Goal: Information Seeking & Learning: Learn about a topic

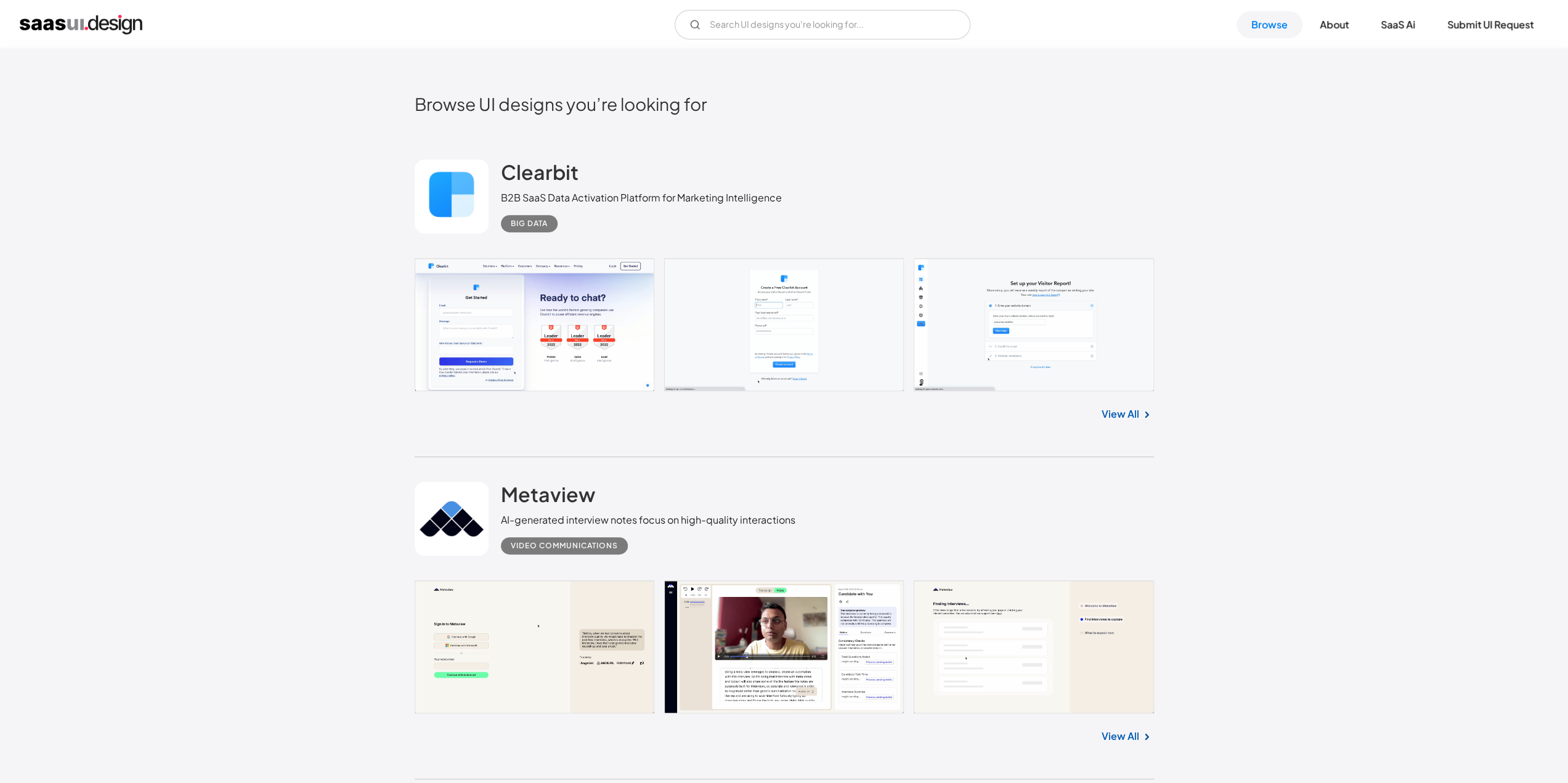
scroll to position [432, 0]
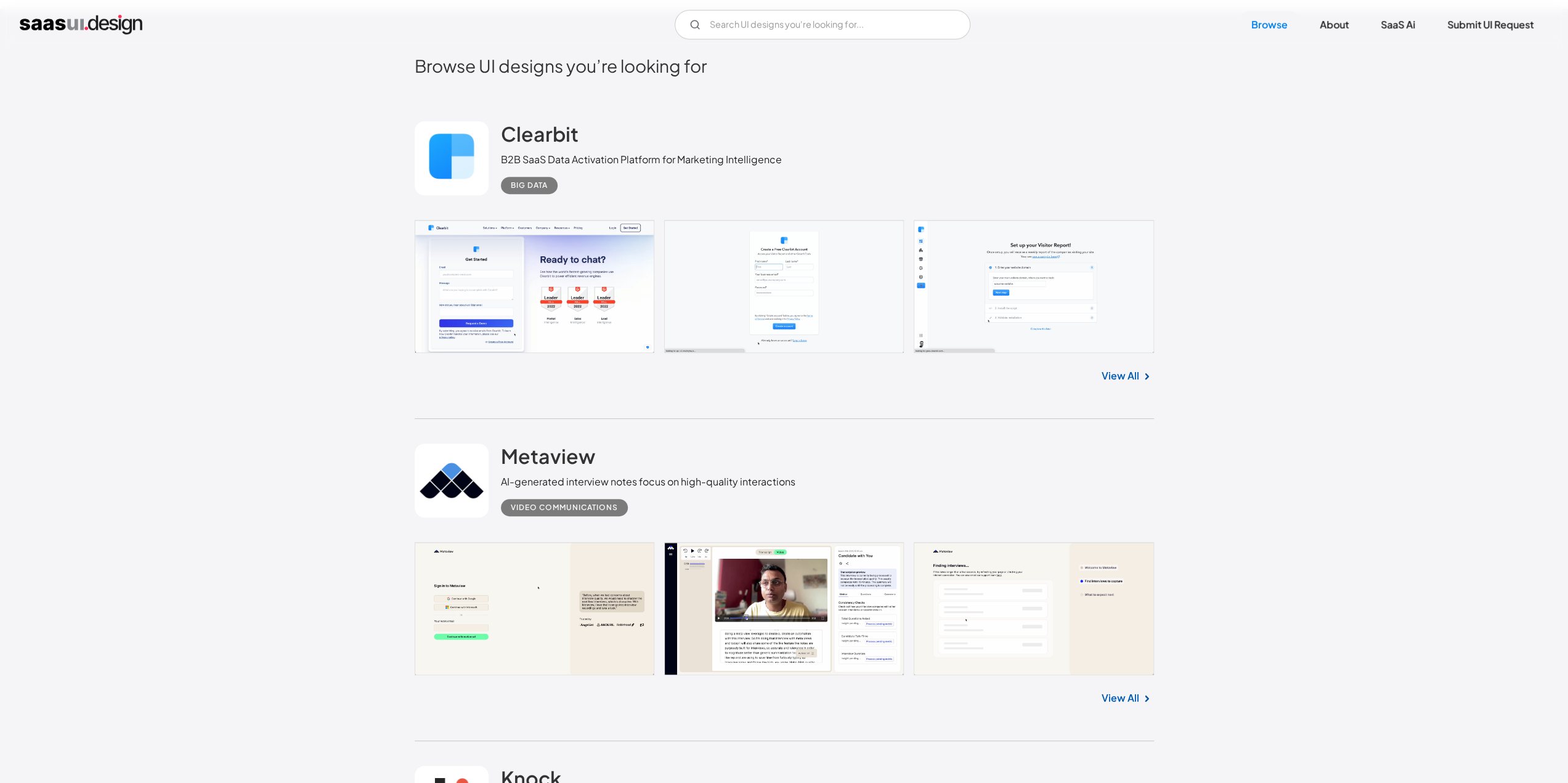
click at [1038, 299] on link at bounding box center [785, 286] width 740 height 133
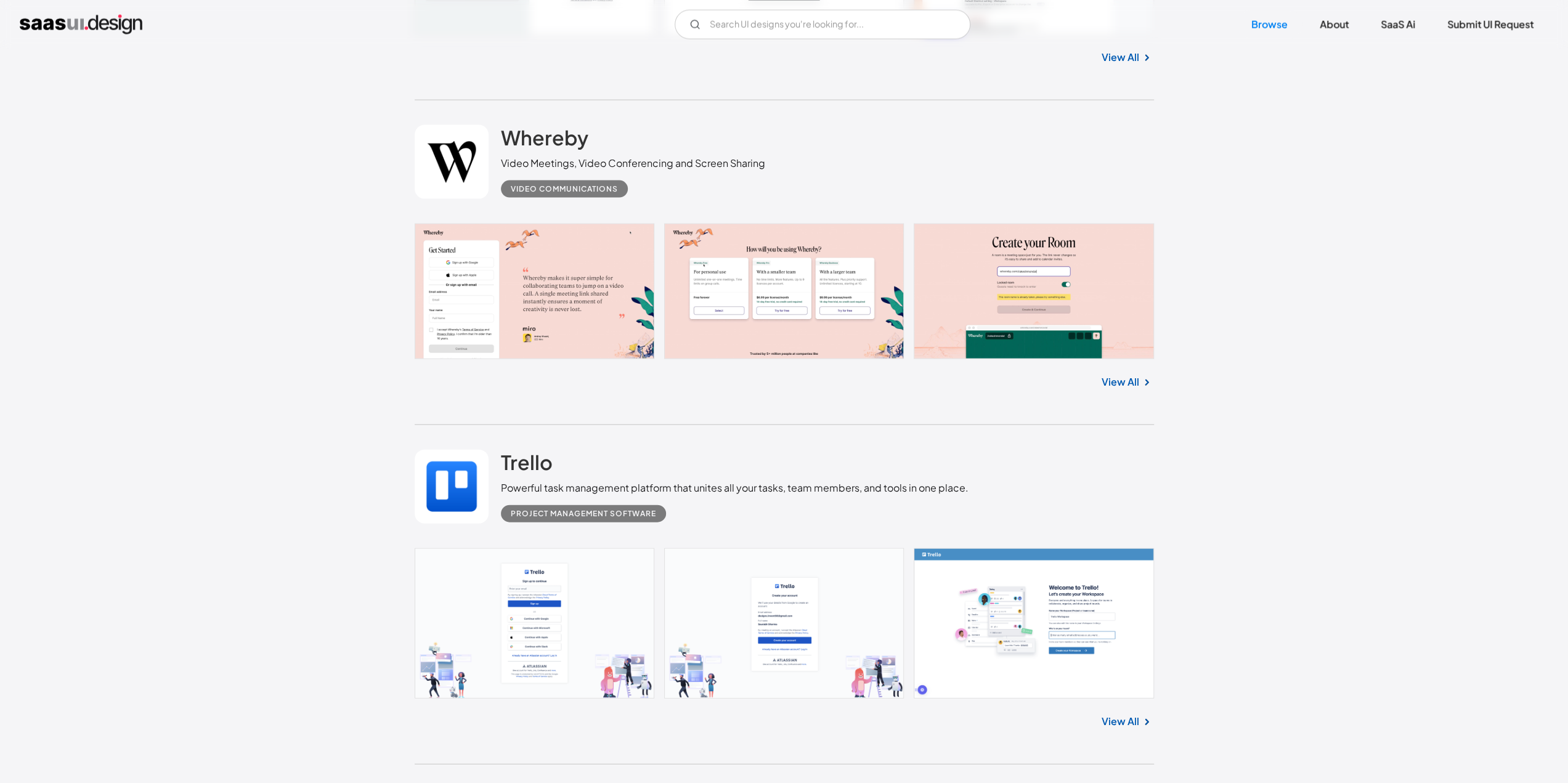
scroll to position [2773, 0]
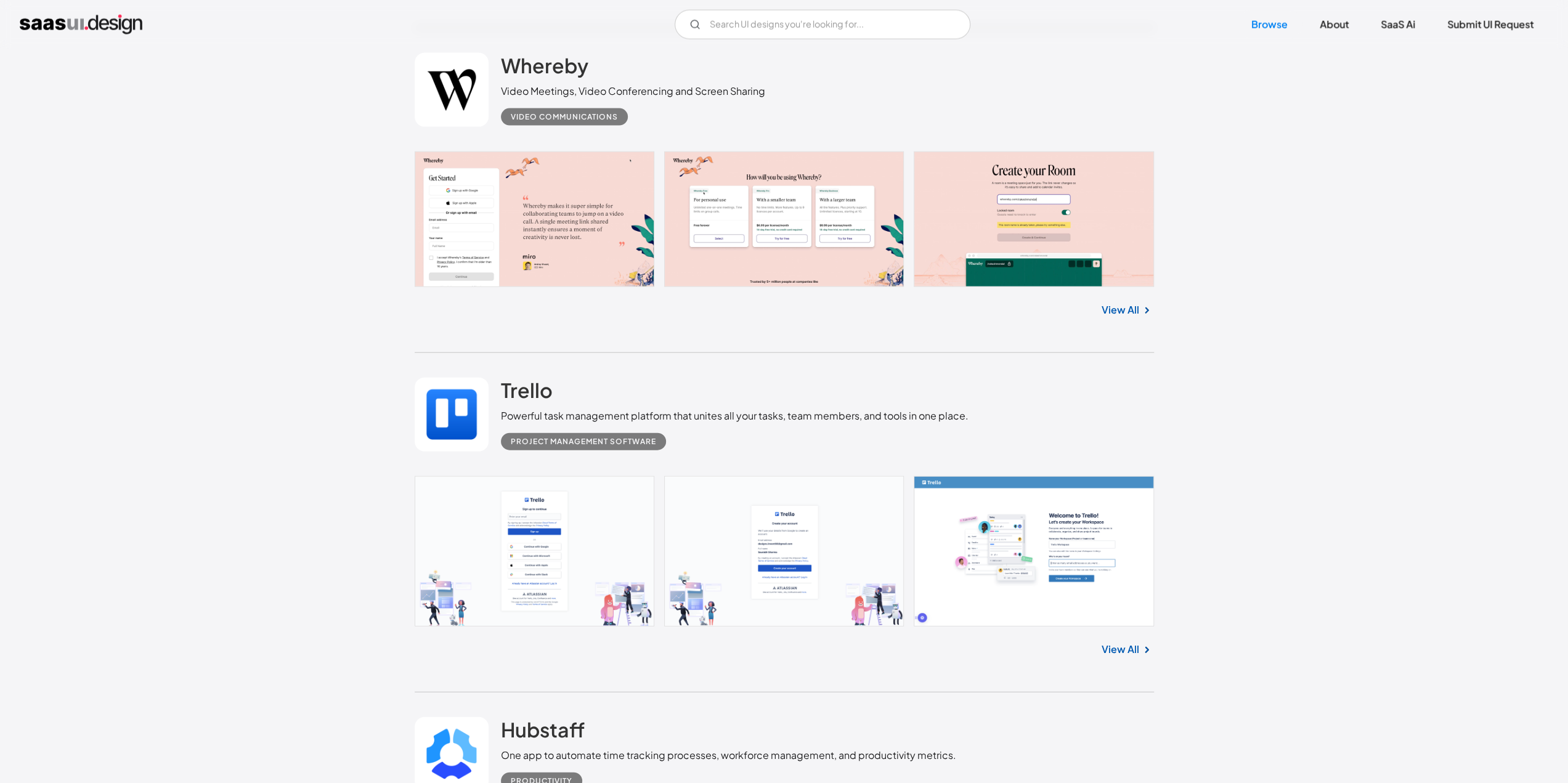
click at [1114, 649] on link "View All" at bounding box center [1120, 650] width 38 height 15
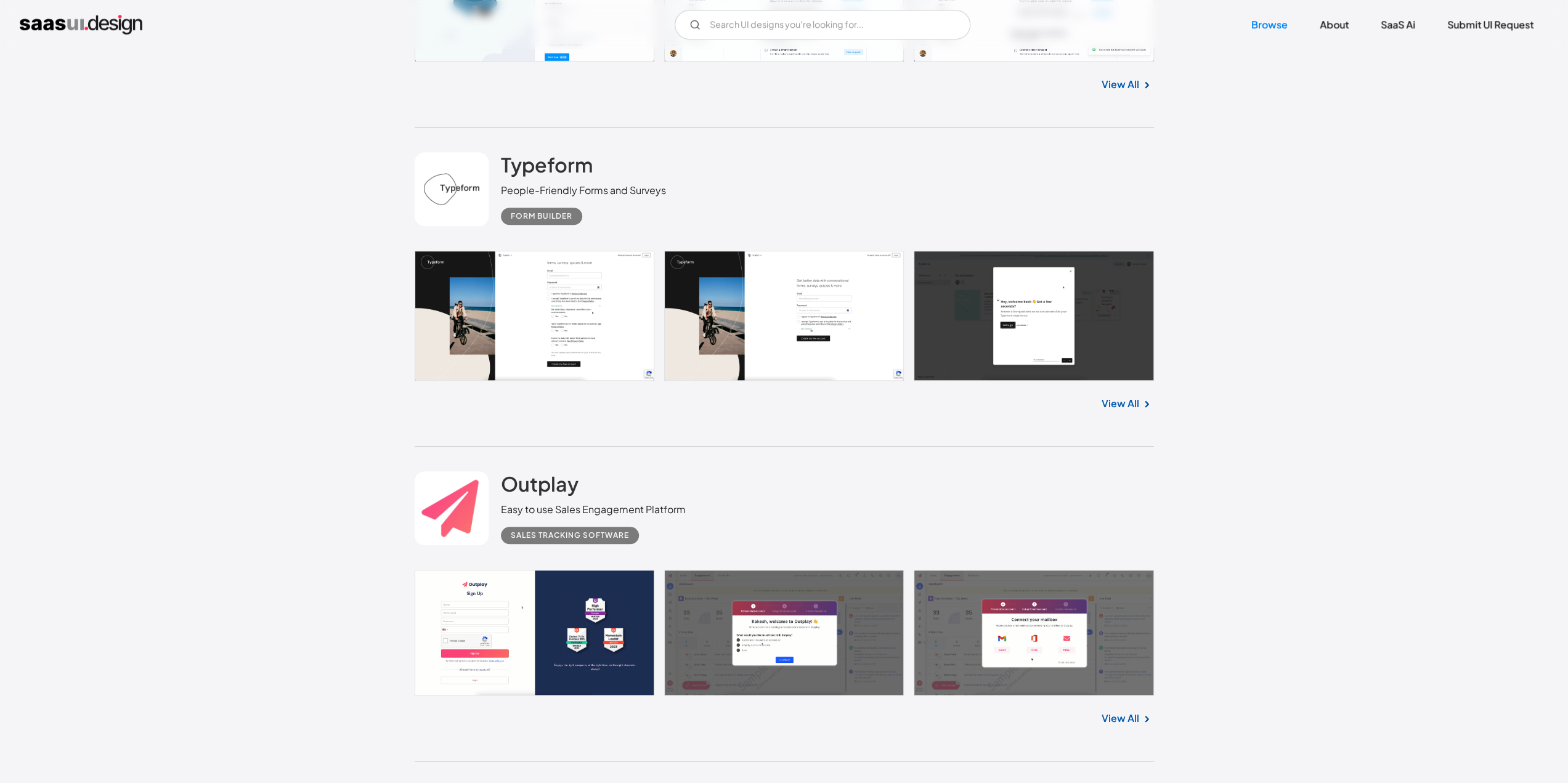
scroll to position [5607, 0]
click at [740, 619] on link at bounding box center [785, 632] width 740 height 126
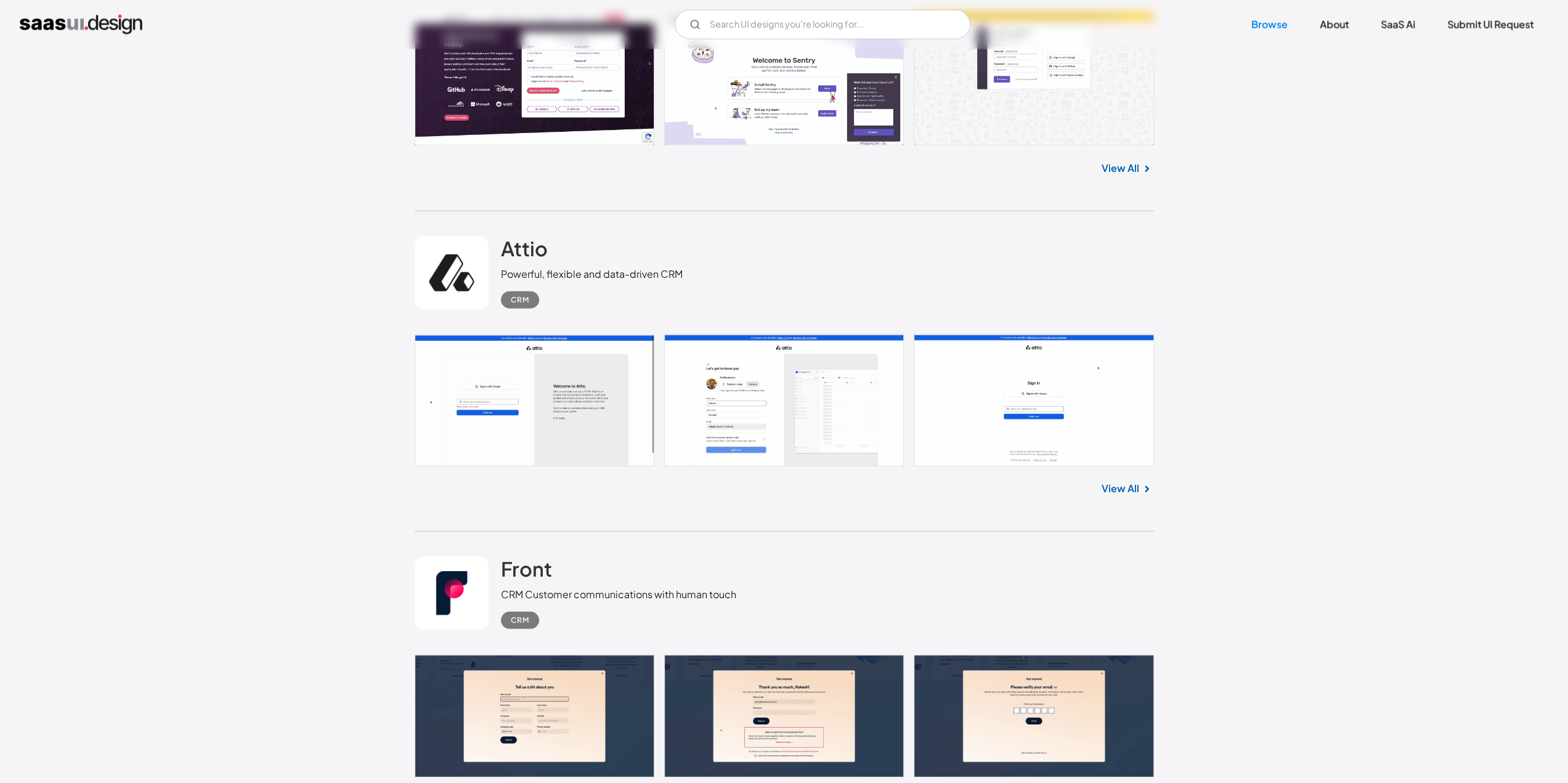
scroll to position [7825, 0]
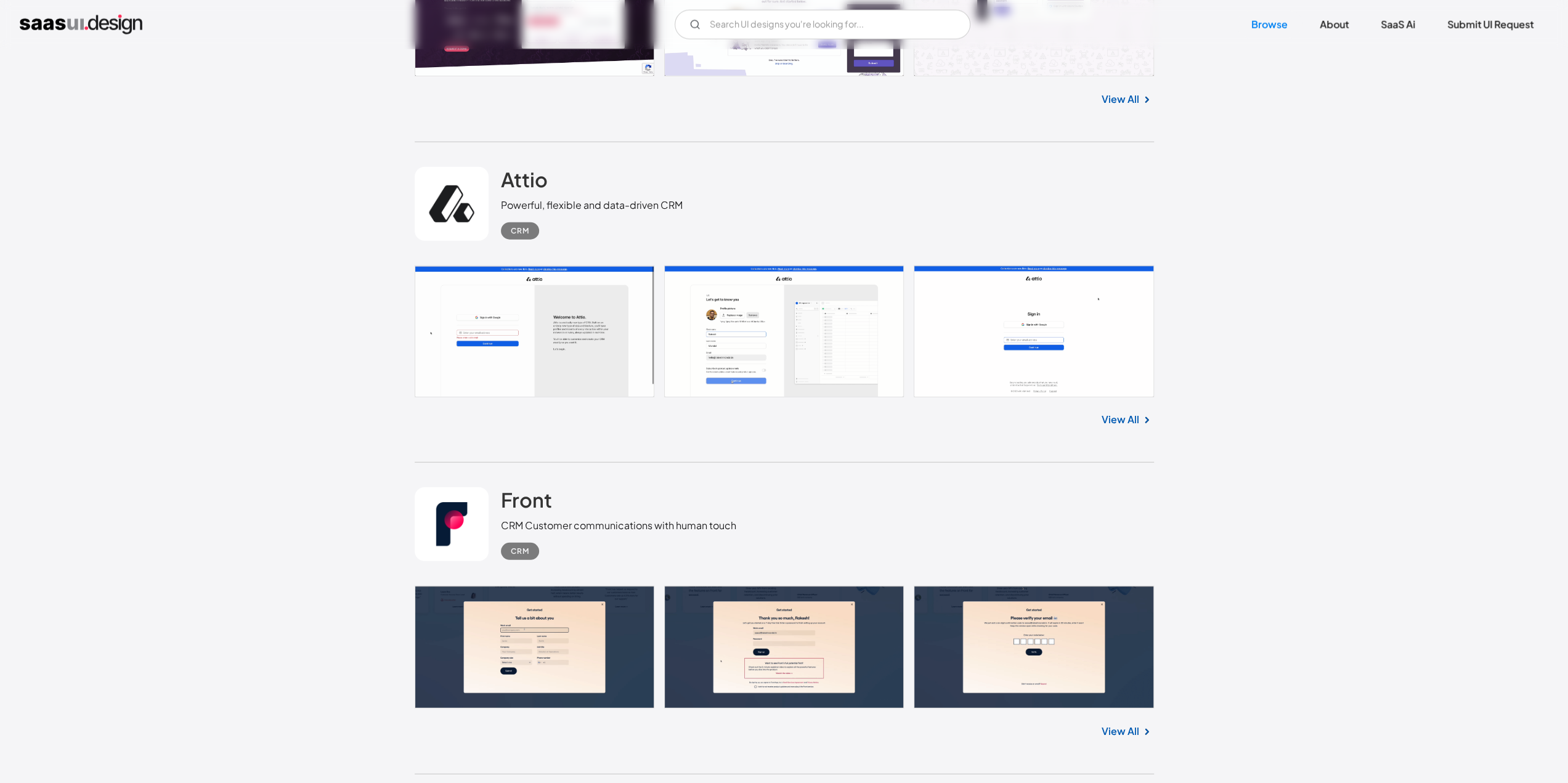
click at [555, 332] on link at bounding box center [785, 331] width 740 height 132
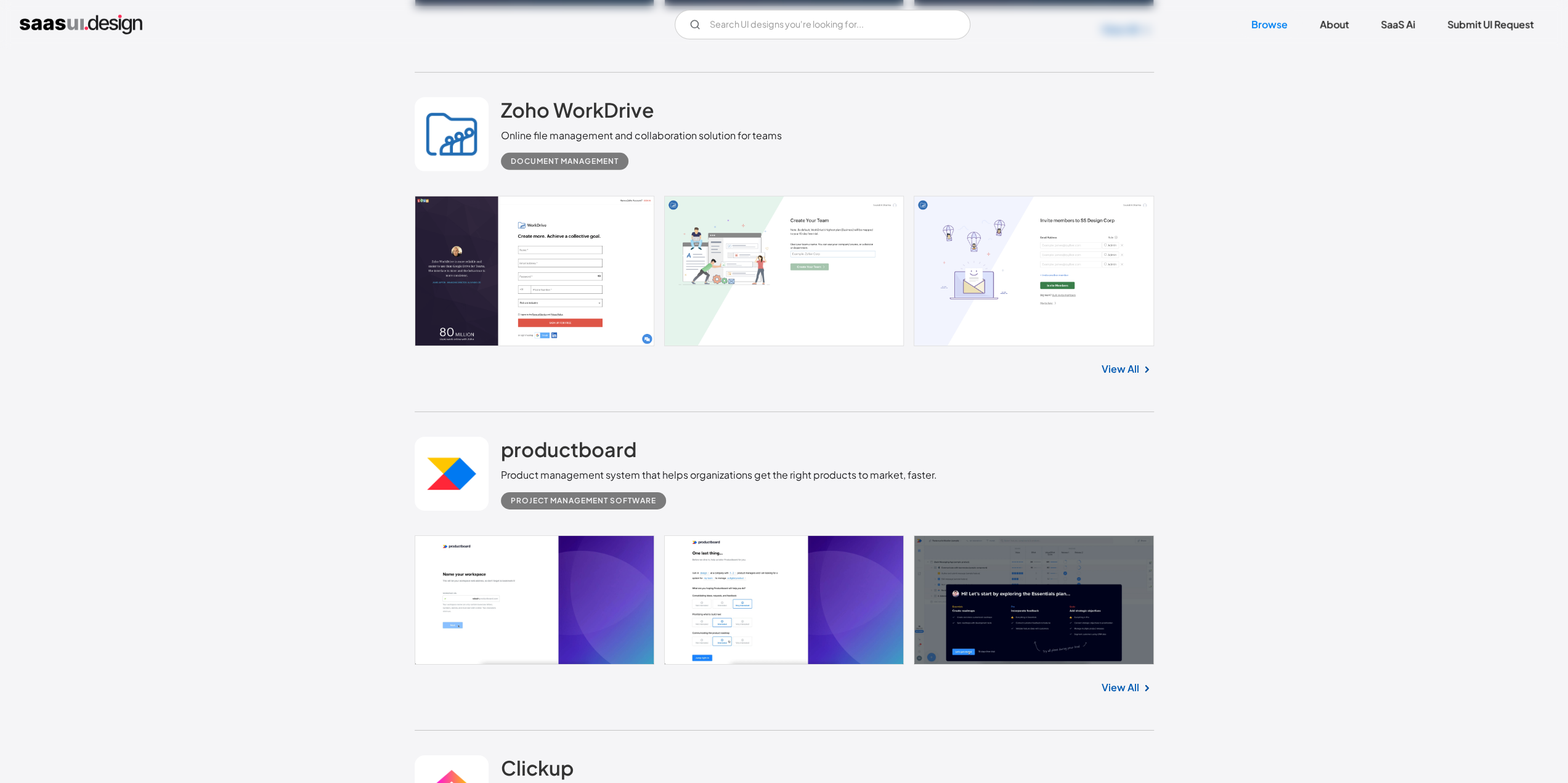
scroll to position [8565, 0]
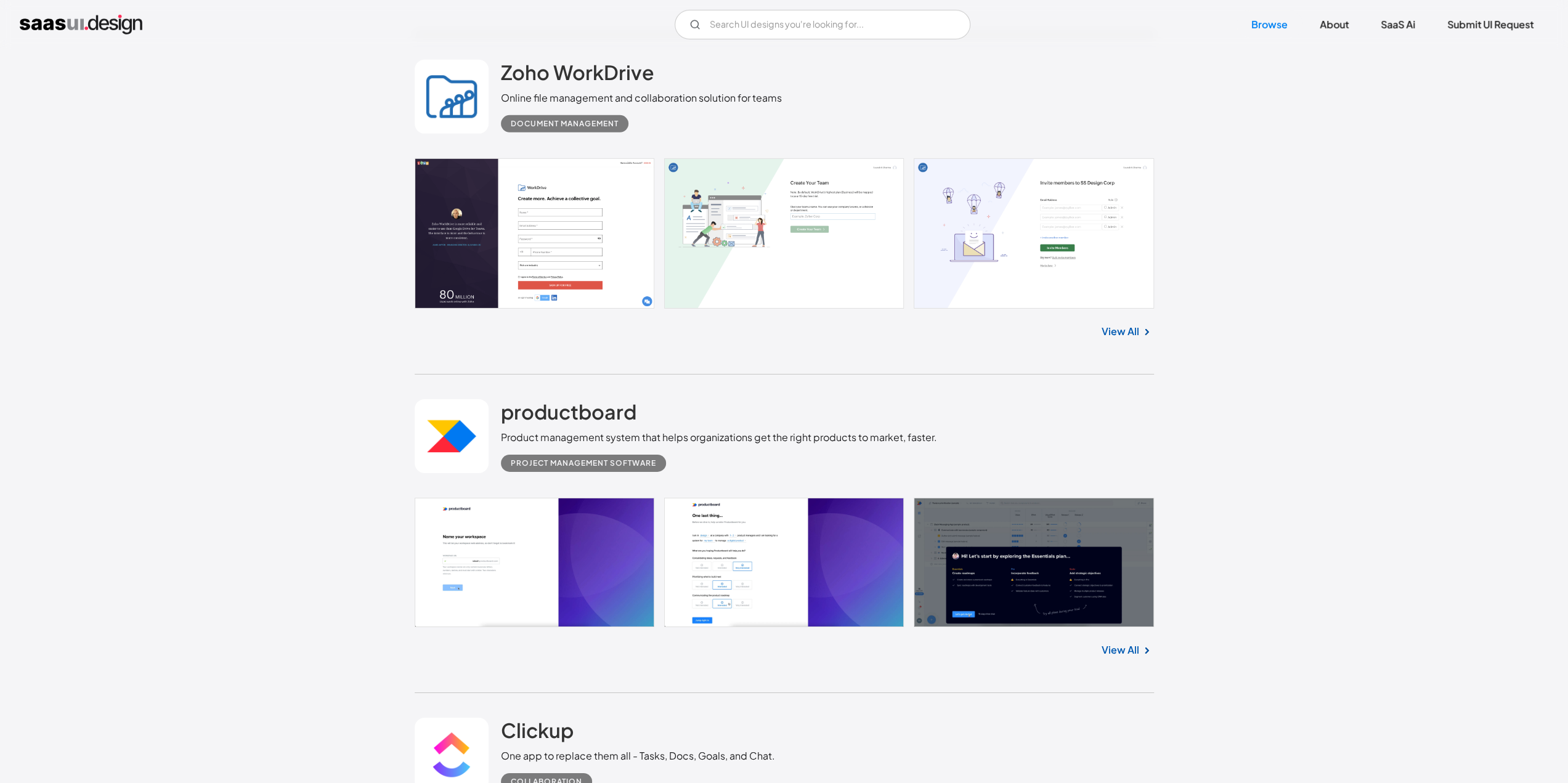
click at [560, 547] on link at bounding box center [785, 562] width 740 height 130
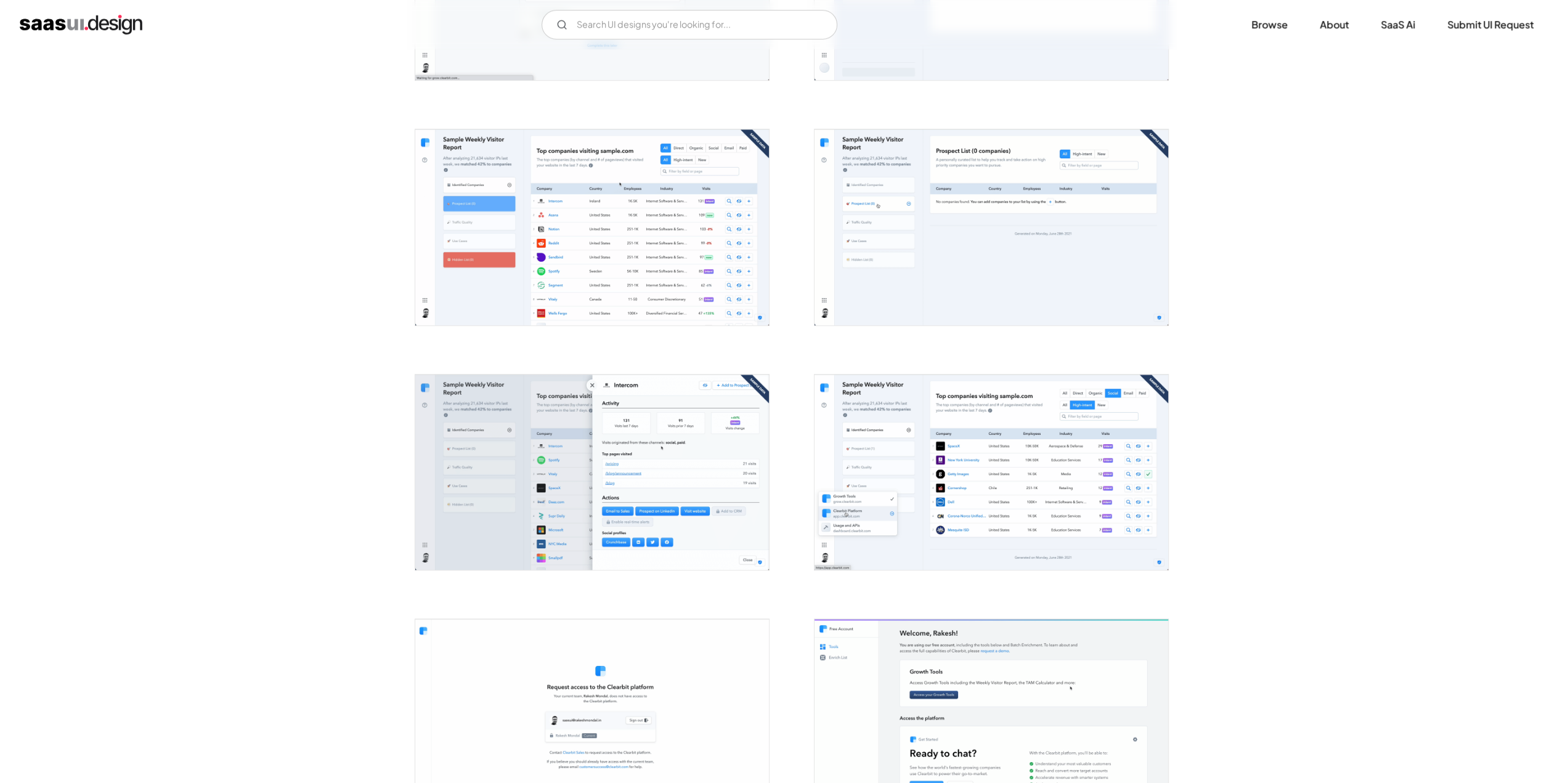
scroll to position [678, 0]
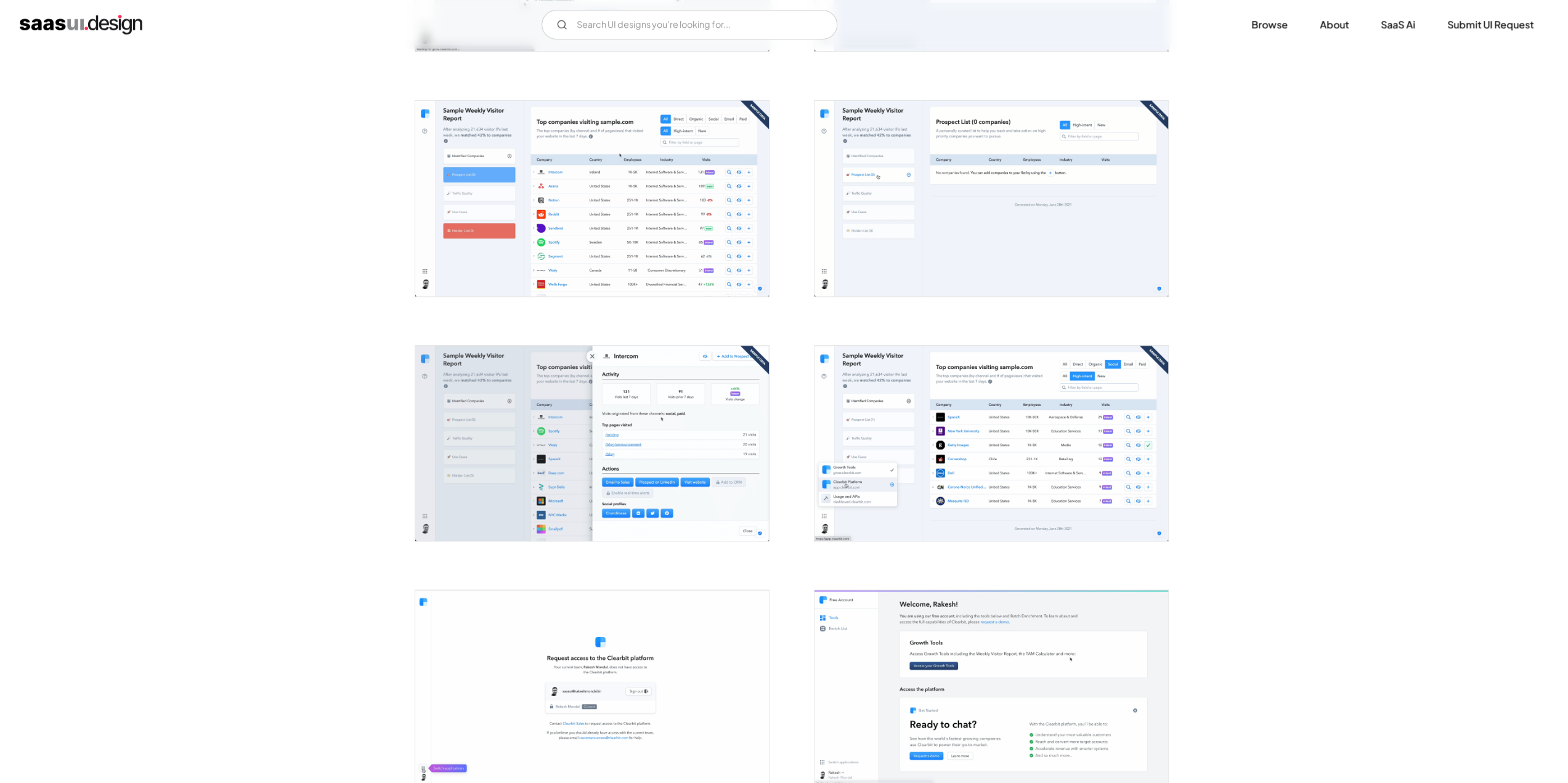
click at [604, 397] on img "open lightbox" at bounding box center [592, 443] width 353 height 195
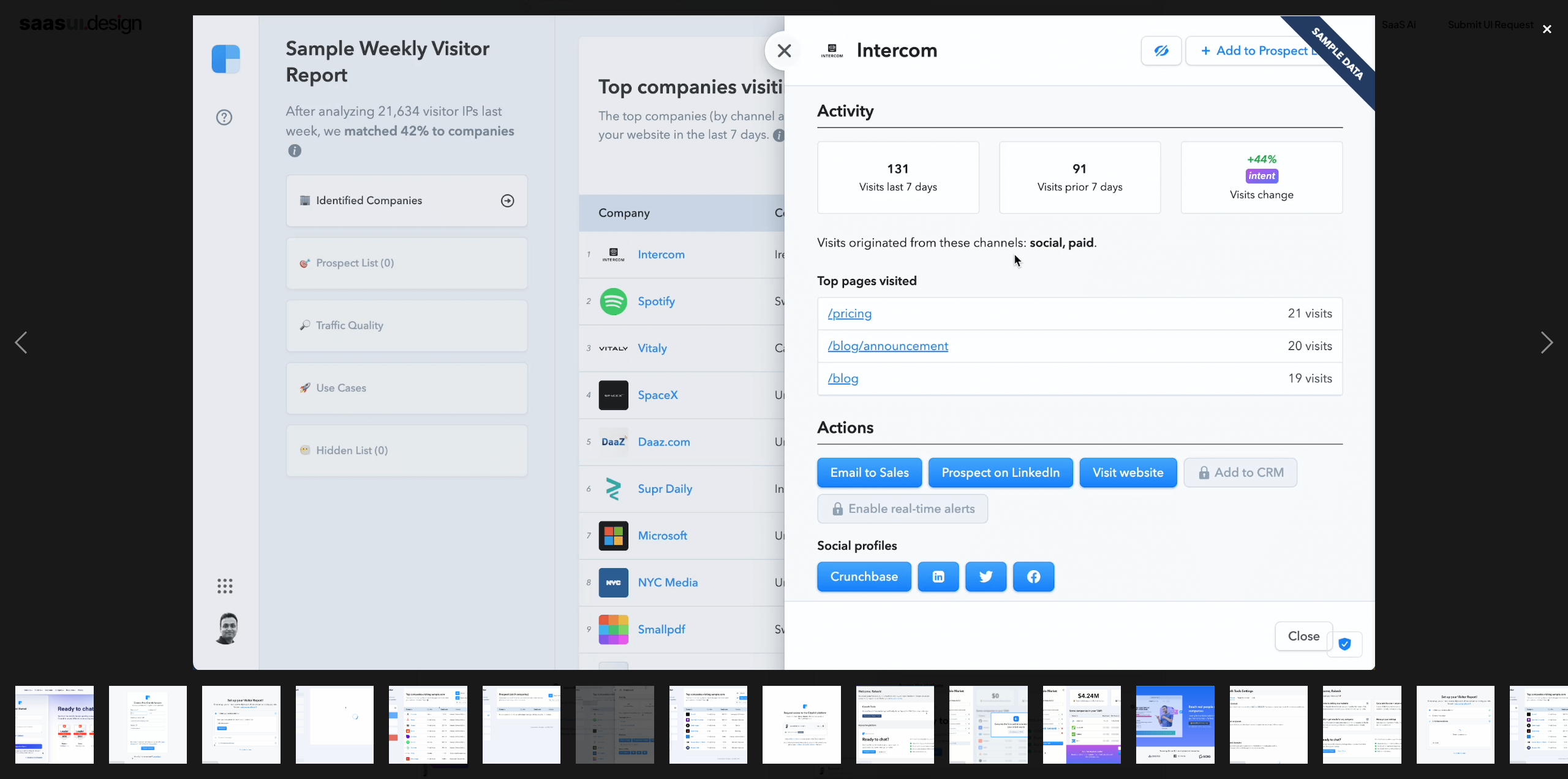
click at [1544, 30] on div "close lightbox" at bounding box center [1548, 28] width 42 height 27
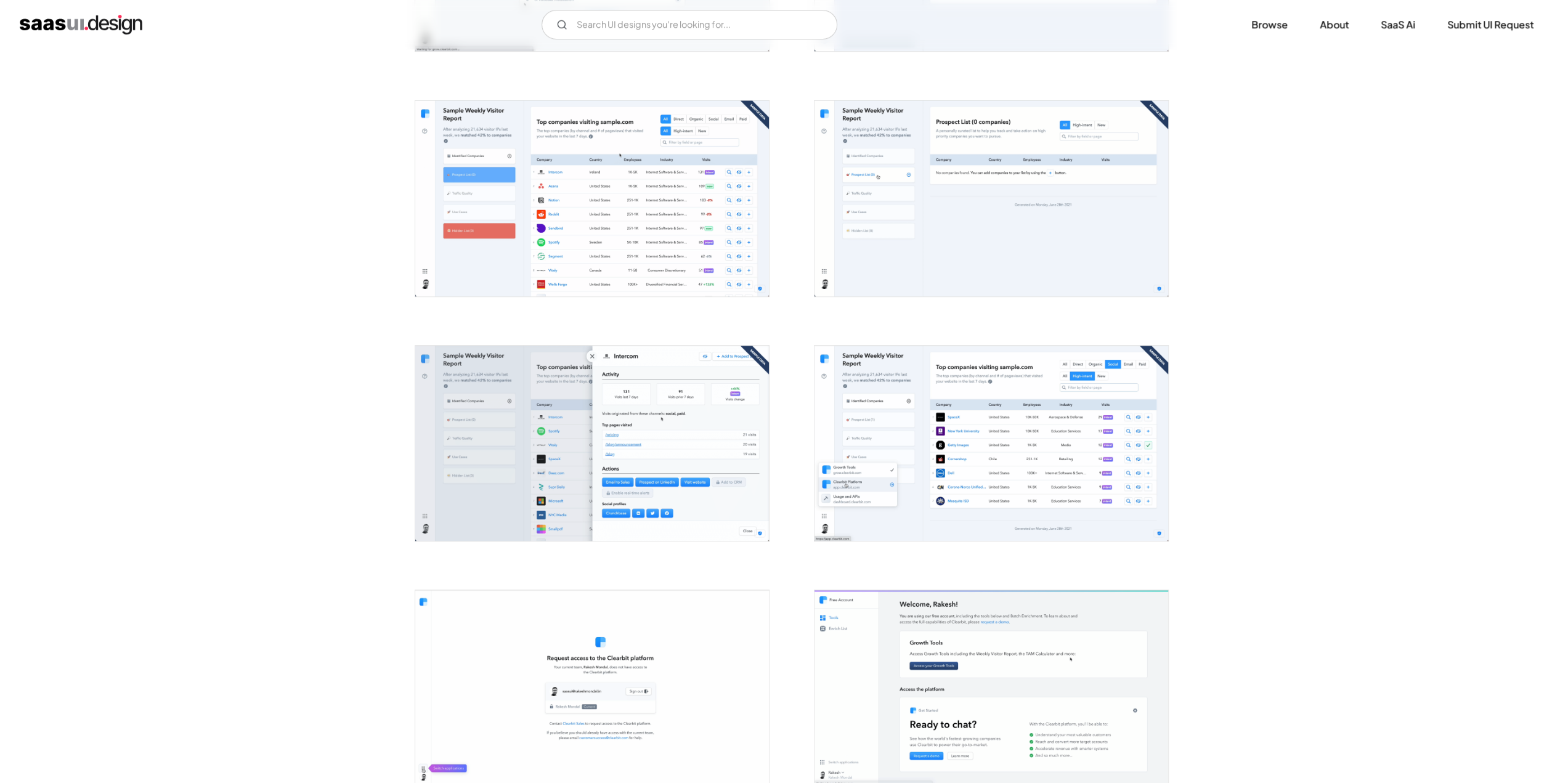
click at [1023, 430] on img "open lightbox" at bounding box center [991, 443] width 353 height 195
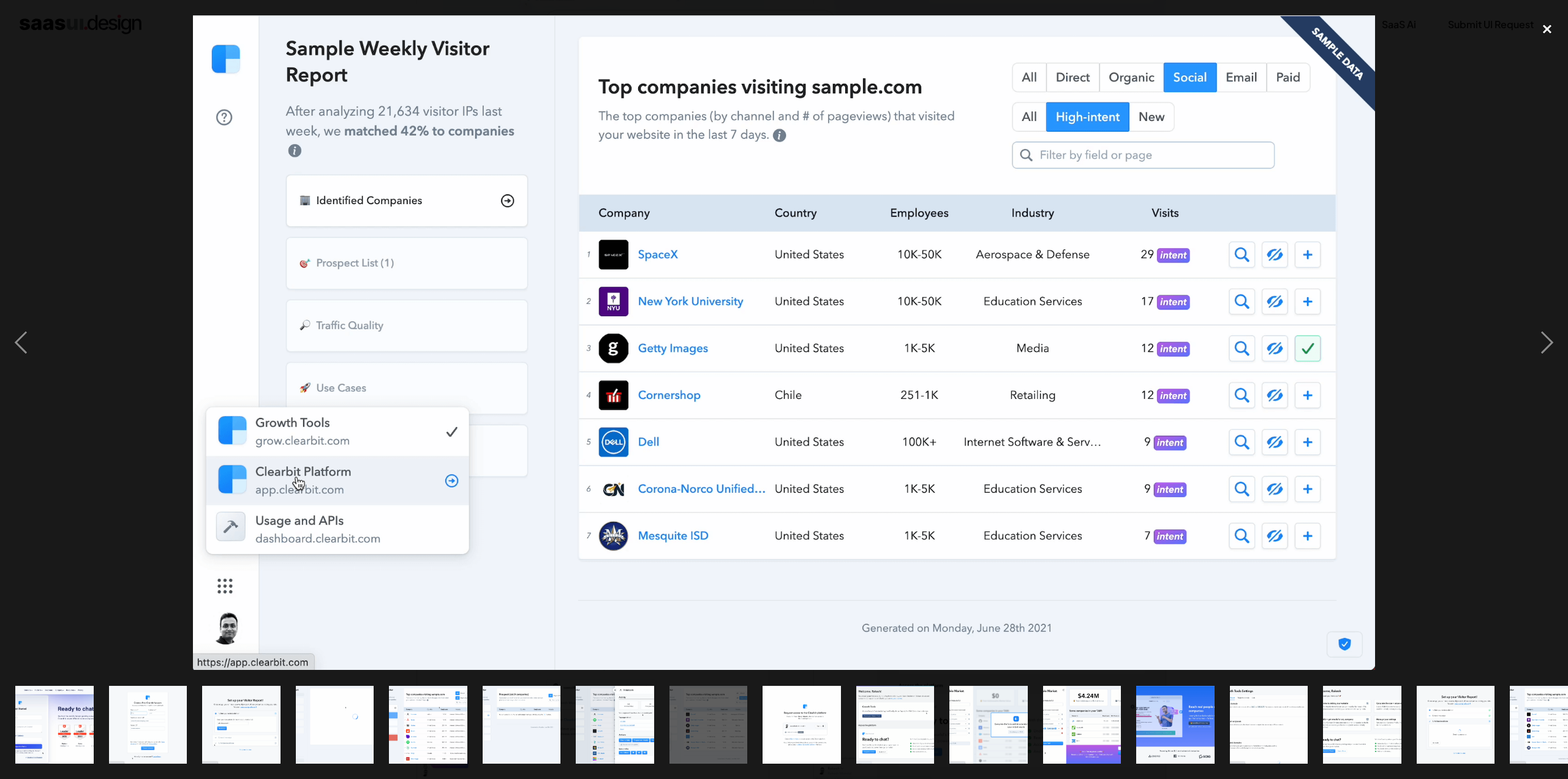
click at [1548, 30] on div "close lightbox" at bounding box center [1548, 28] width 42 height 27
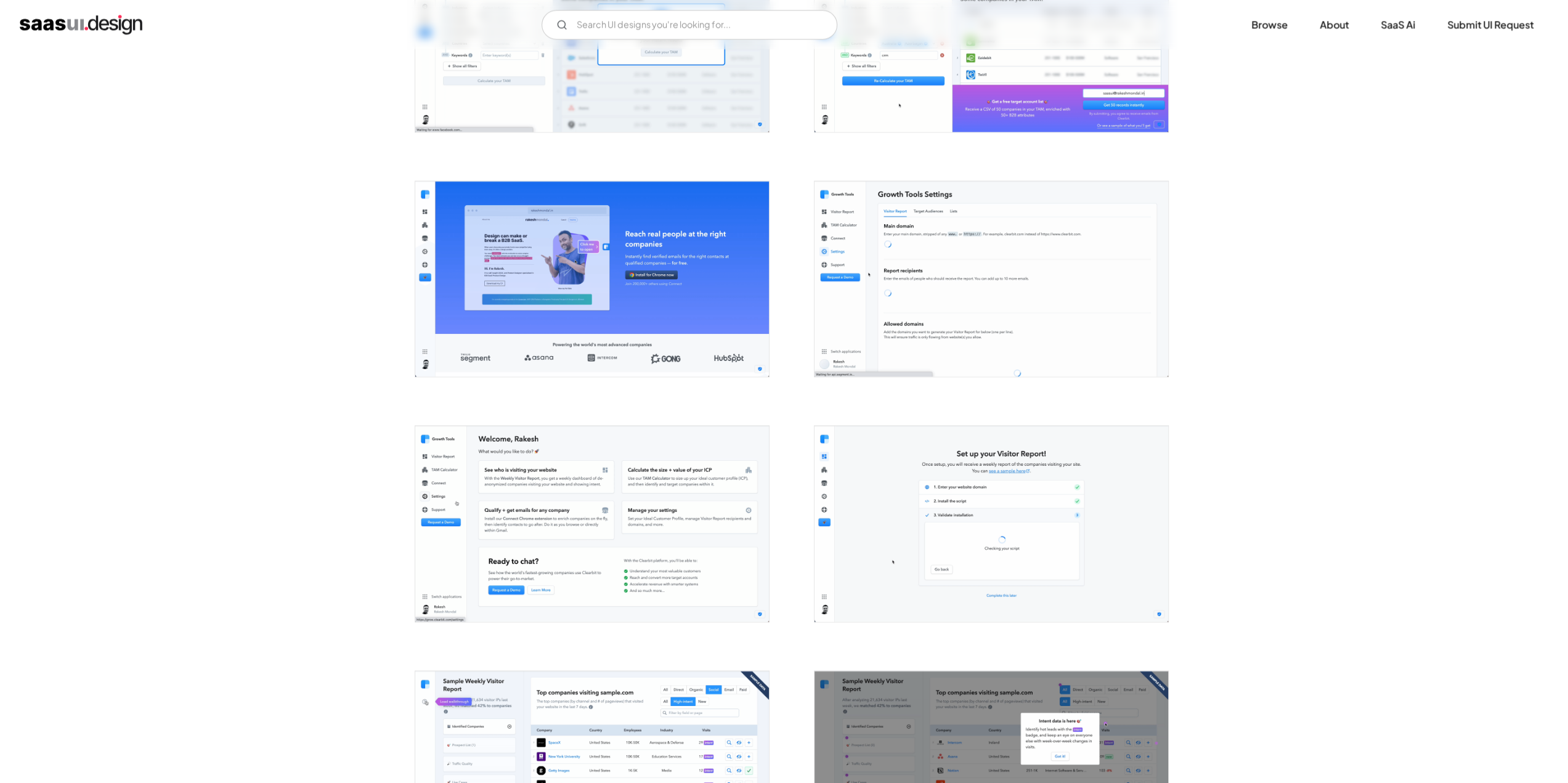
scroll to position [1602, 0]
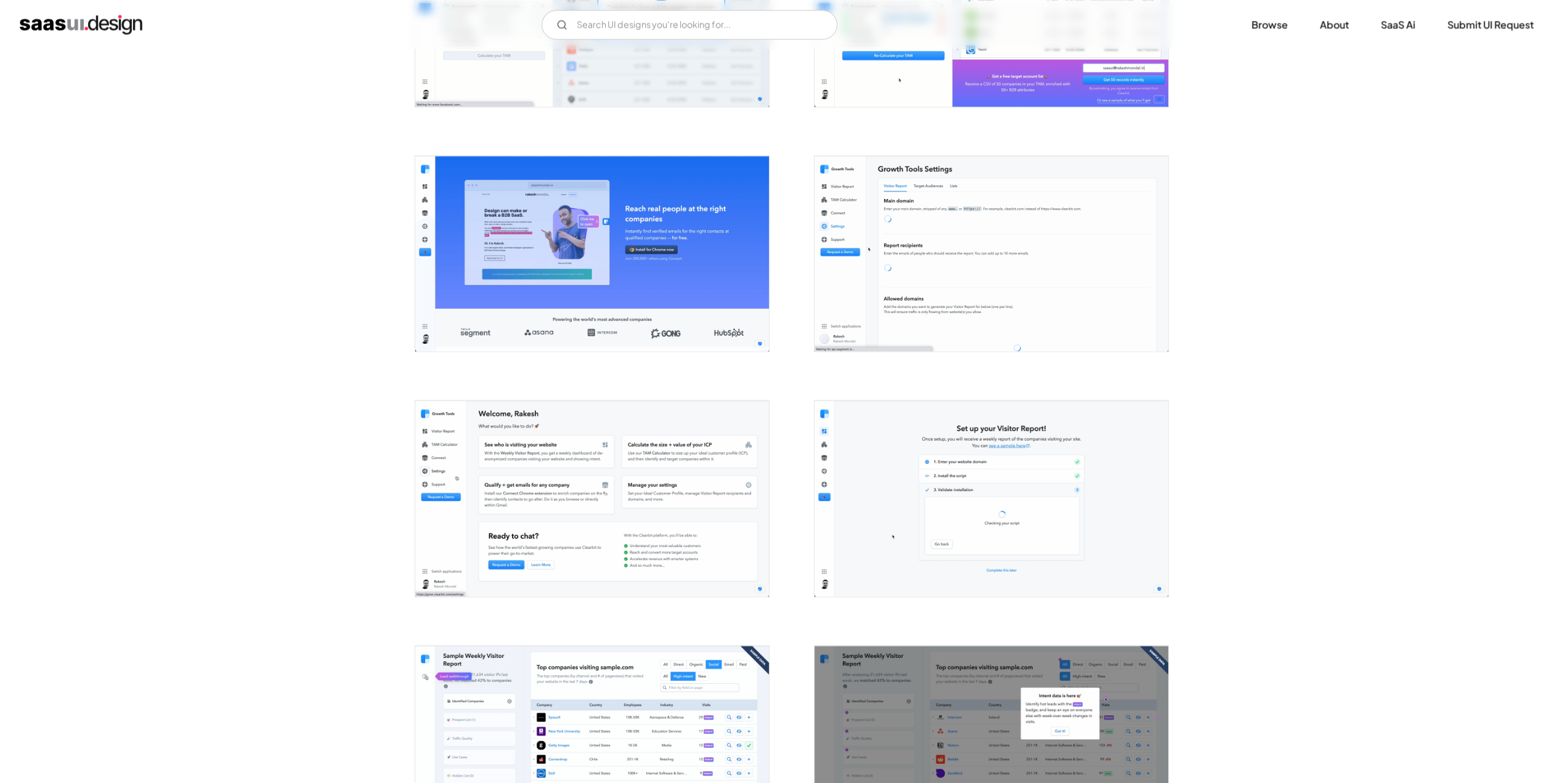
click at [963, 238] on img "open lightbox" at bounding box center [991, 253] width 353 height 195
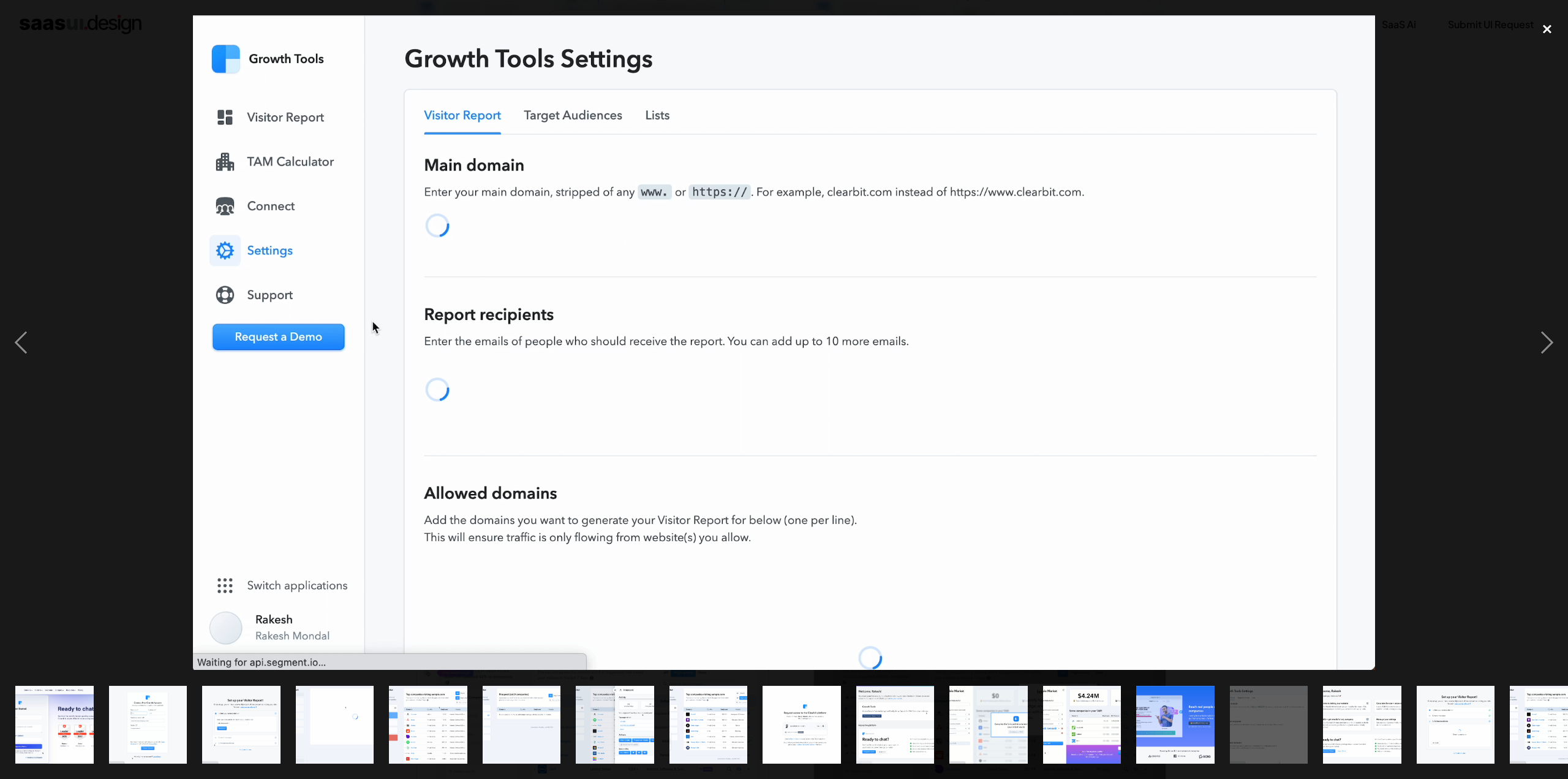
click at [1549, 25] on div "close lightbox" at bounding box center [1548, 28] width 42 height 27
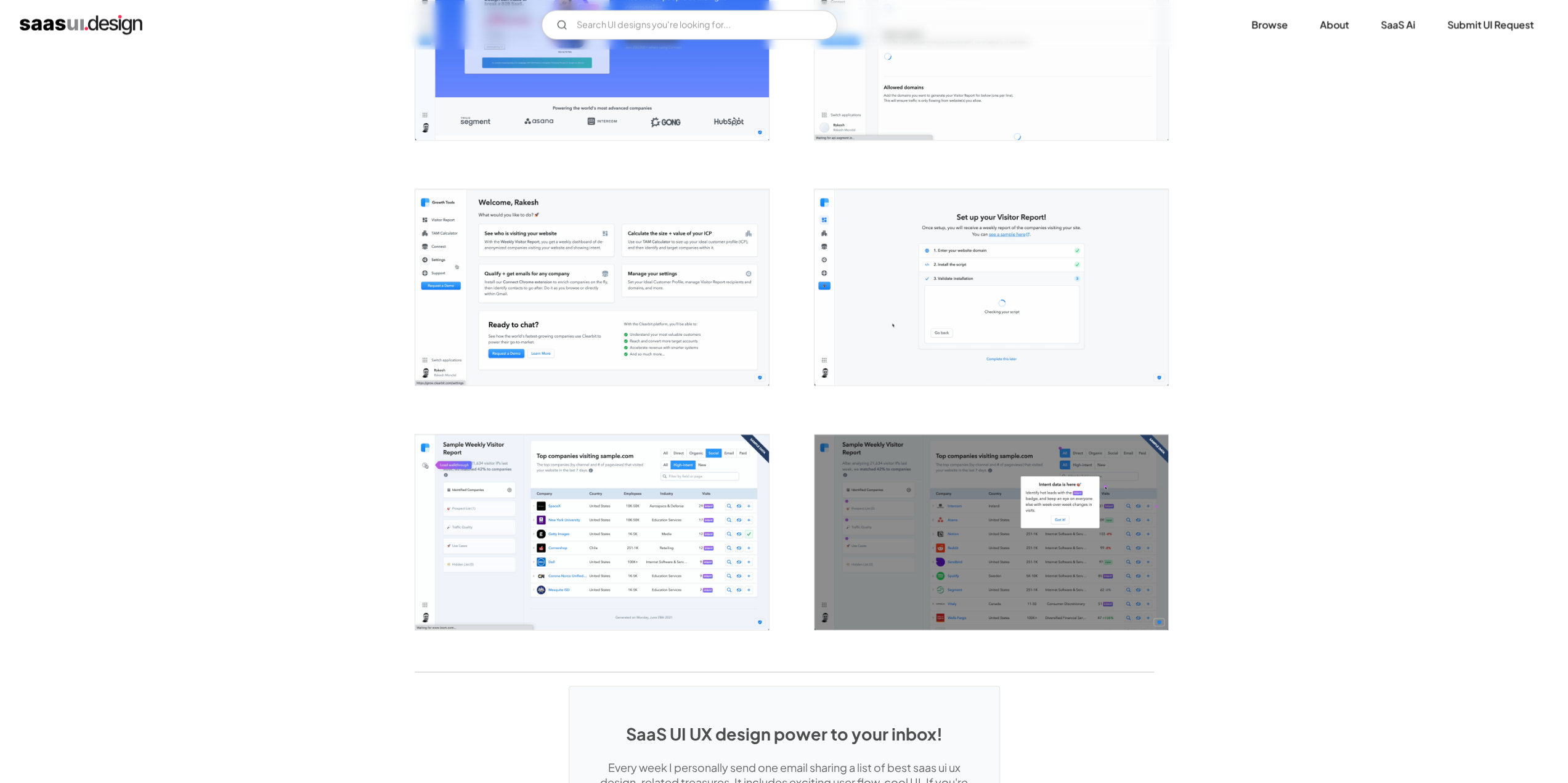
scroll to position [1910, 0]
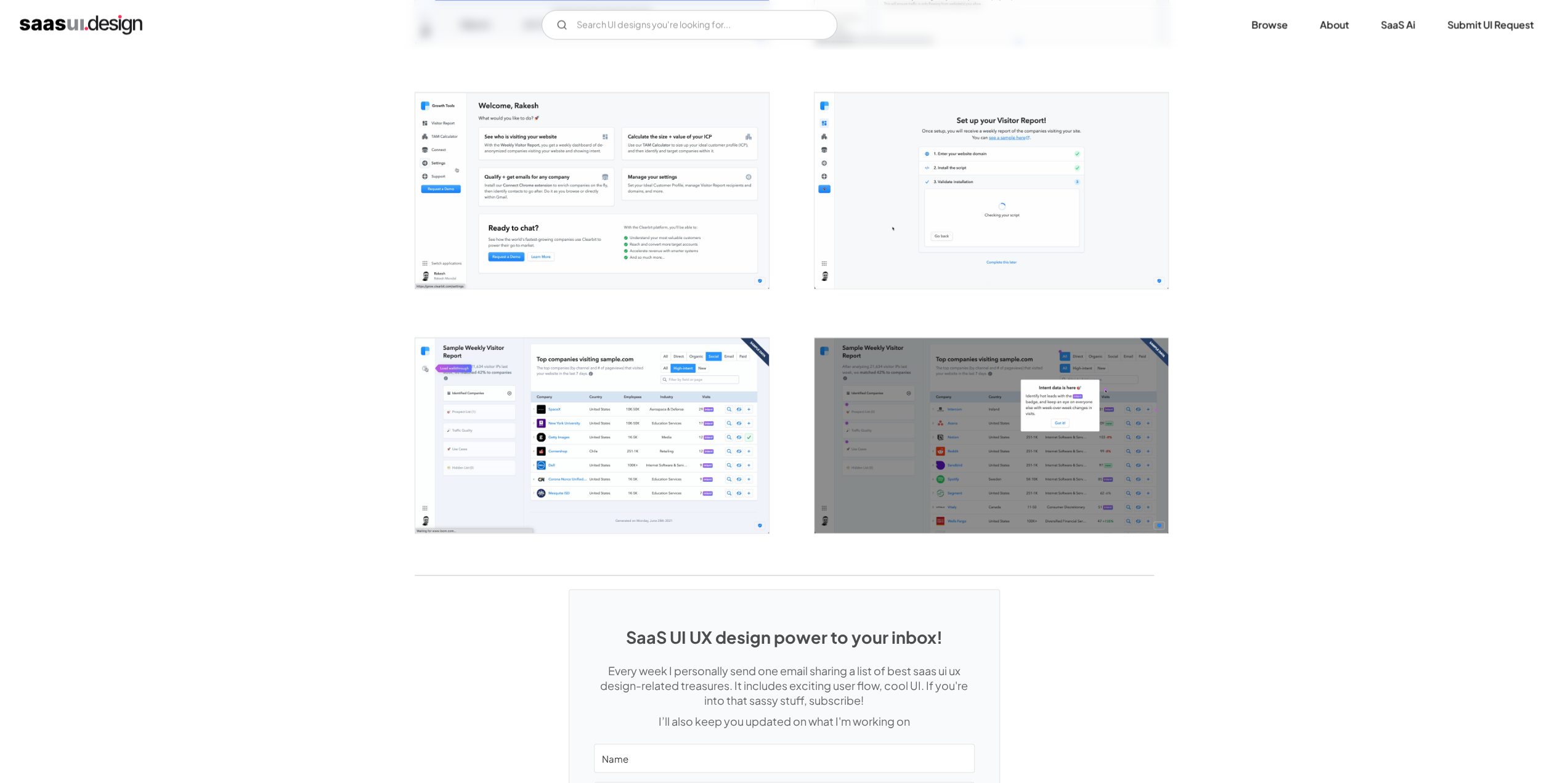
click at [629, 378] on img "open lightbox" at bounding box center [592, 435] width 353 height 195
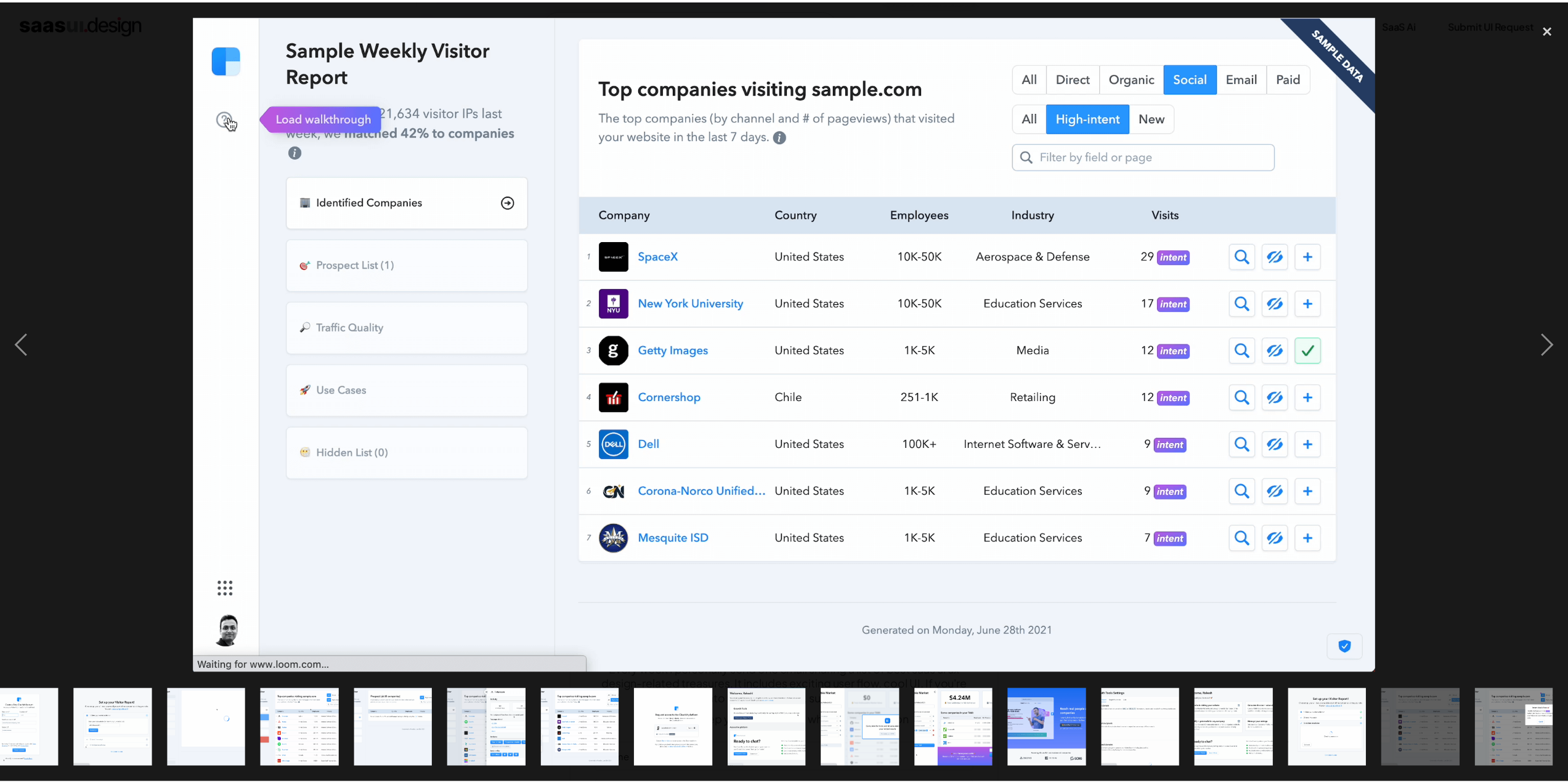
scroll to position [0, 130]
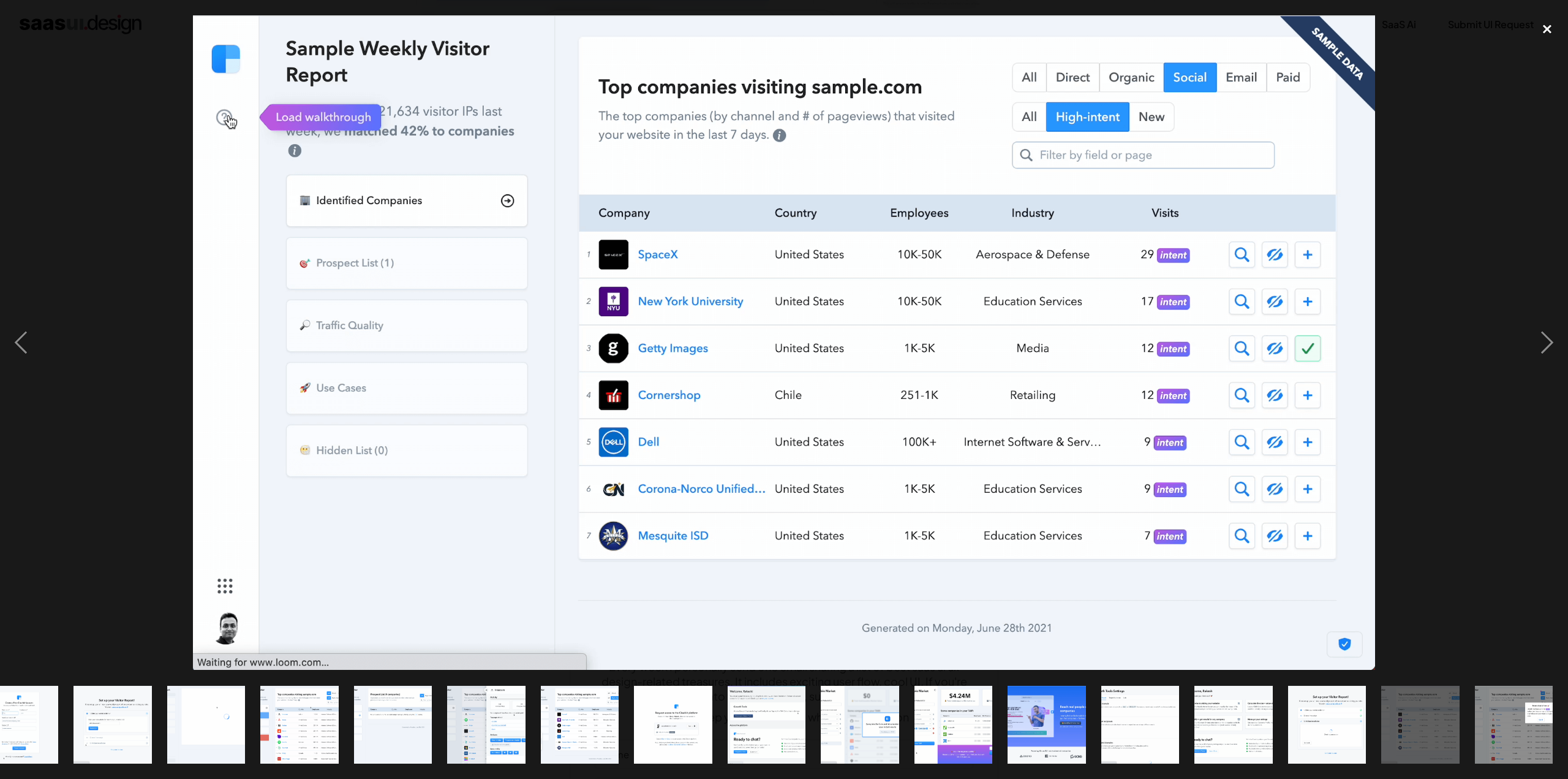
click at [1547, 25] on div "close lightbox" at bounding box center [1548, 28] width 42 height 27
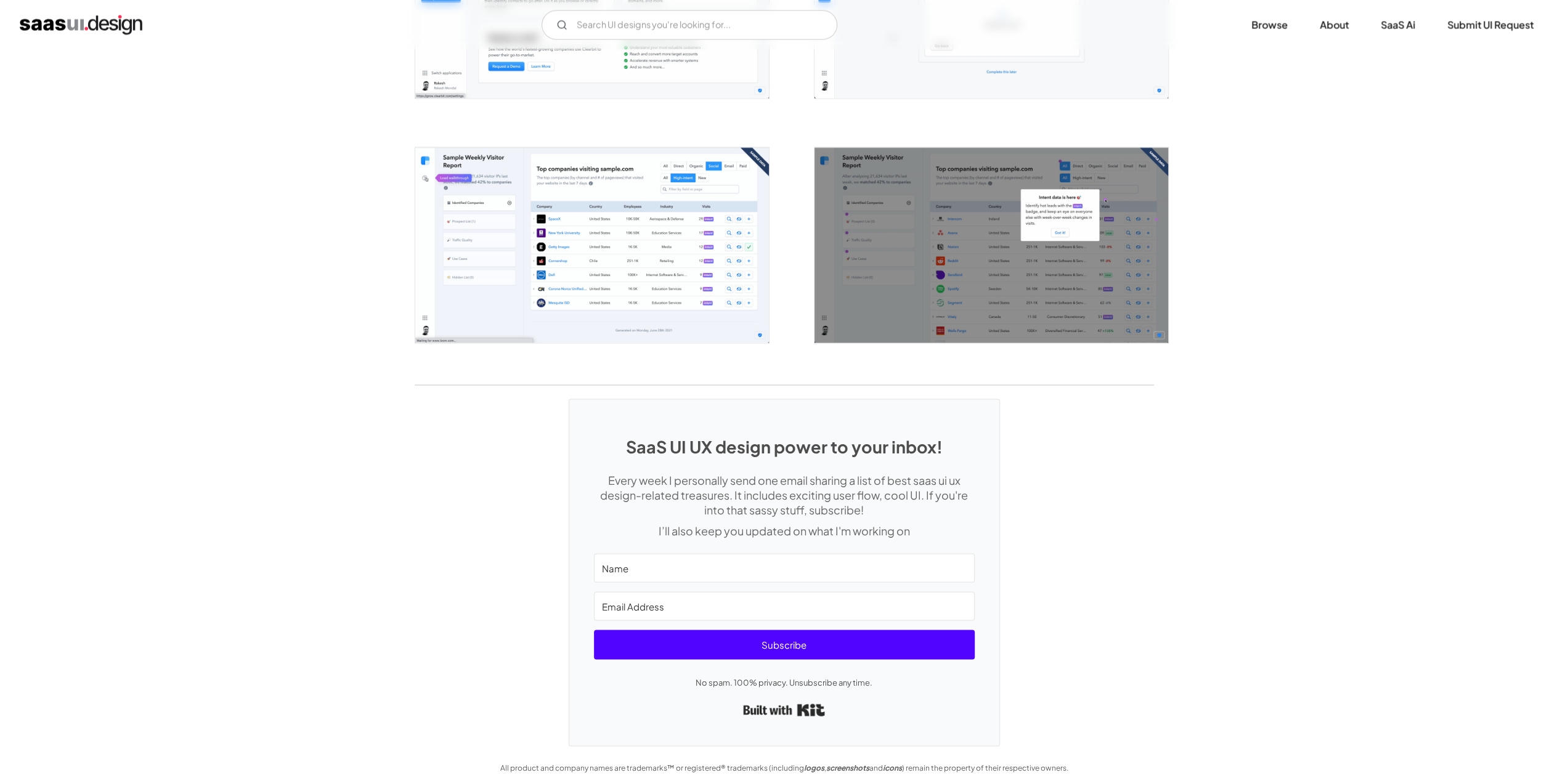
scroll to position [2103, 0]
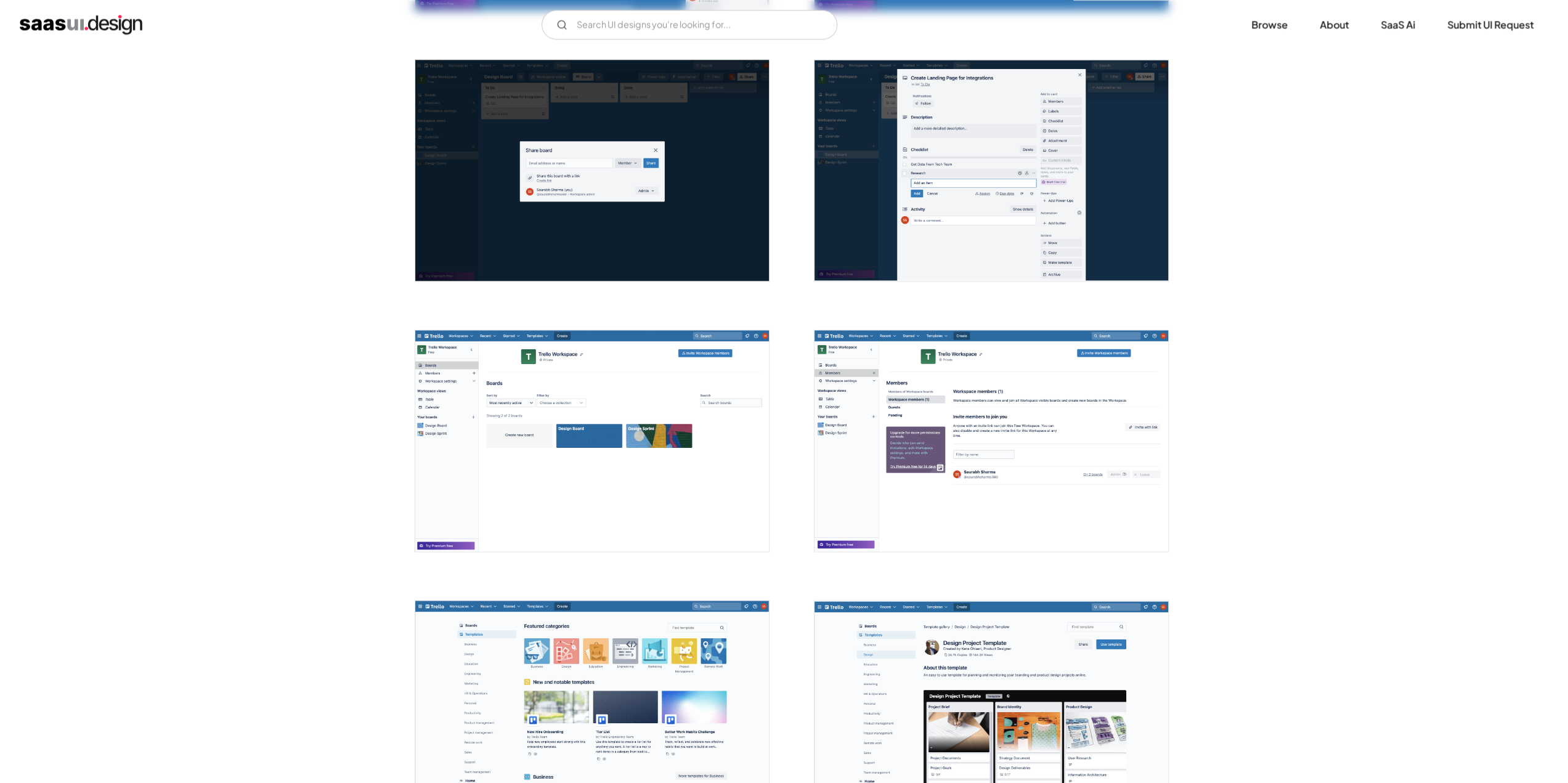
scroll to position [1602, 0]
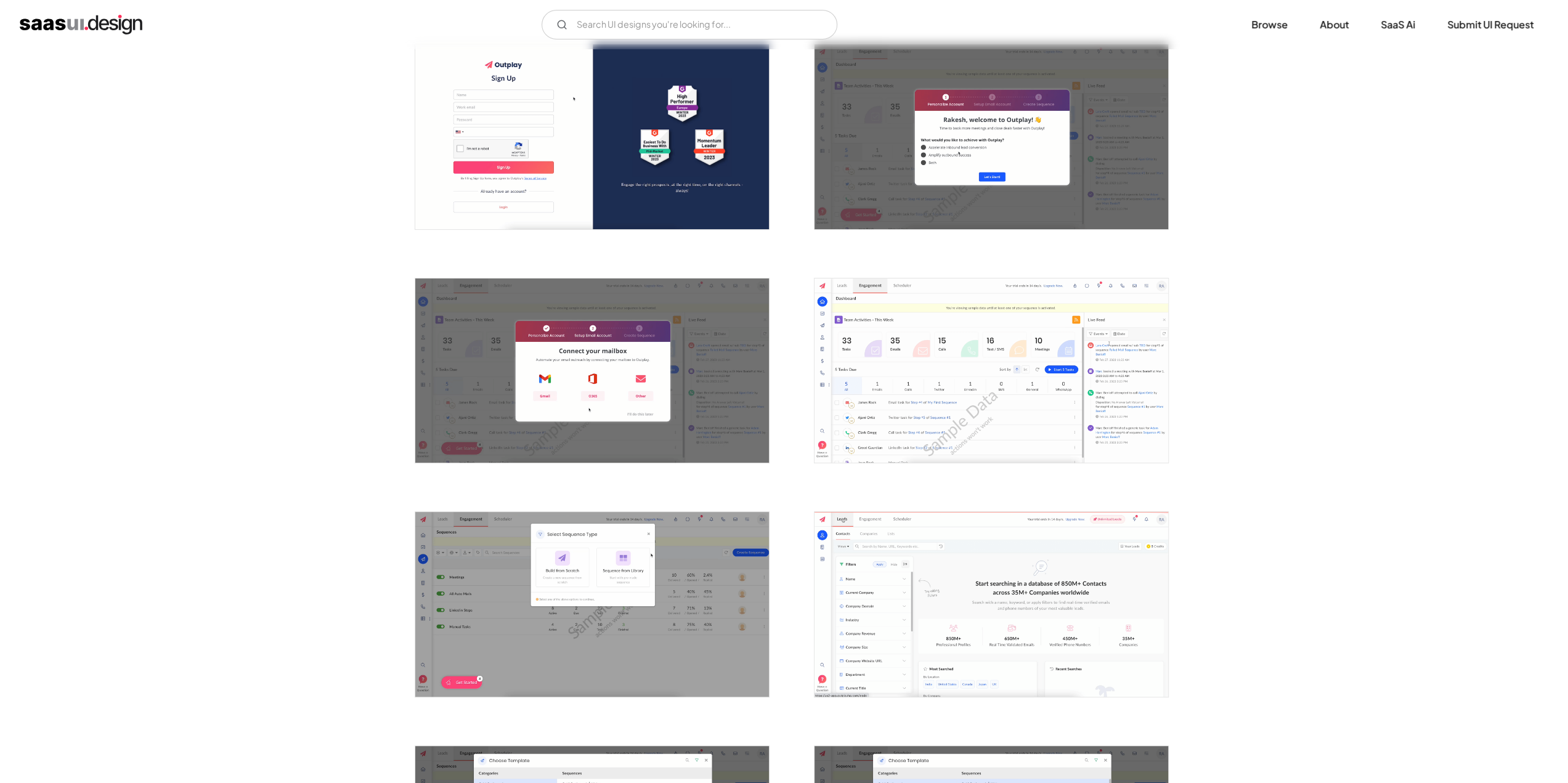
scroll to position [247, 0]
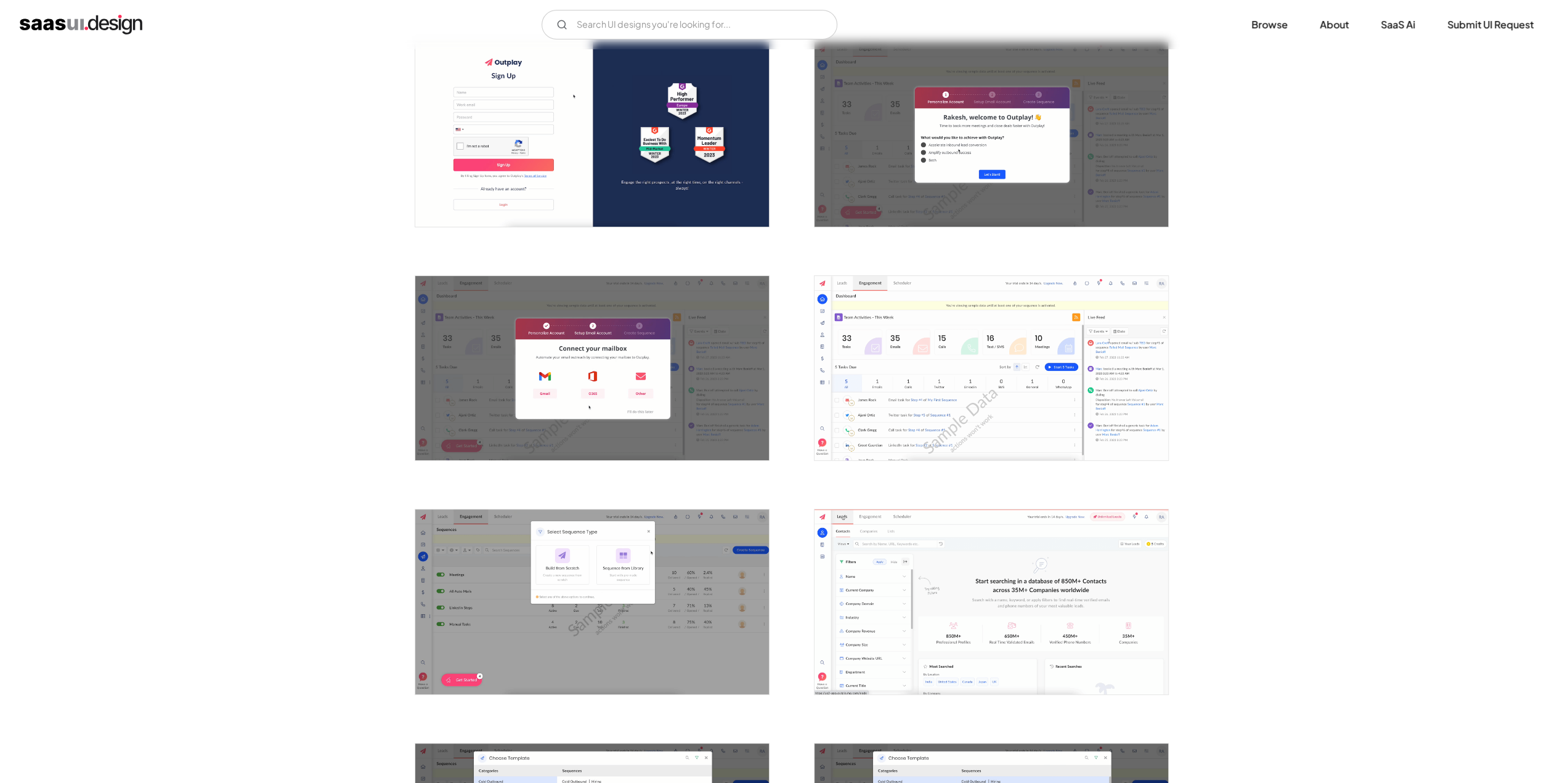
click at [955, 344] on img "open lightbox" at bounding box center [991, 368] width 353 height 184
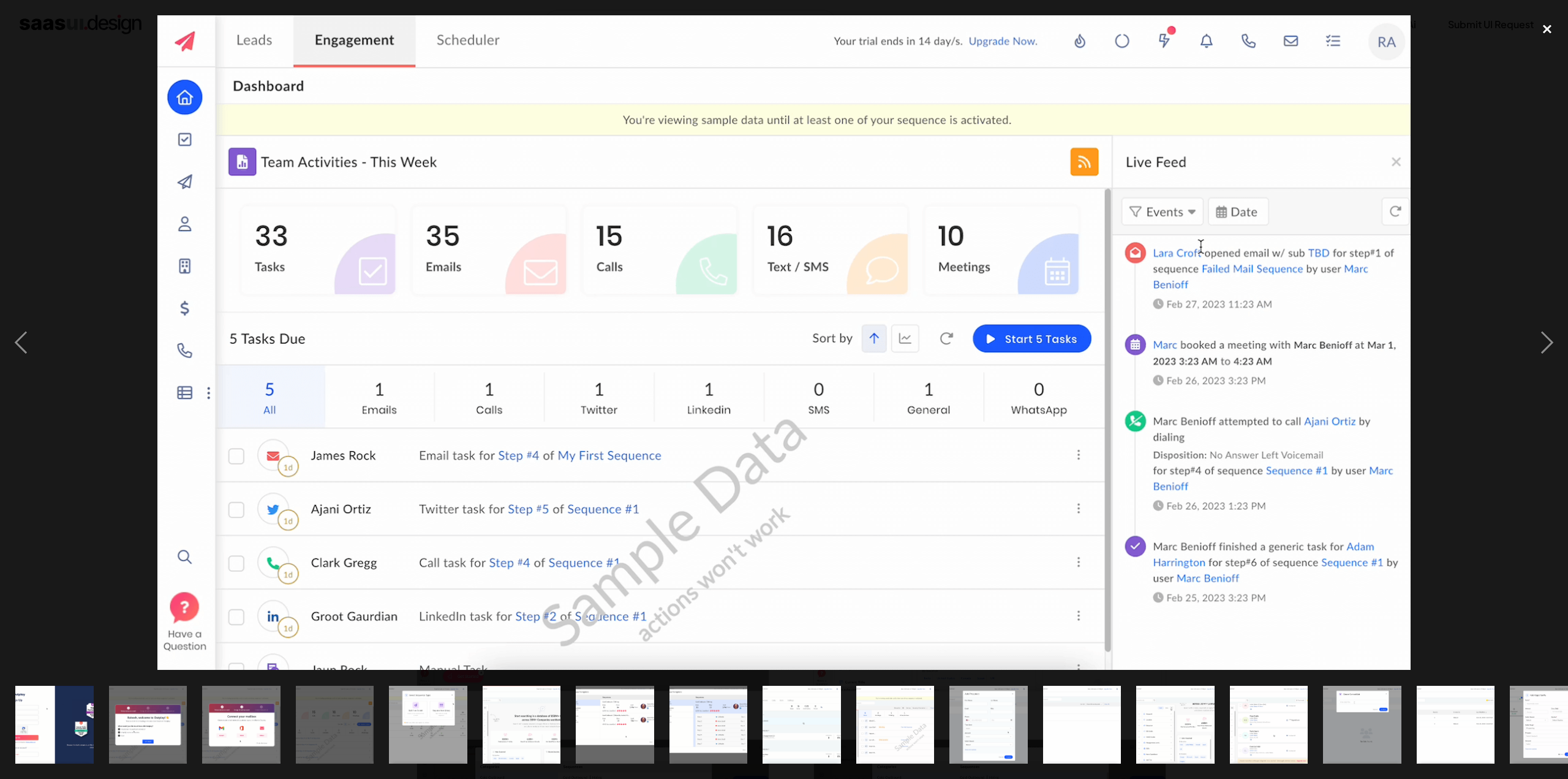
click at [1544, 29] on div "close lightbox" at bounding box center [1548, 28] width 42 height 27
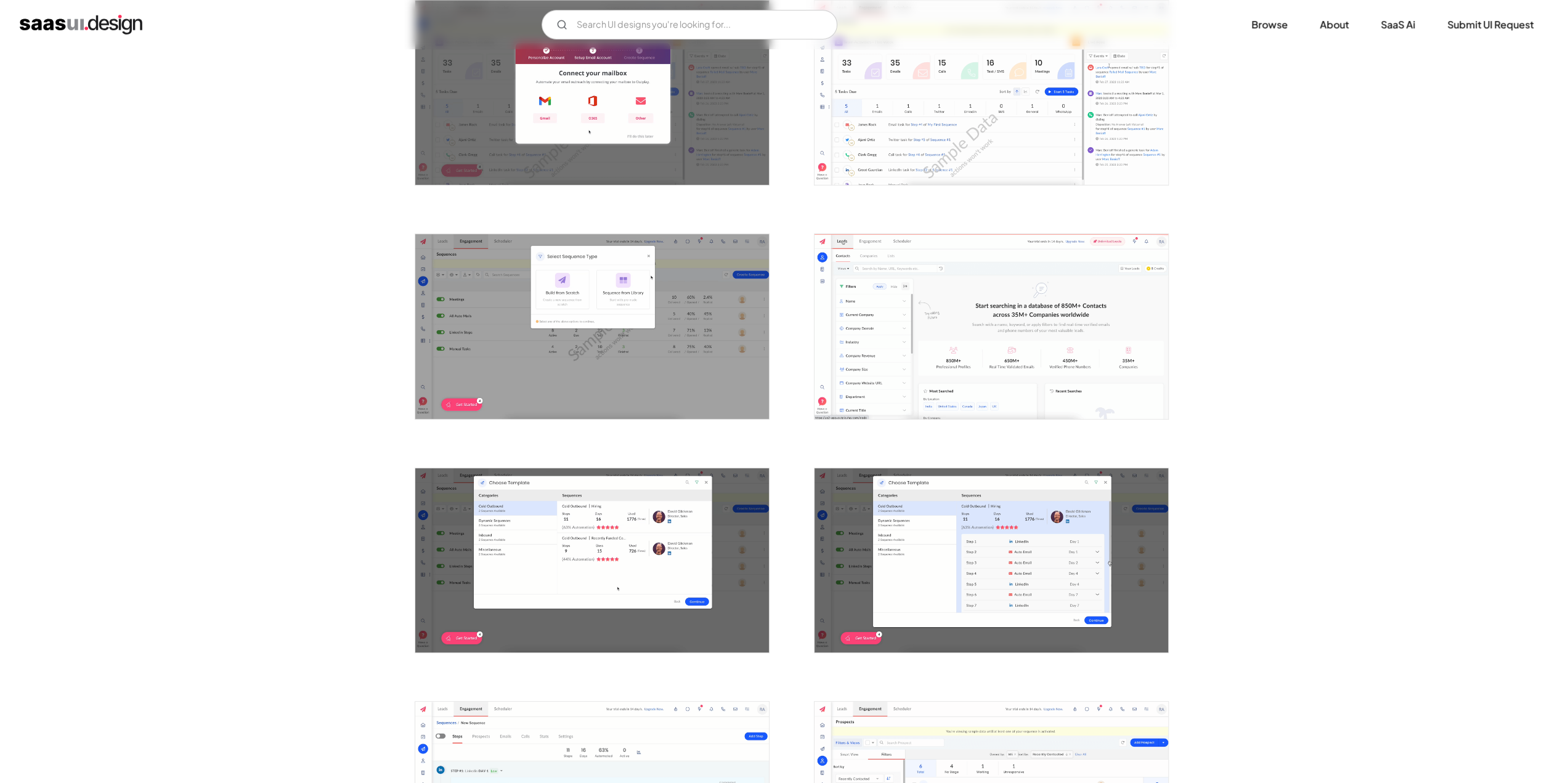
scroll to position [555, 0]
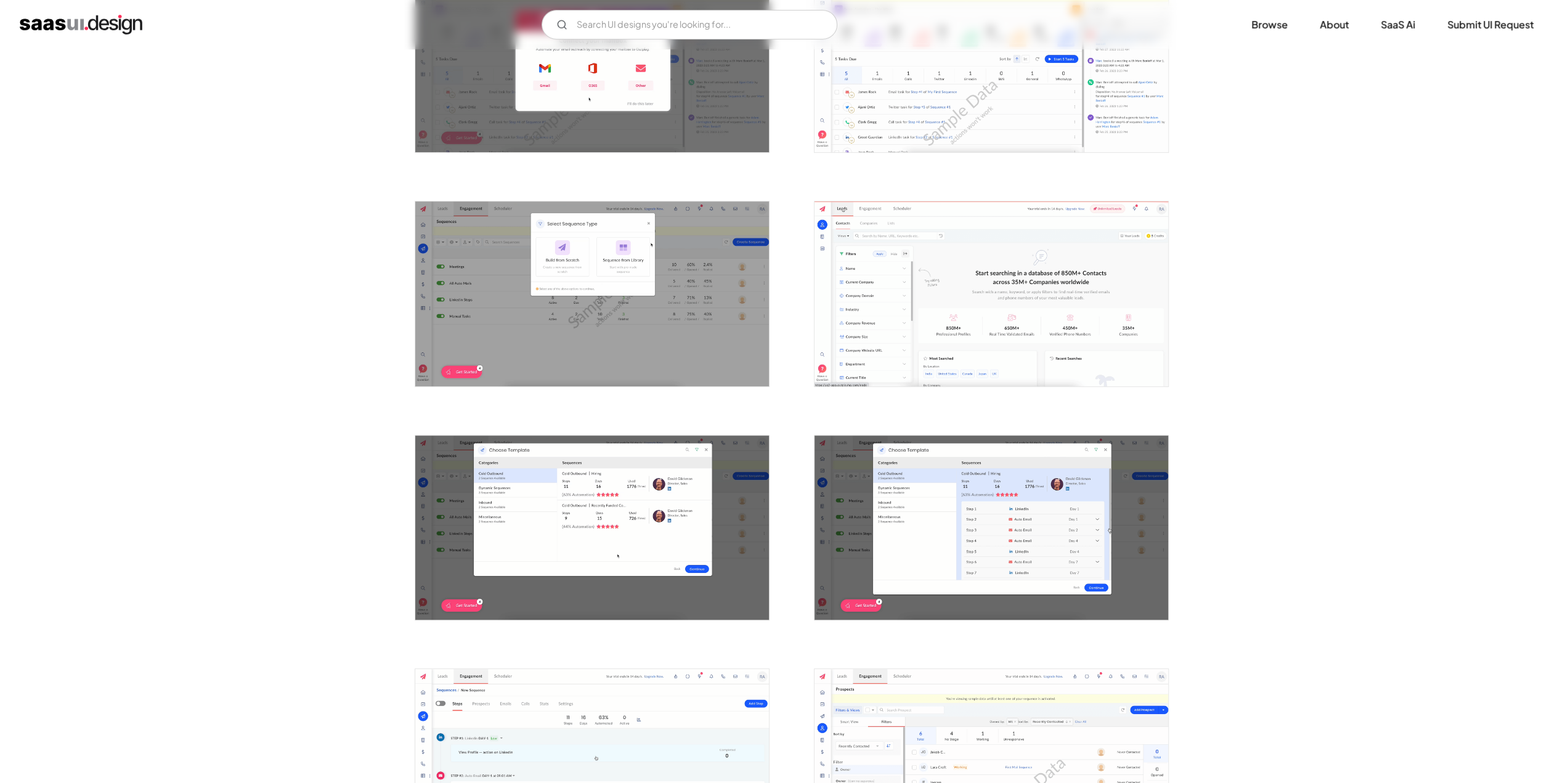
click at [876, 268] on img "open lightbox" at bounding box center [991, 294] width 353 height 184
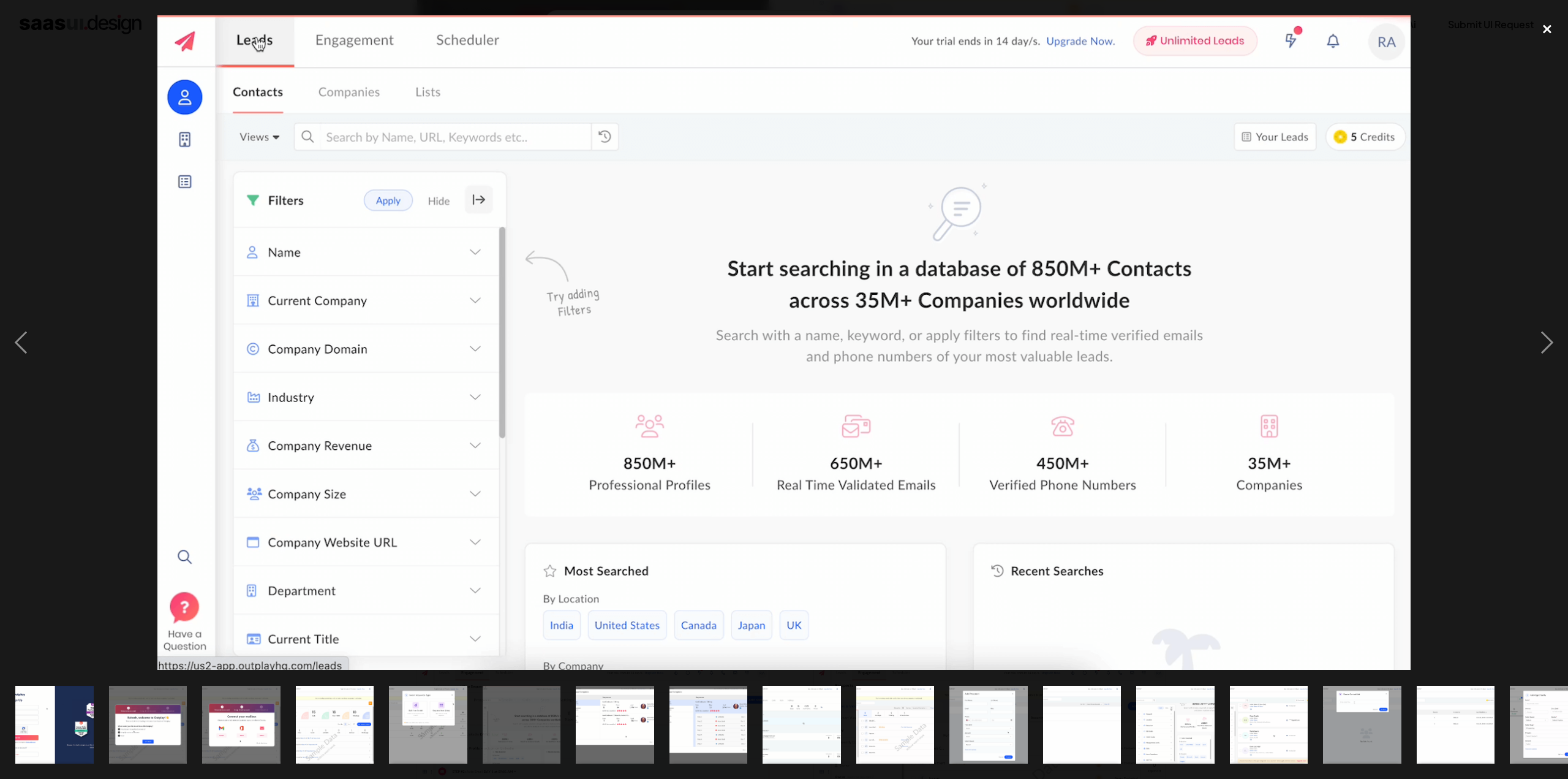
click at [1542, 30] on div "close lightbox" at bounding box center [1548, 28] width 42 height 27
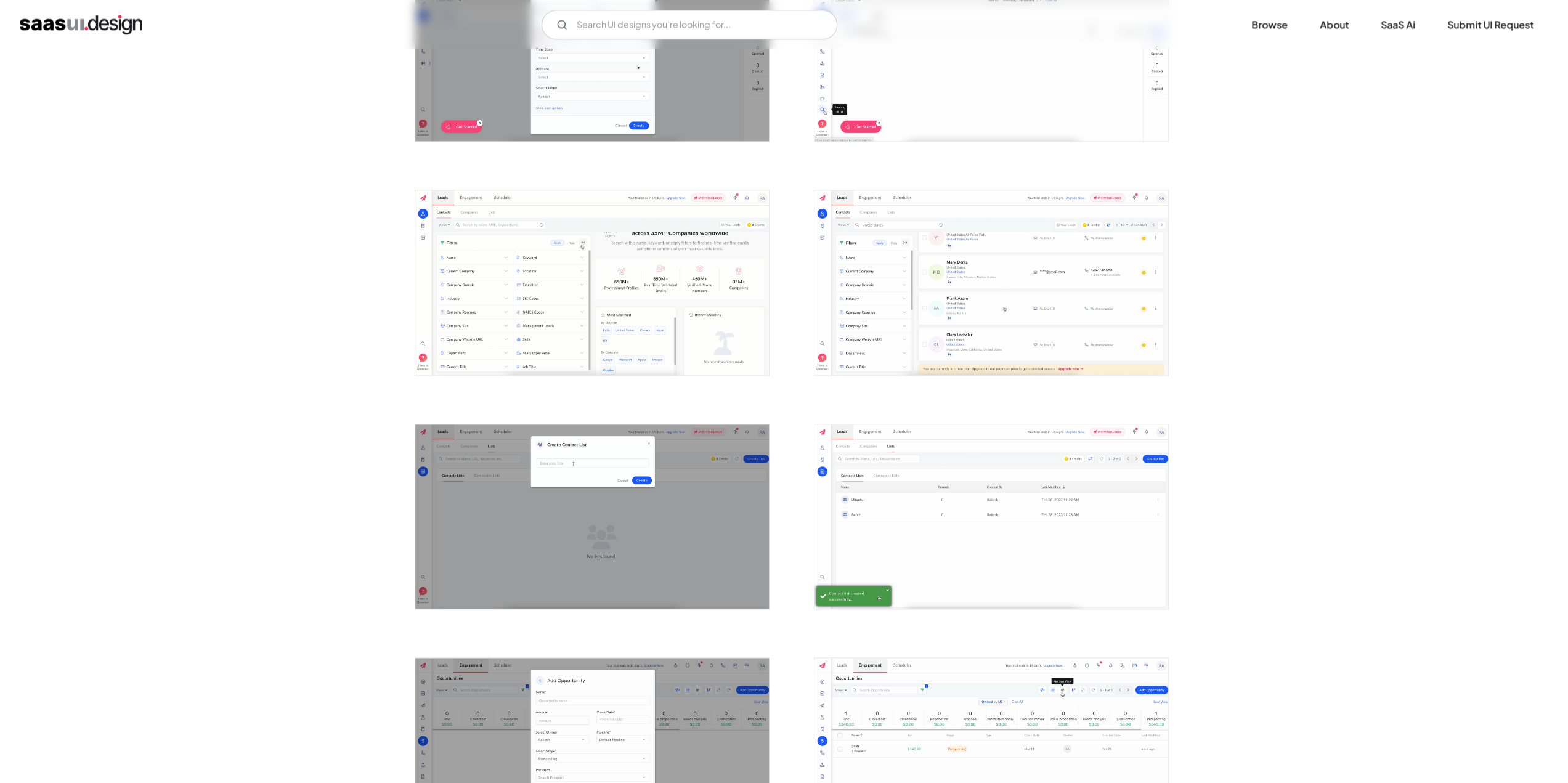
scroll to position [1417, 0]
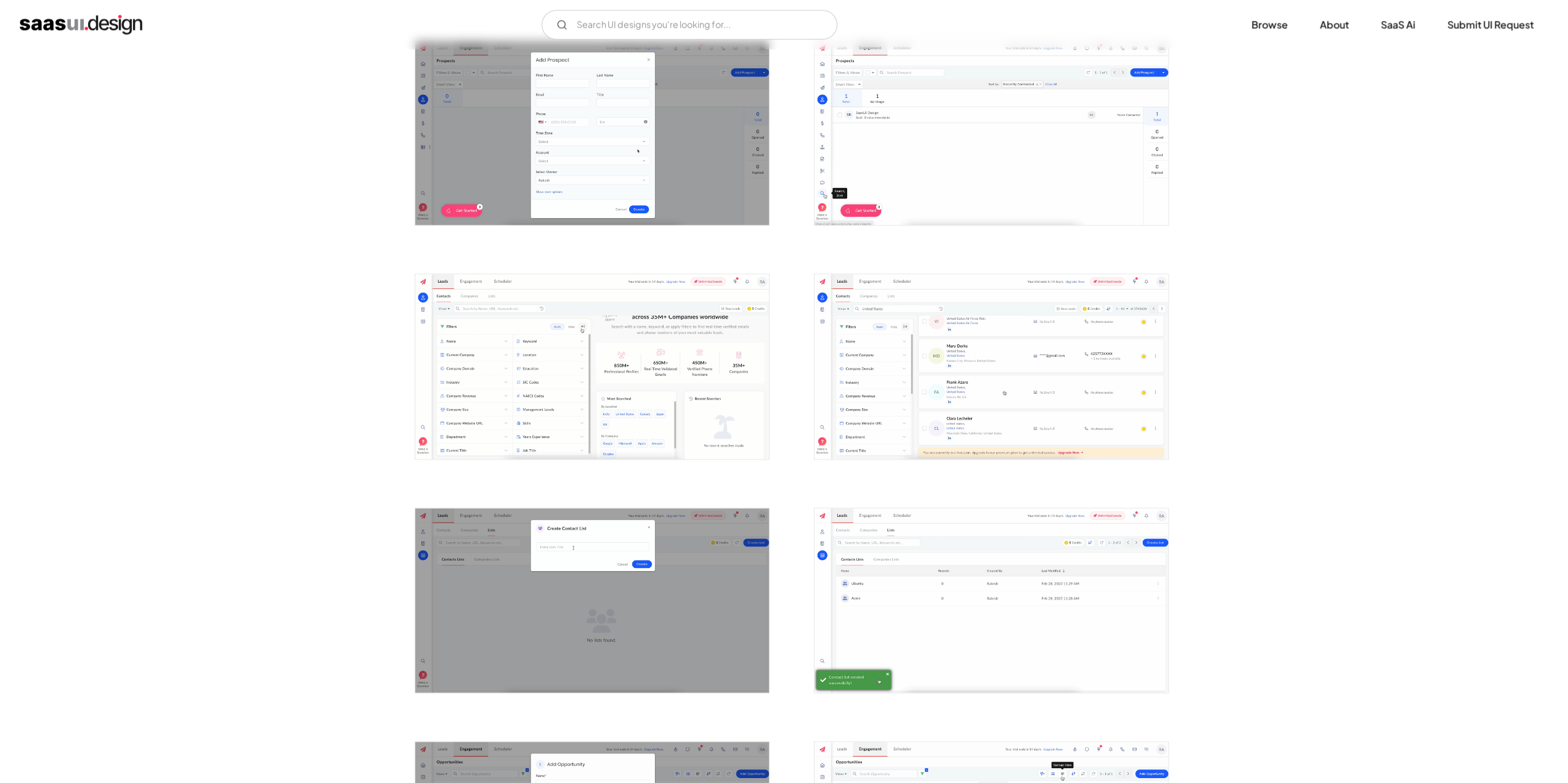
click at [980, 324] on img "open lightbox" at bounding box center [991, 366] width 353 height 184
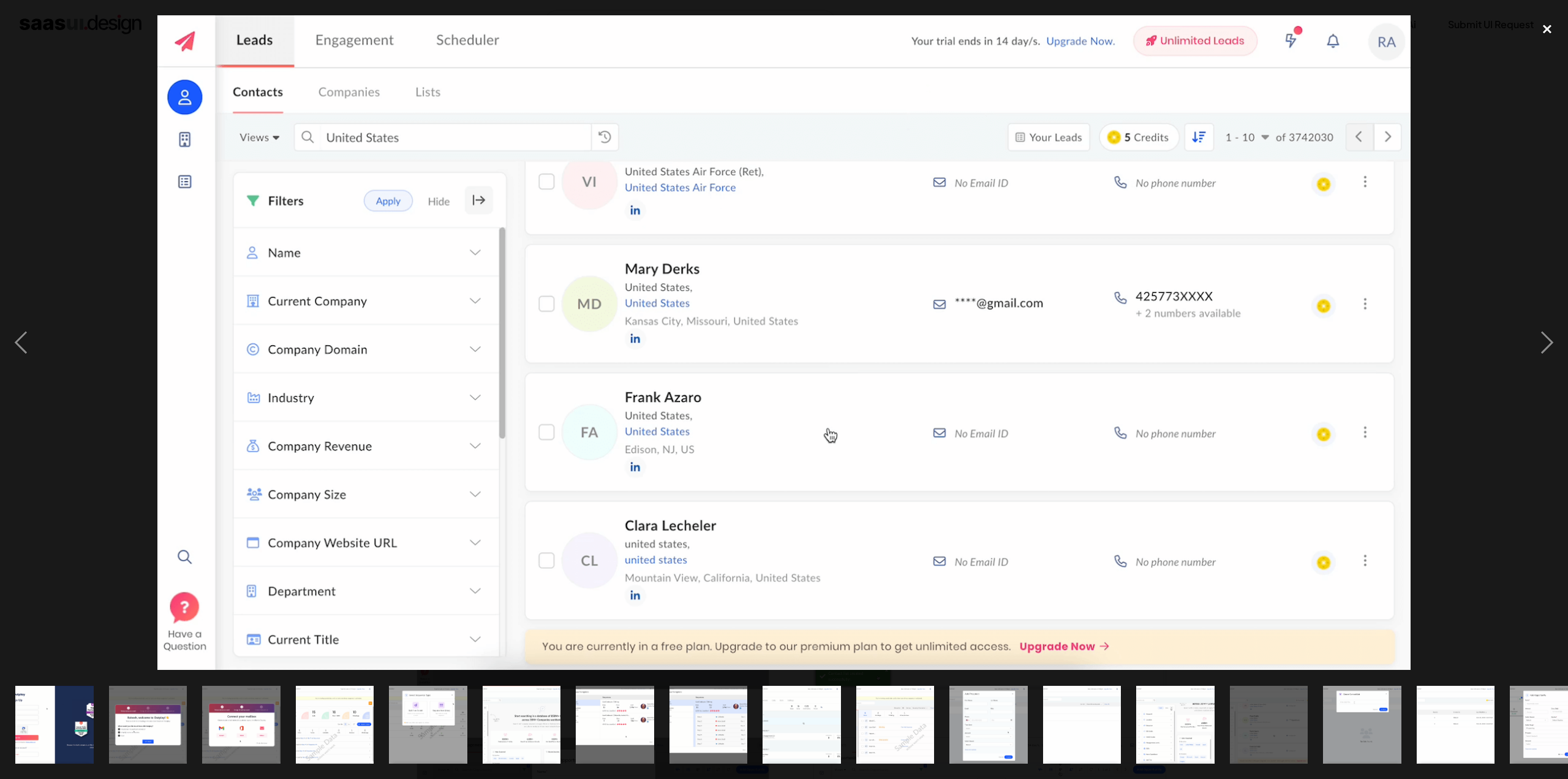
click at [1550, 30] on div "close lightbox" at bounding box center [1548, 28] width 42 height 27
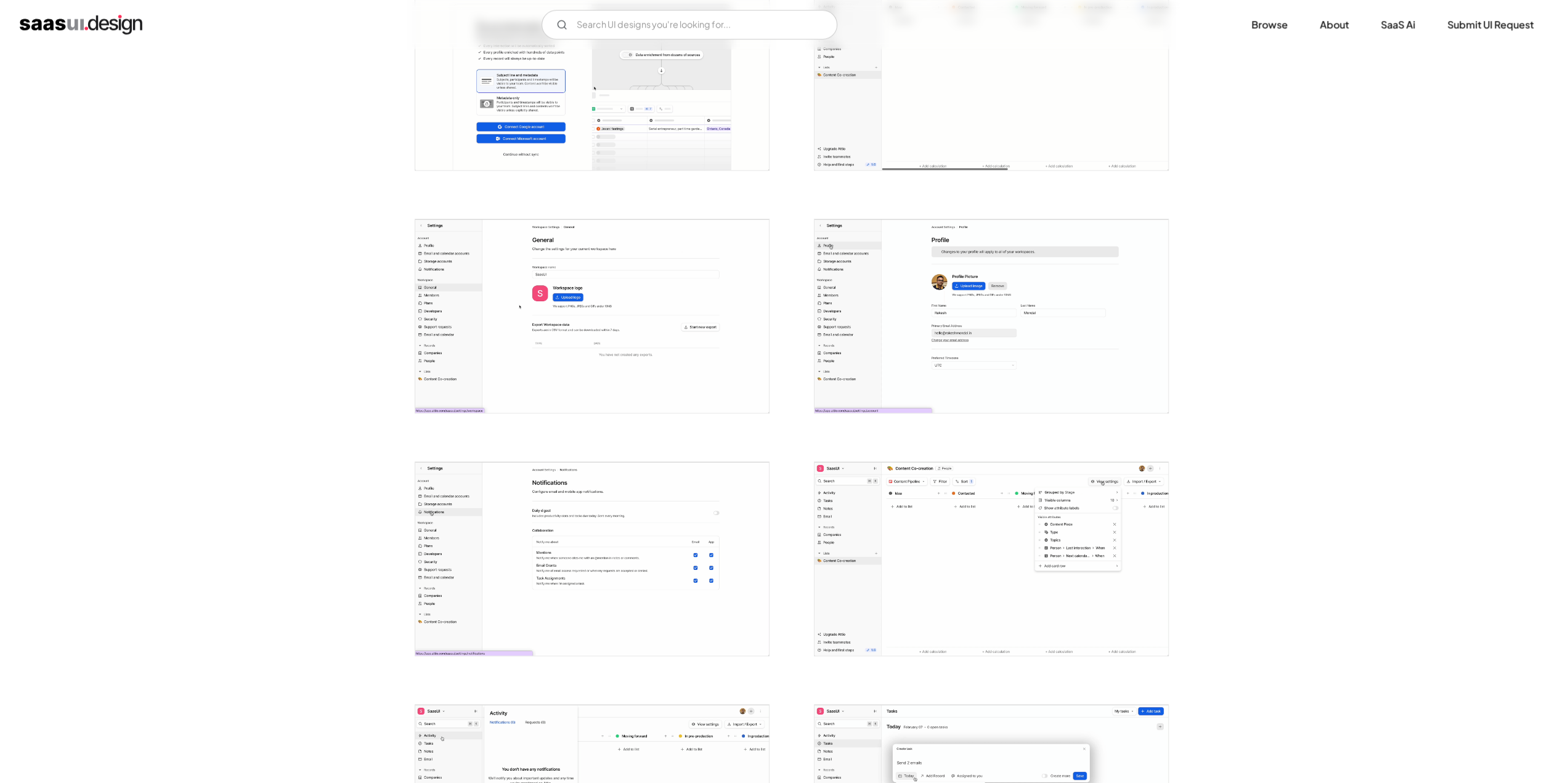
scroll to position [1047, 0]
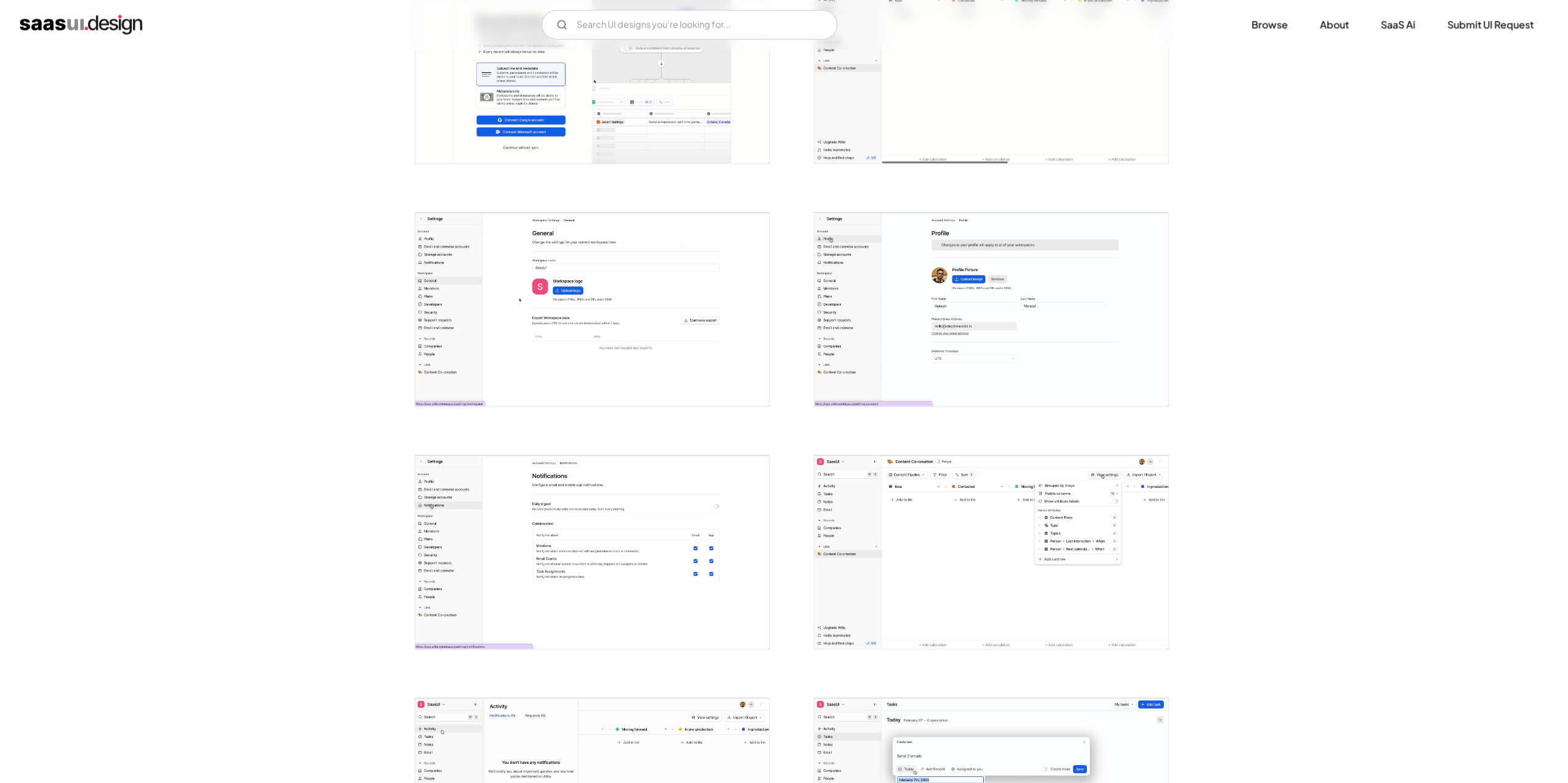
click at [965, 312] on img "open lightbox" at bounding box center [991, 309] width 353 height 193
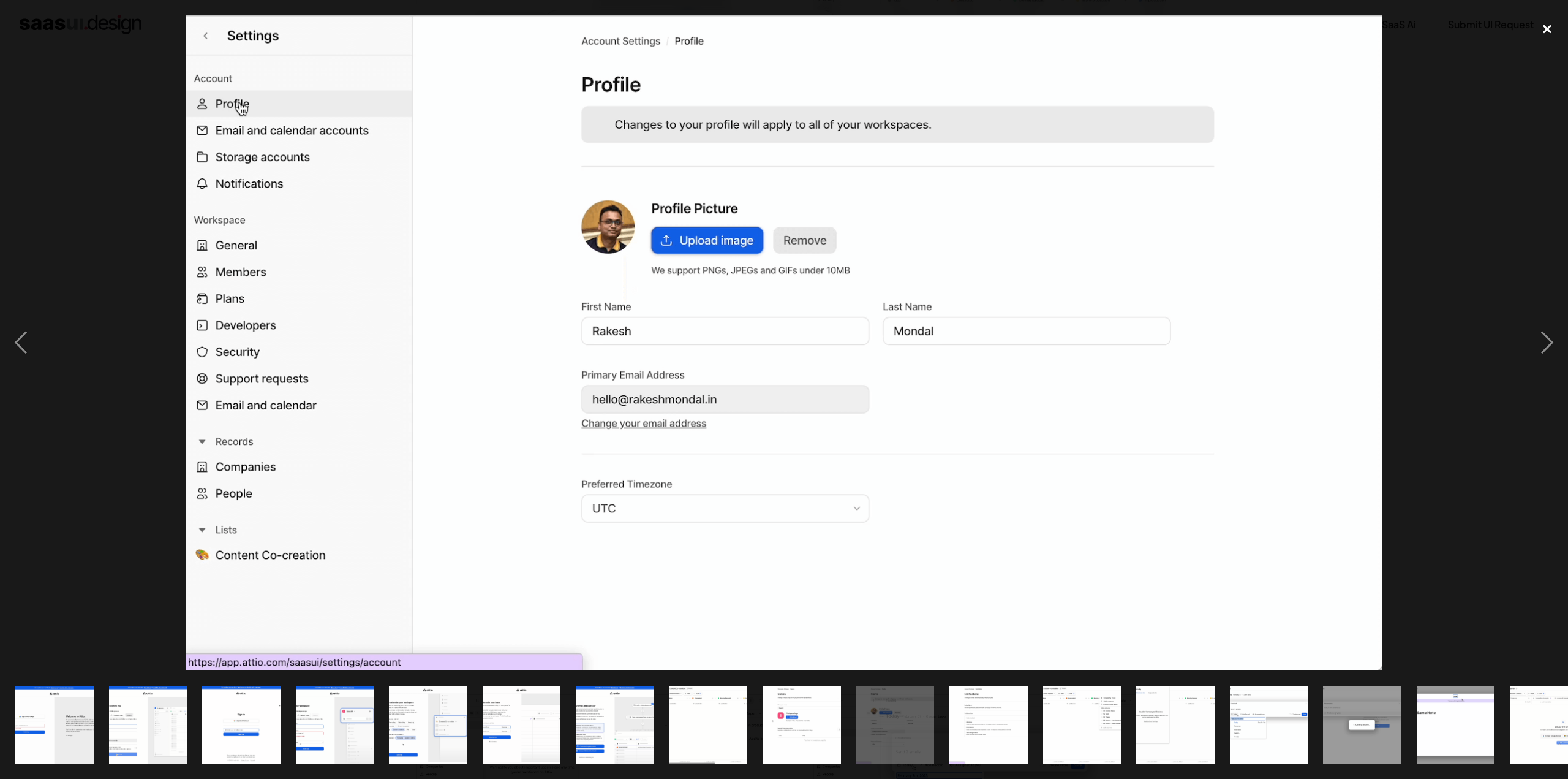
click at [1550, 30] on div "close lightbox" at bounding box center [1548, 28] width 42 height 27
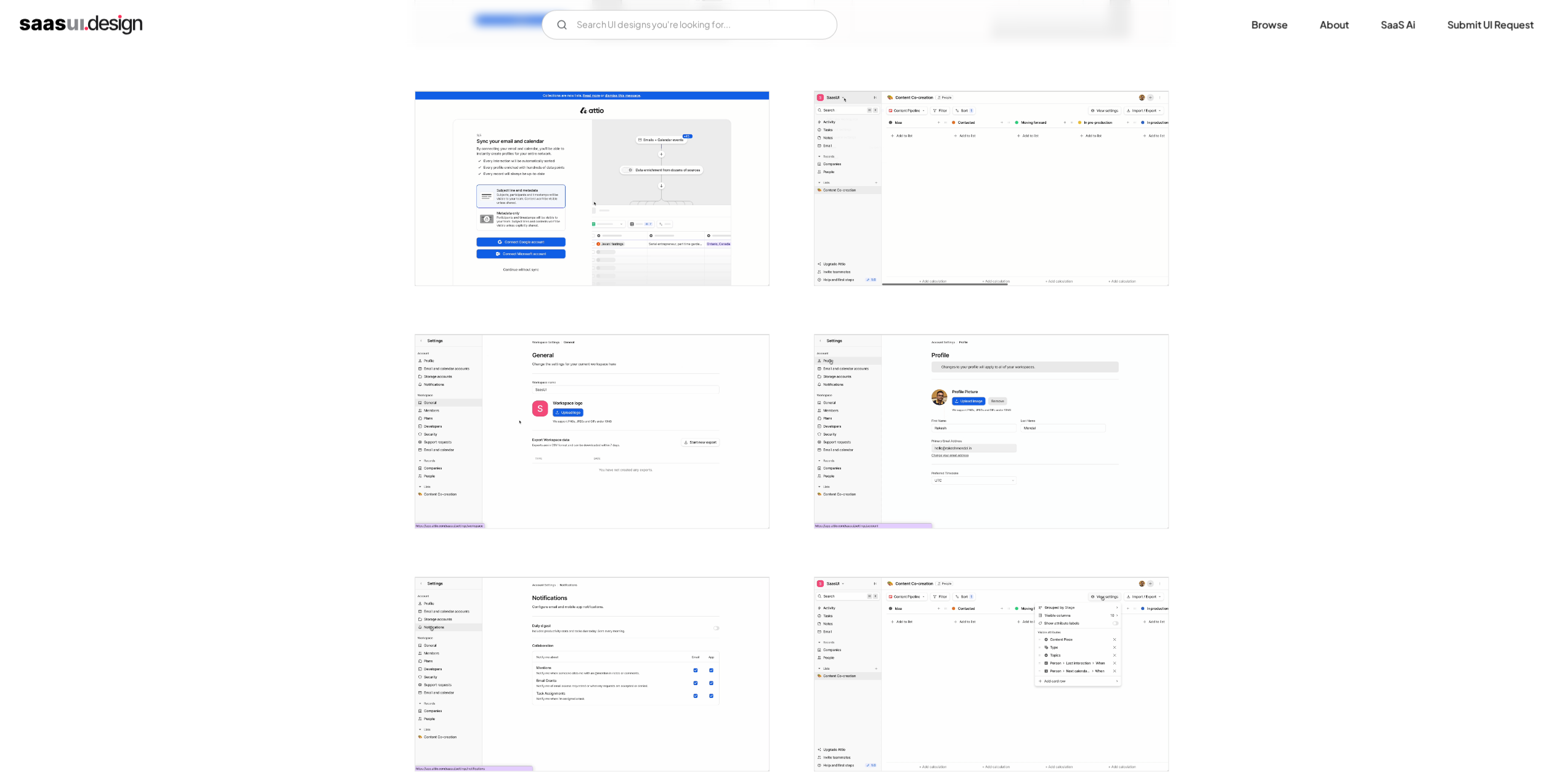
scroll to position [863, 0]
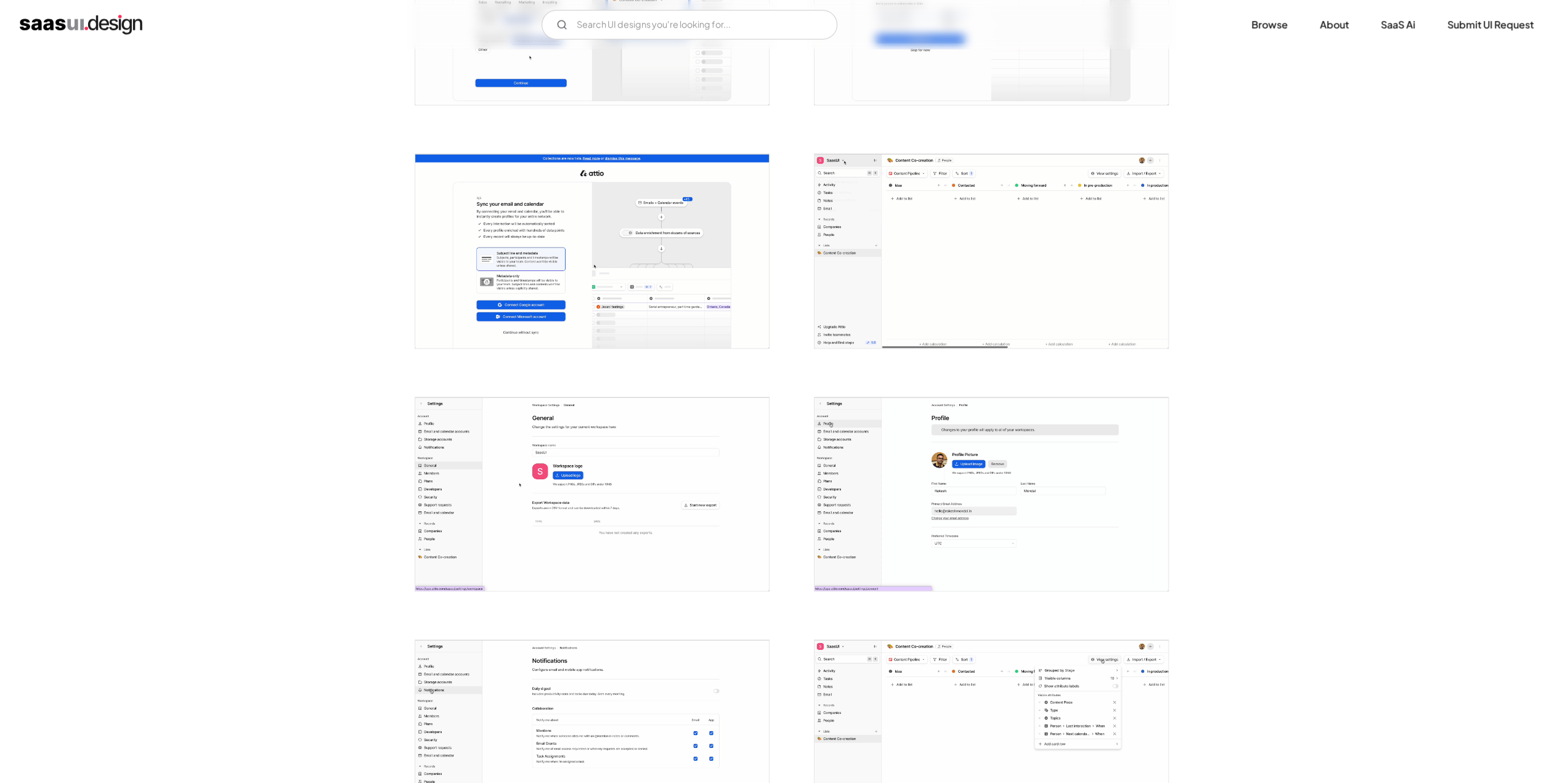
click at [686, 459] on img "open lightbox" at bounding box center [592, 494] width 353 height 193
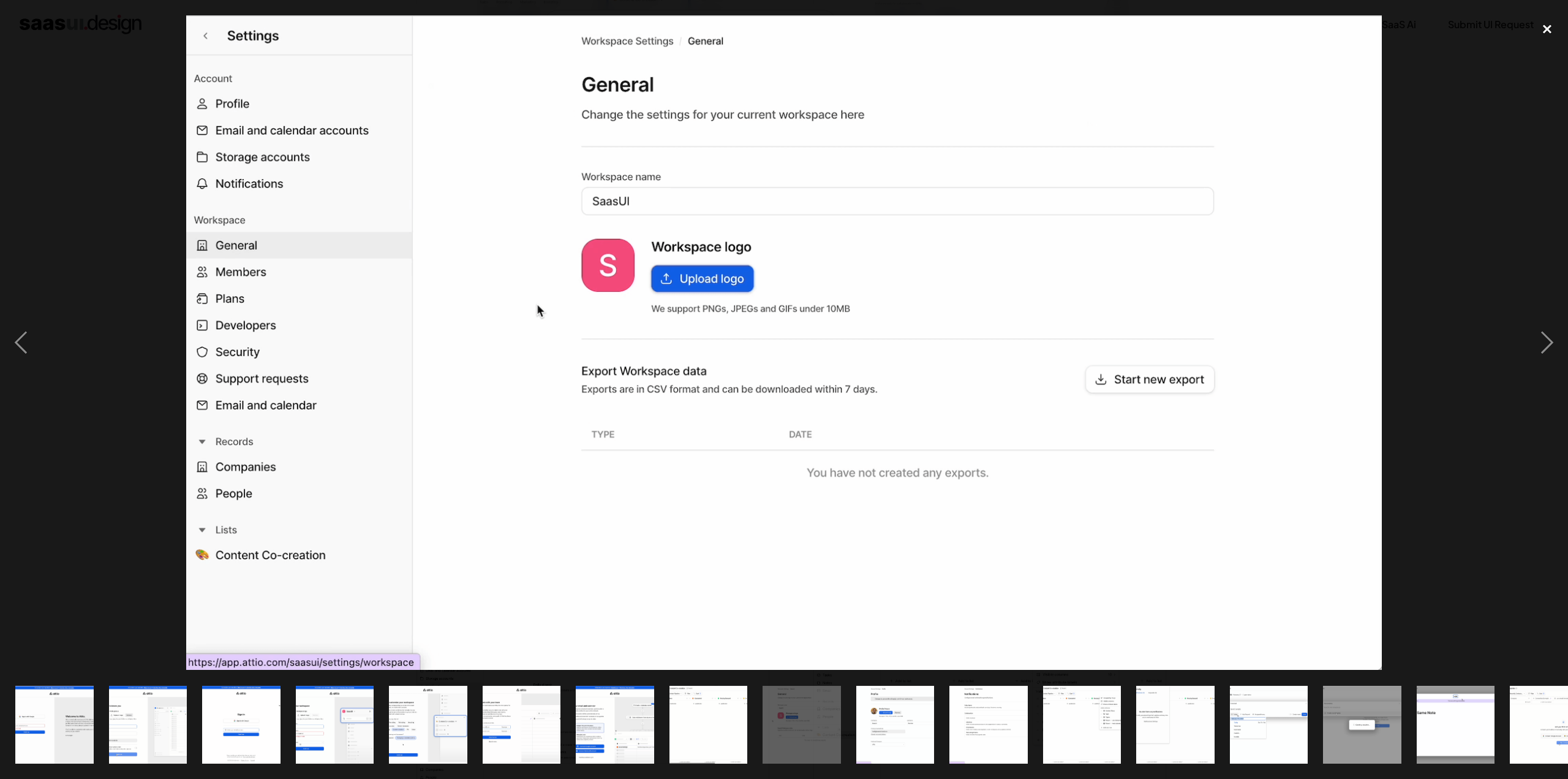
click at [1546, 31] on div "close lightbox" at bounding box center [1548, 28] width 42 height 27
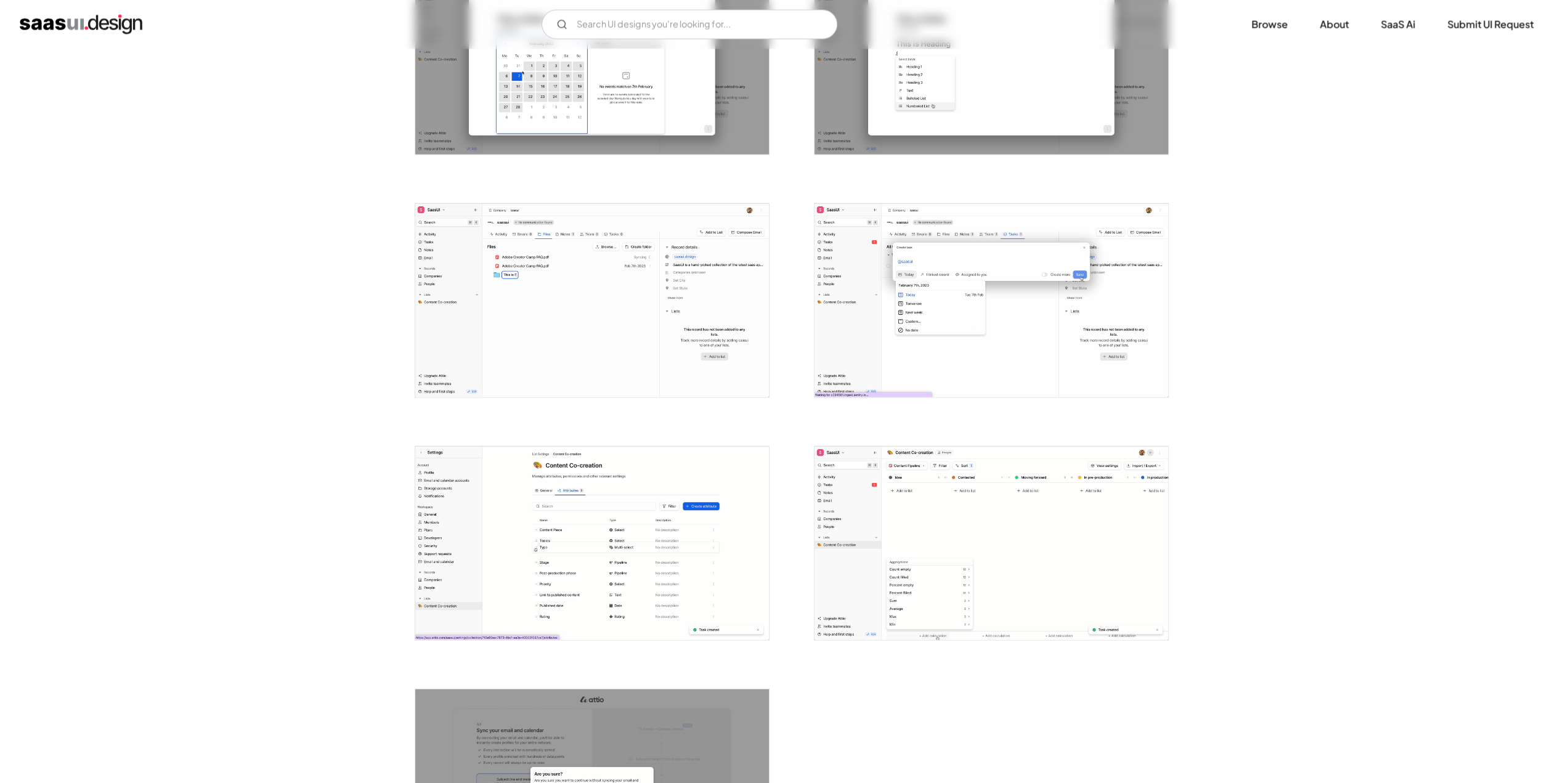
scroll to position [2527, 0]
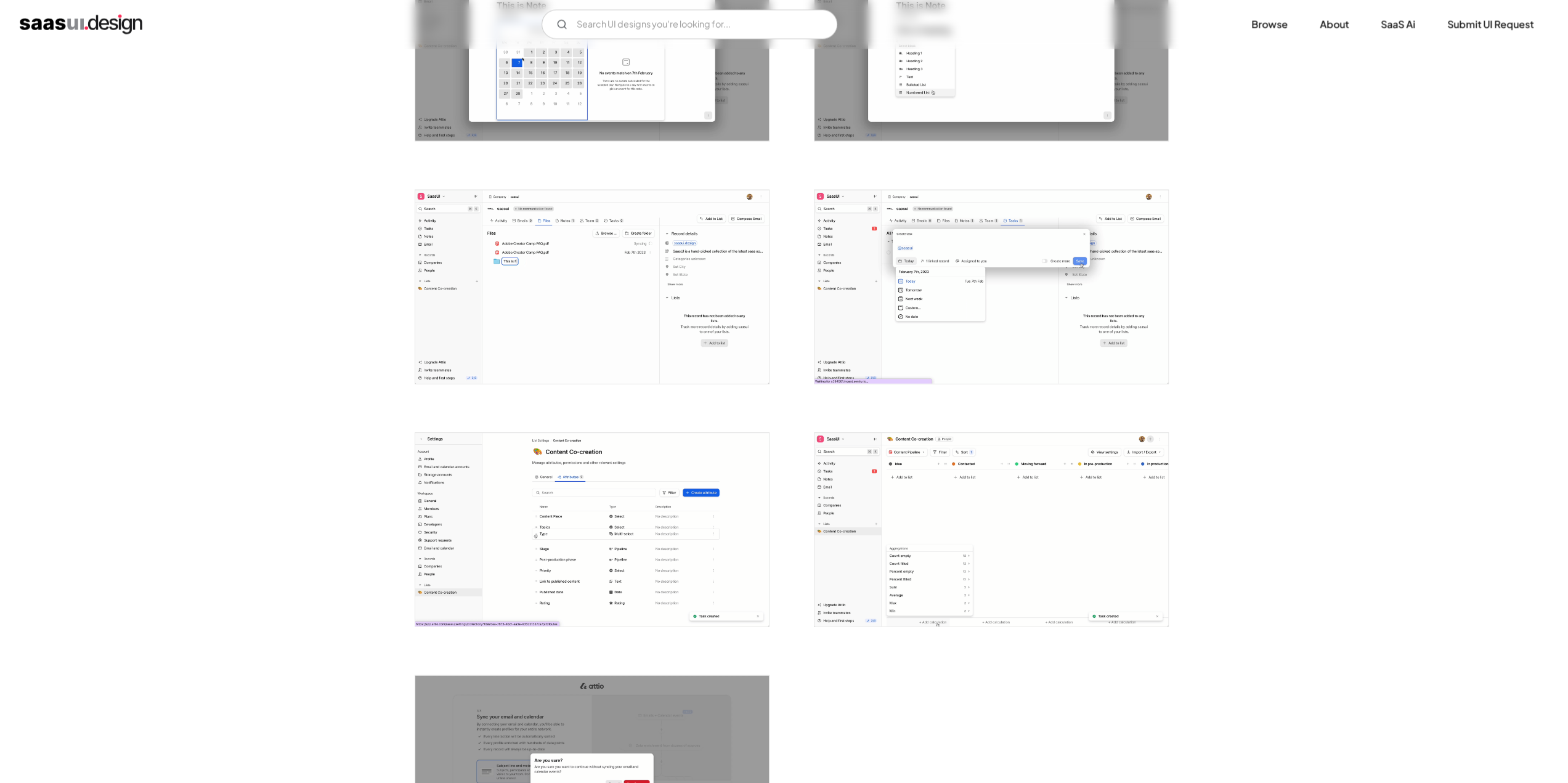
click at [632, 288] on img "open lightbox" at bounding box center [592, 287] width 353 height 193
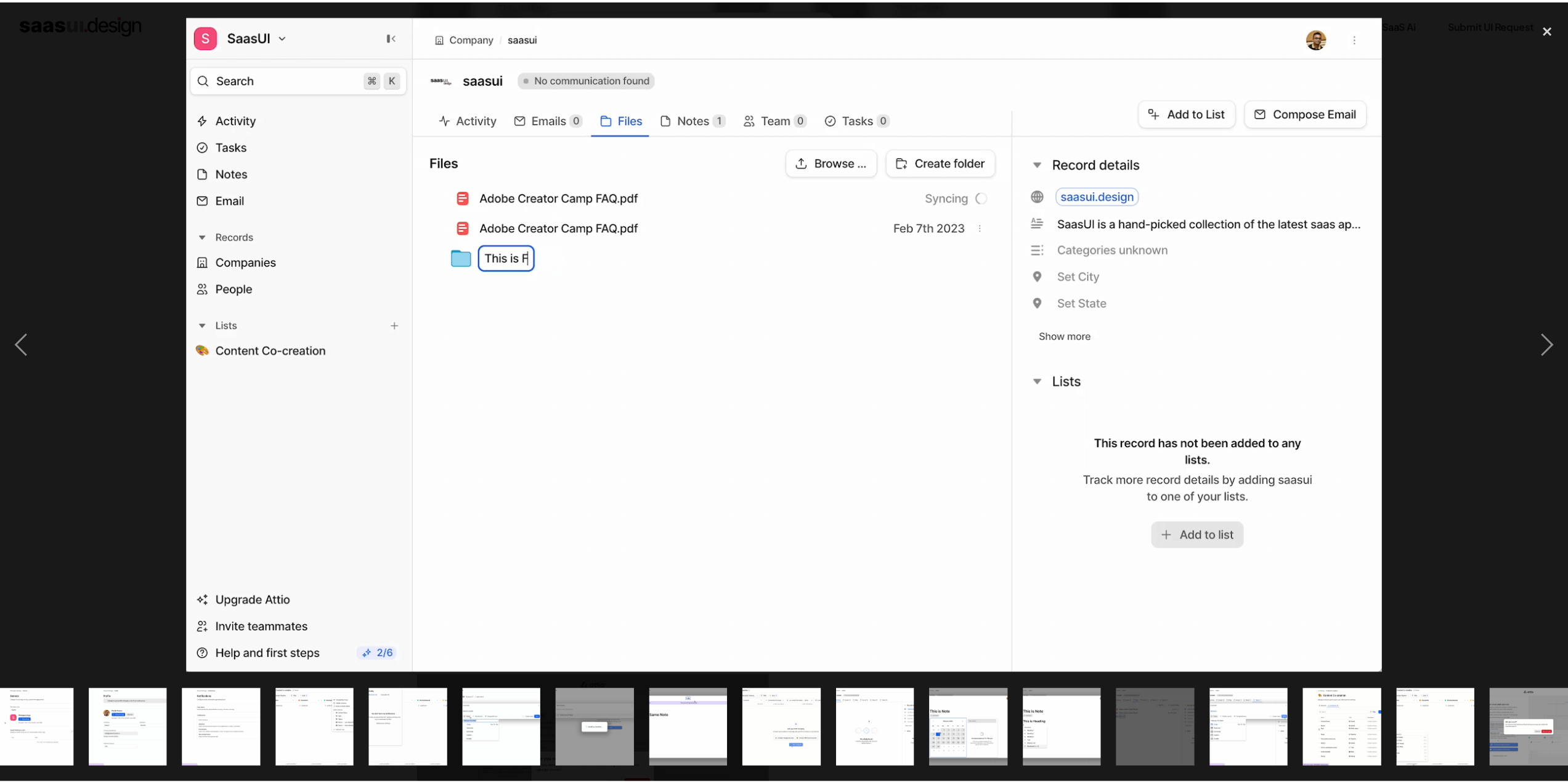
scroll to position [0, 788]
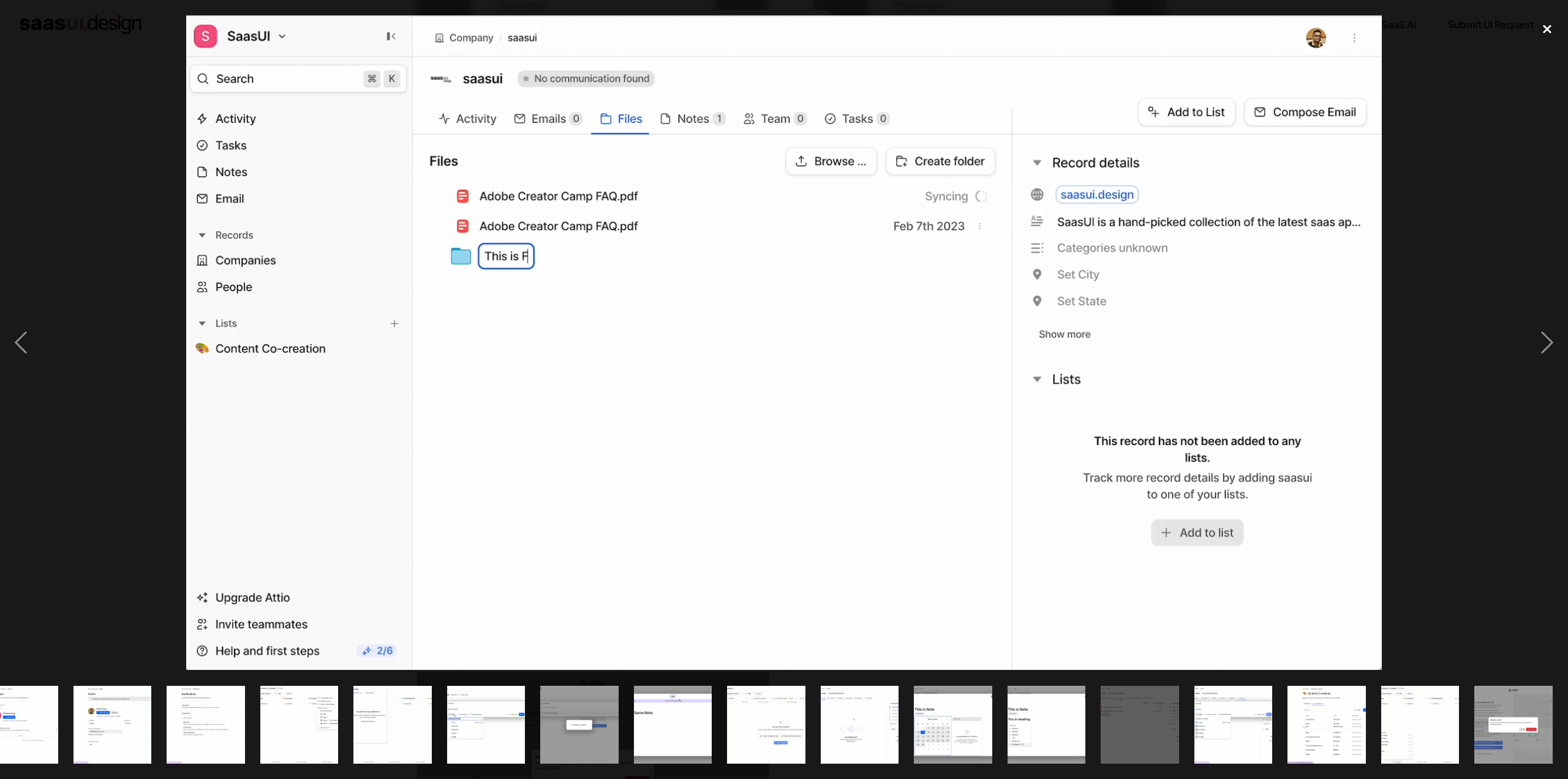
click at [1551, 29] on div "close lightbox" at bounding box center [1548, 28] width 42 height 27
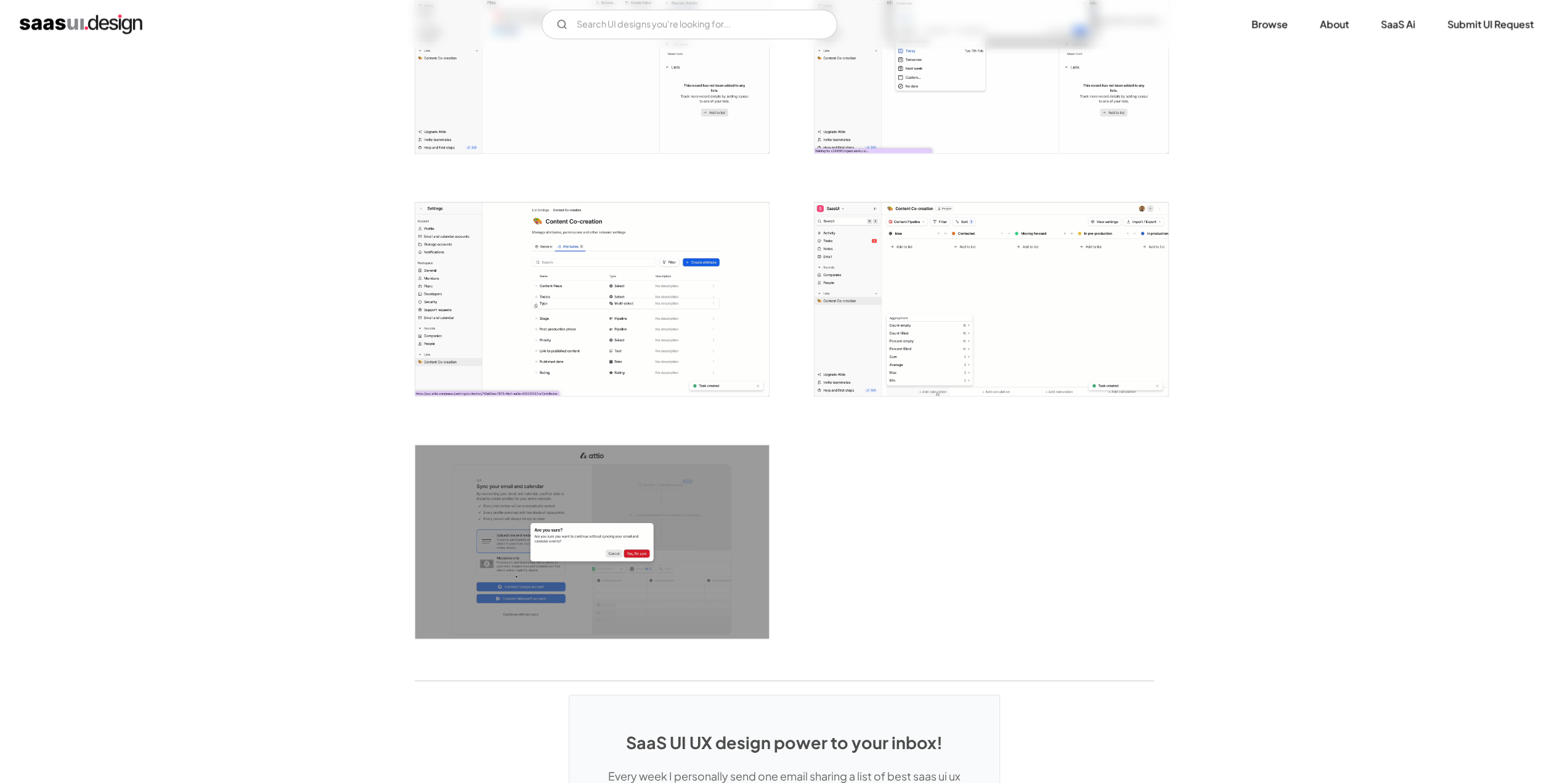
scroll to position [2835, 0]
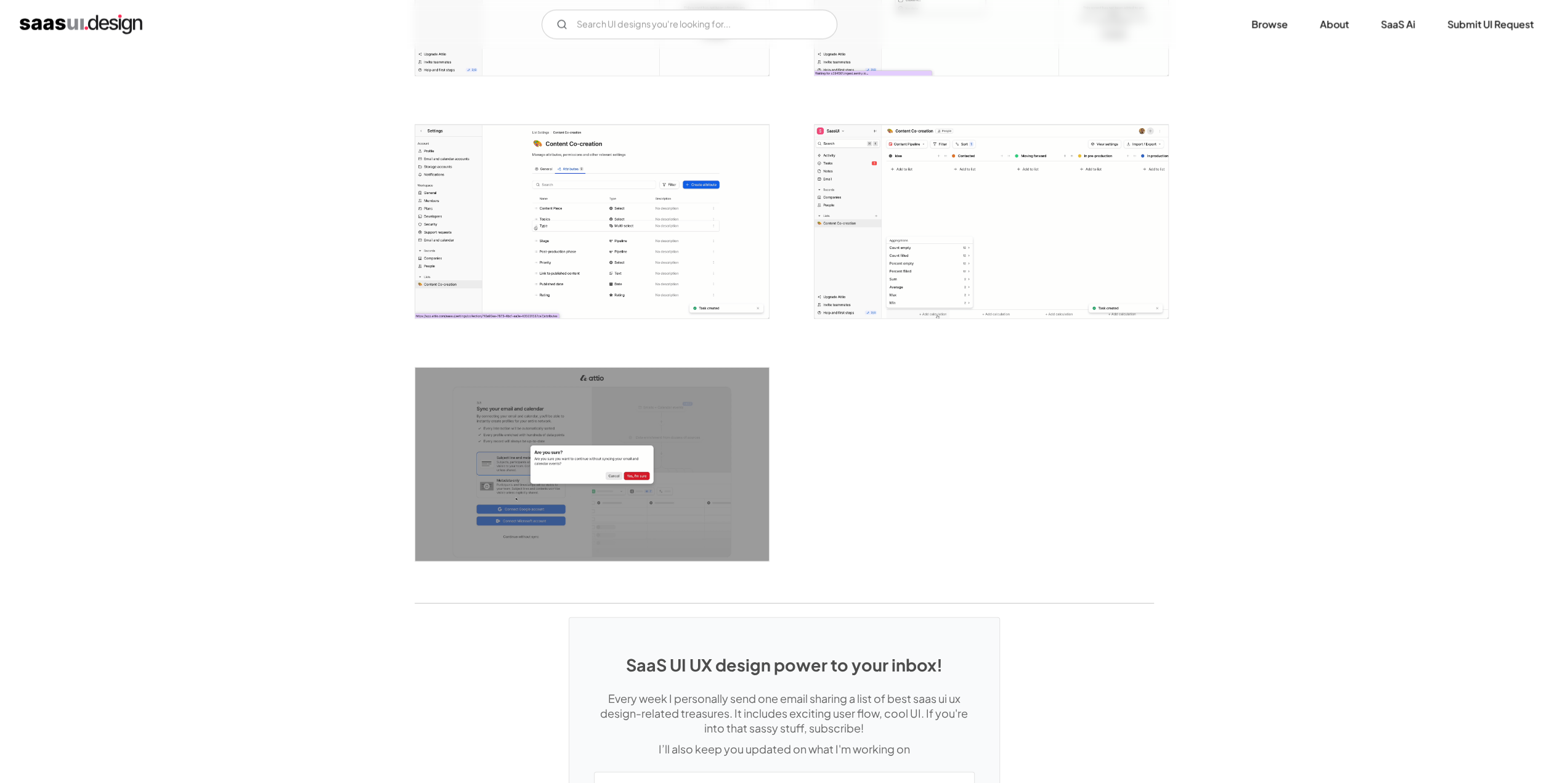
click at [660, 411] on img "open lightbox" at bounding box center [592, 465] width 353 height 193
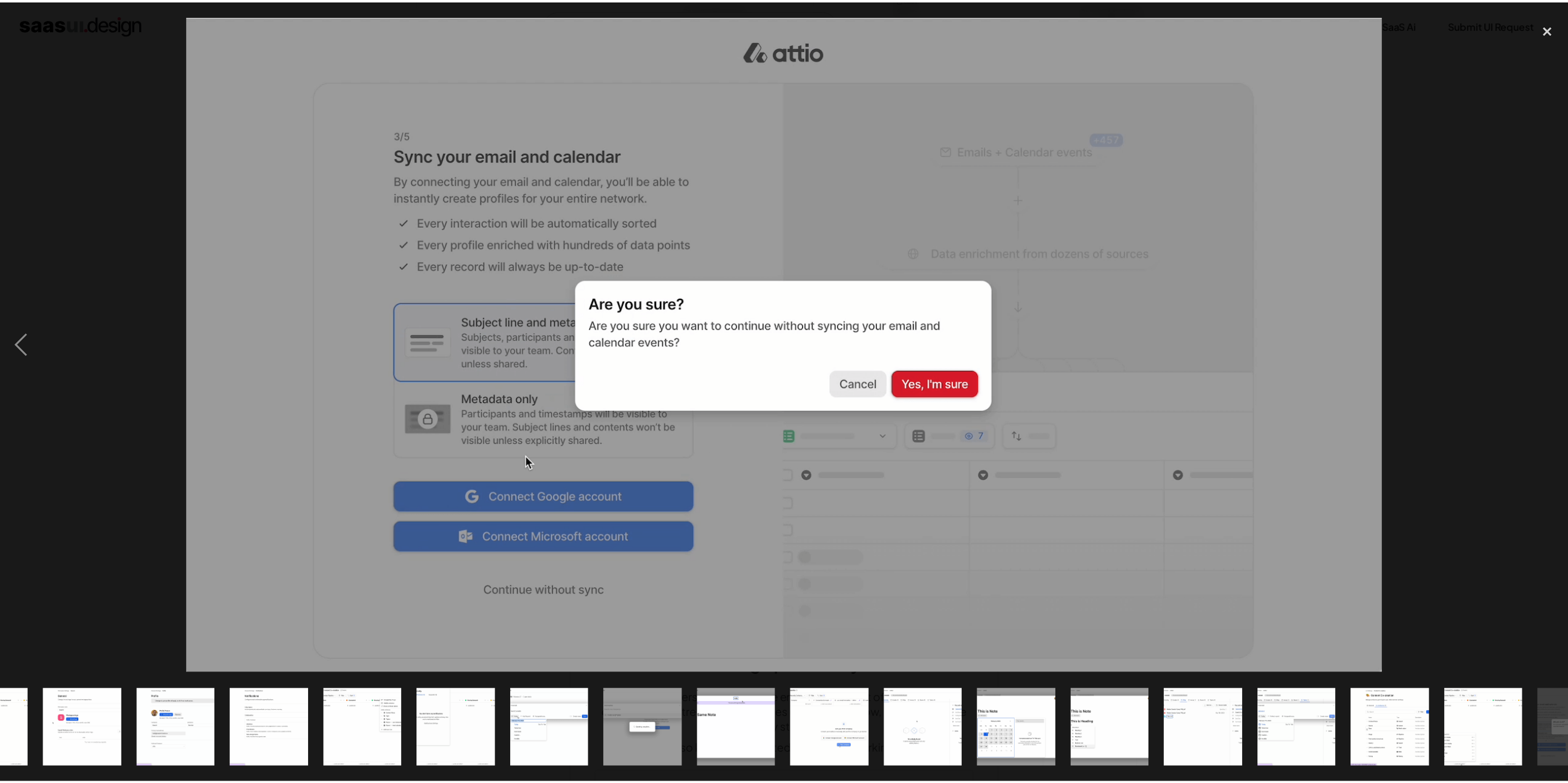
scroll to position [0, 788]
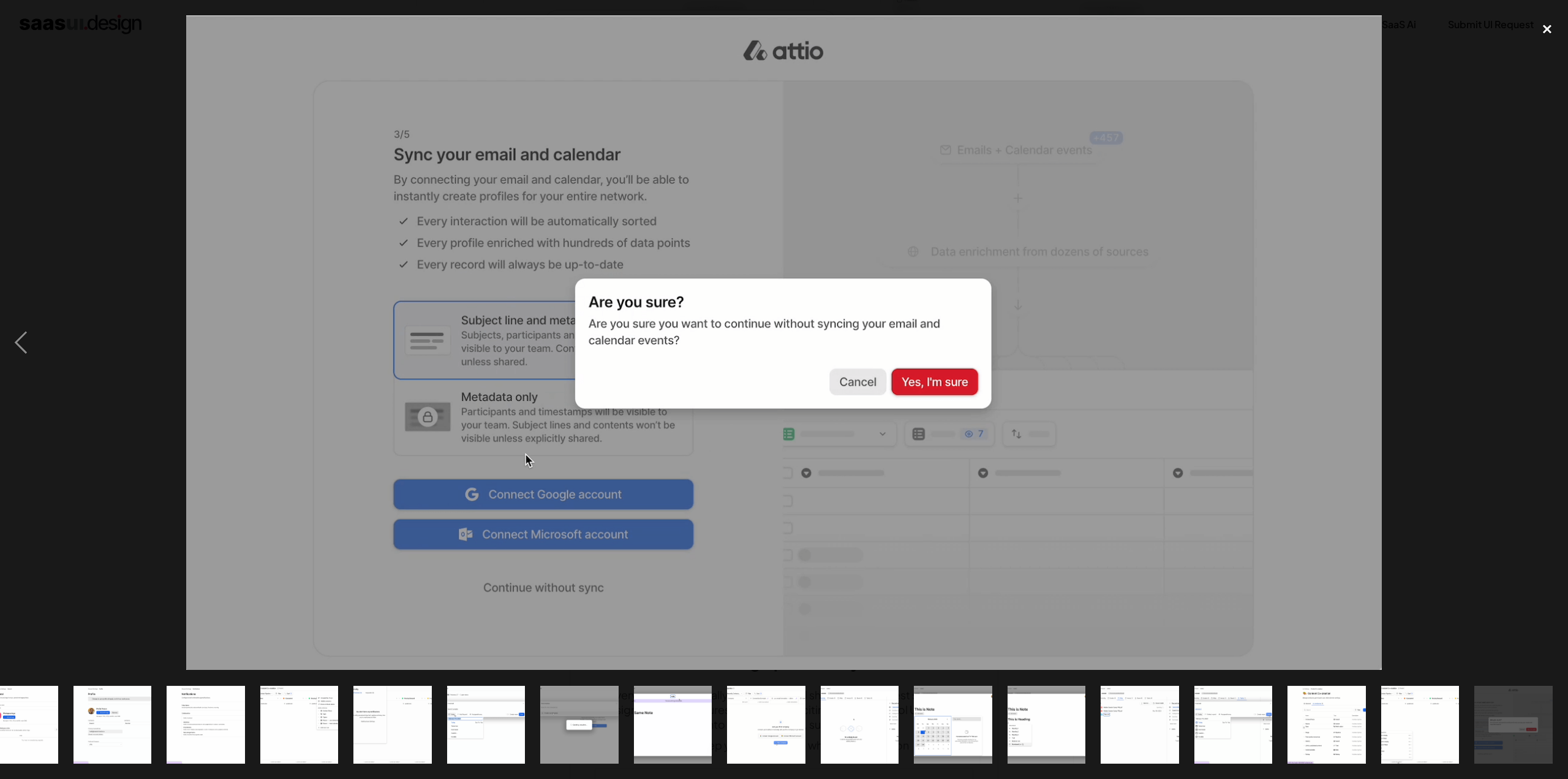
click at [1545, 21] on div "close lightbox" at bounding box center [1548, 28] width 42 height 27
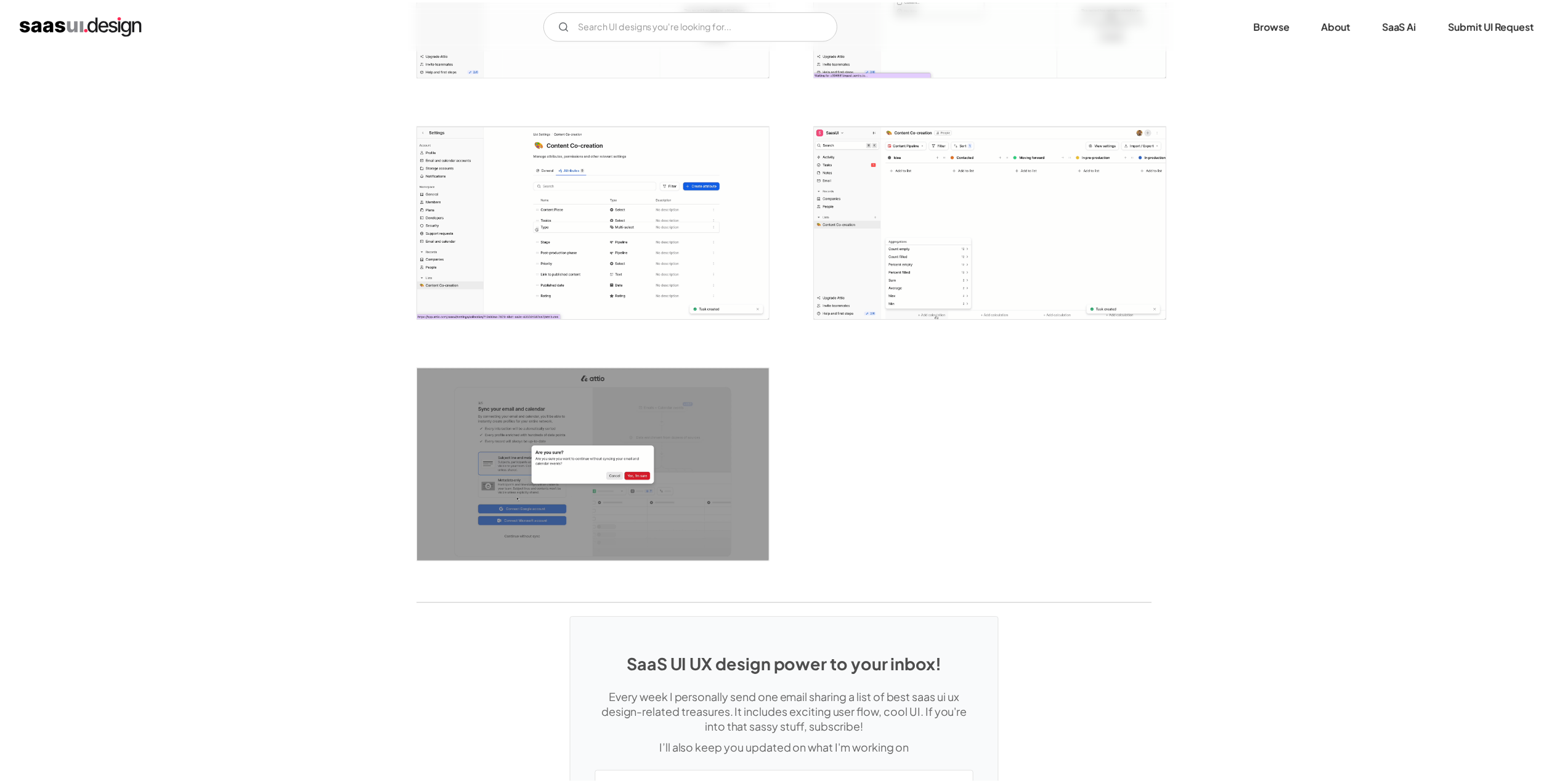
scroll to position [0, 0]
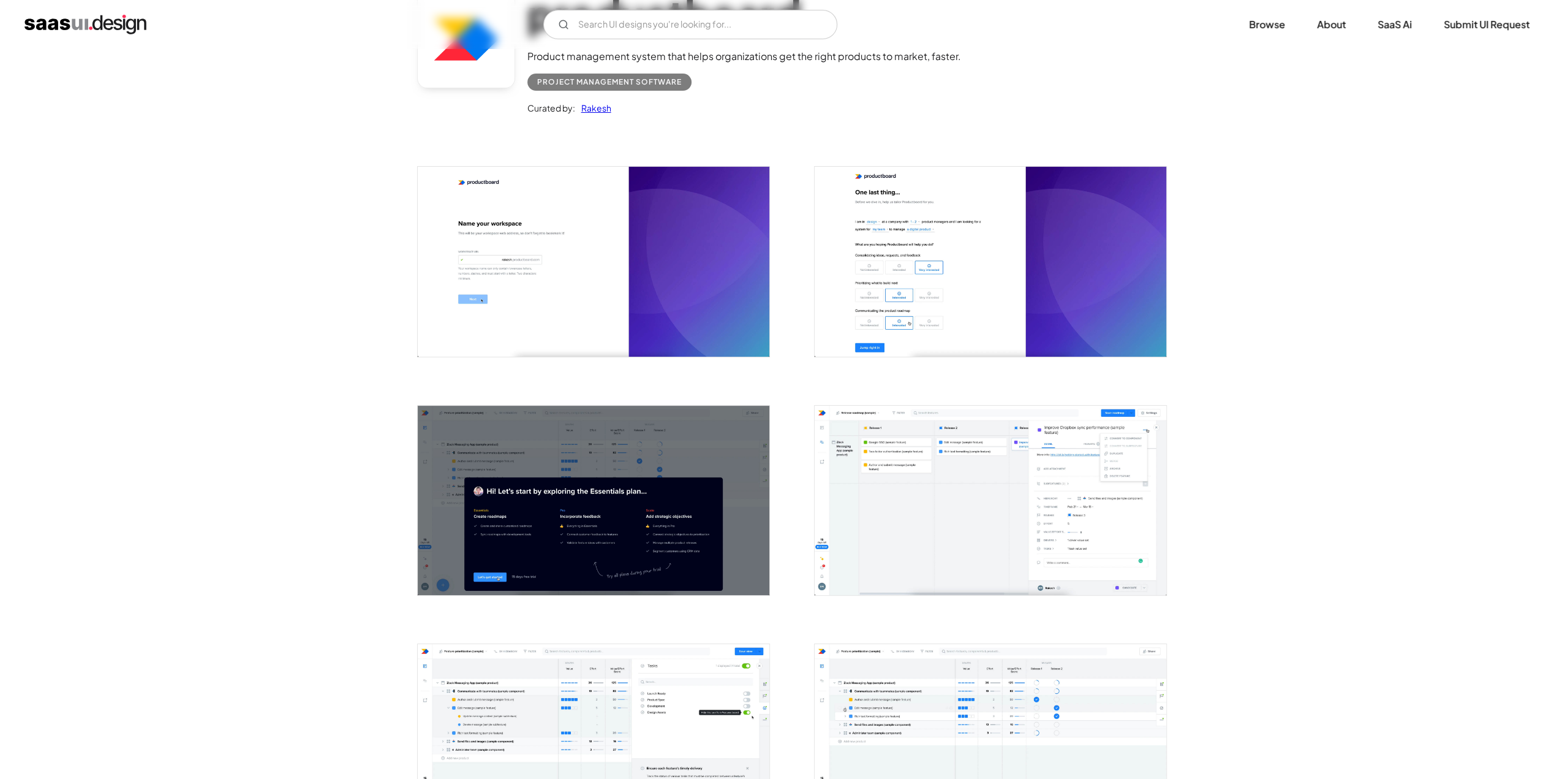
scroll to position [184, 0]
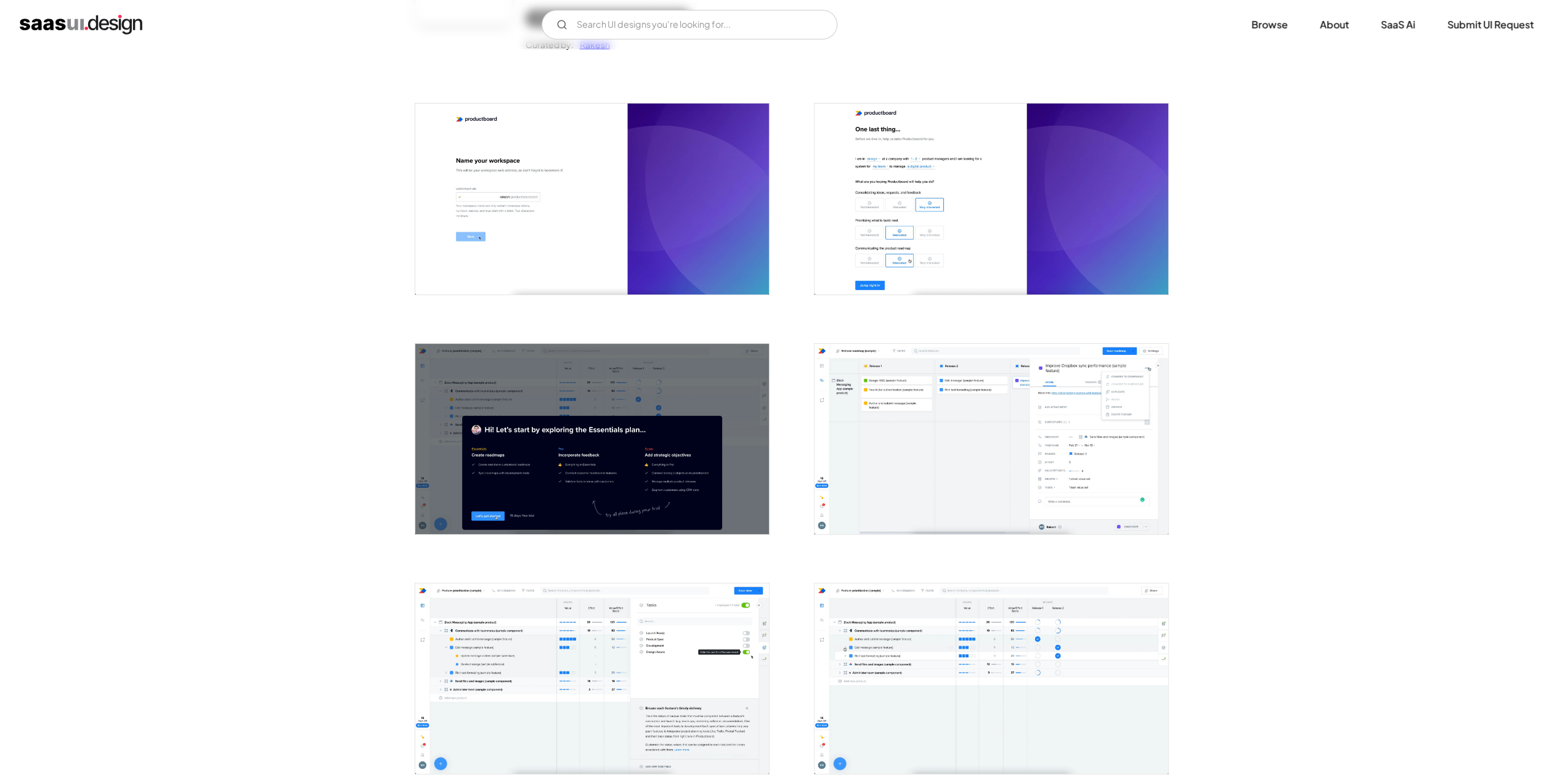
click at [632, 416] on img "open lightbox" at bounding box center [592, 439] width 353 height 190
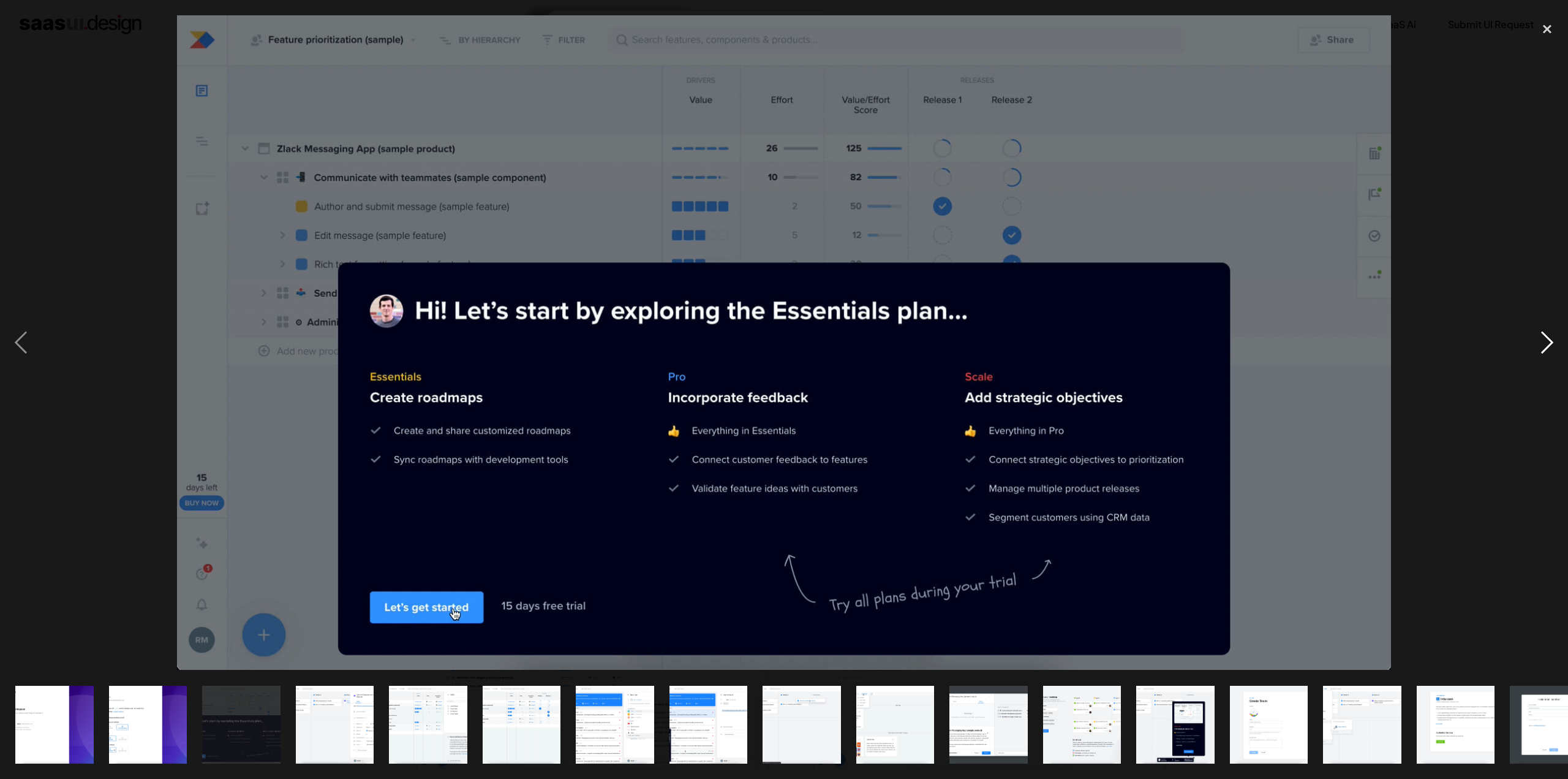
click at [1551, 341] on div "next image" at bounding box center [1548, 342] width 42 height 655
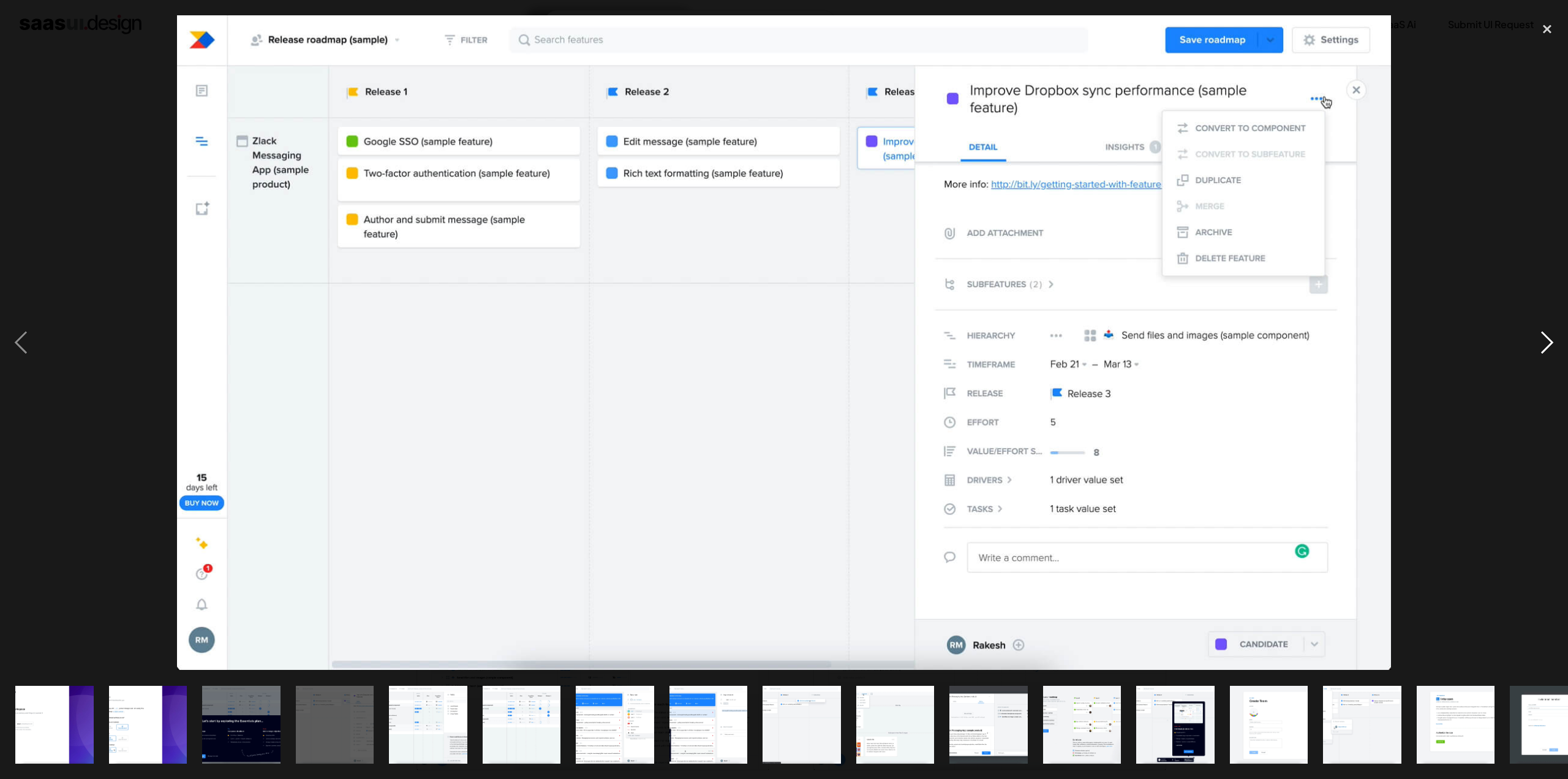
click at [1544, 349] on div "next image" at bounding box center [1548, 342] width 42 height 655
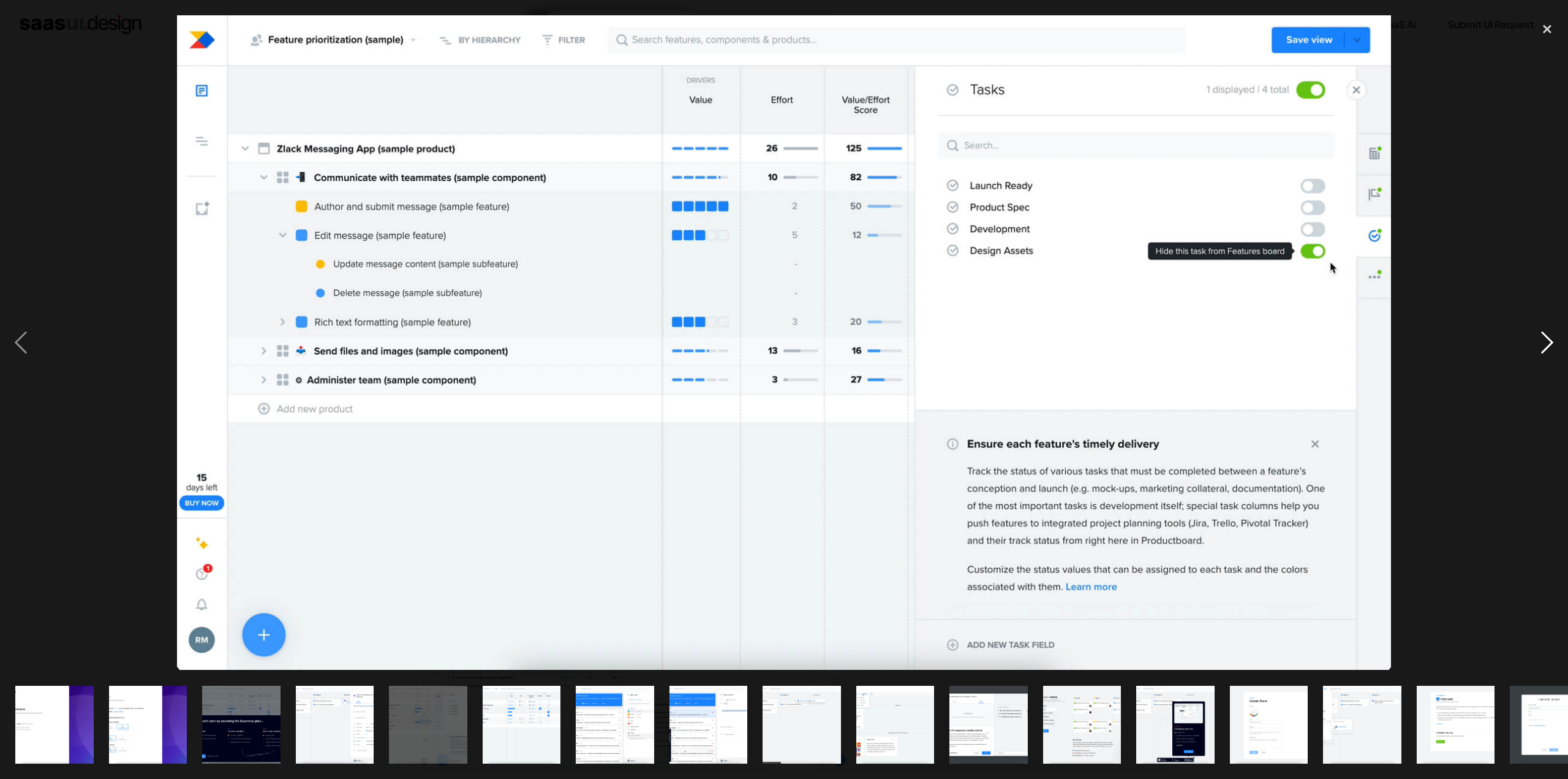
click at [1549, 333] on div "next image" at bounding box center [1548, 342] width 42 height 655
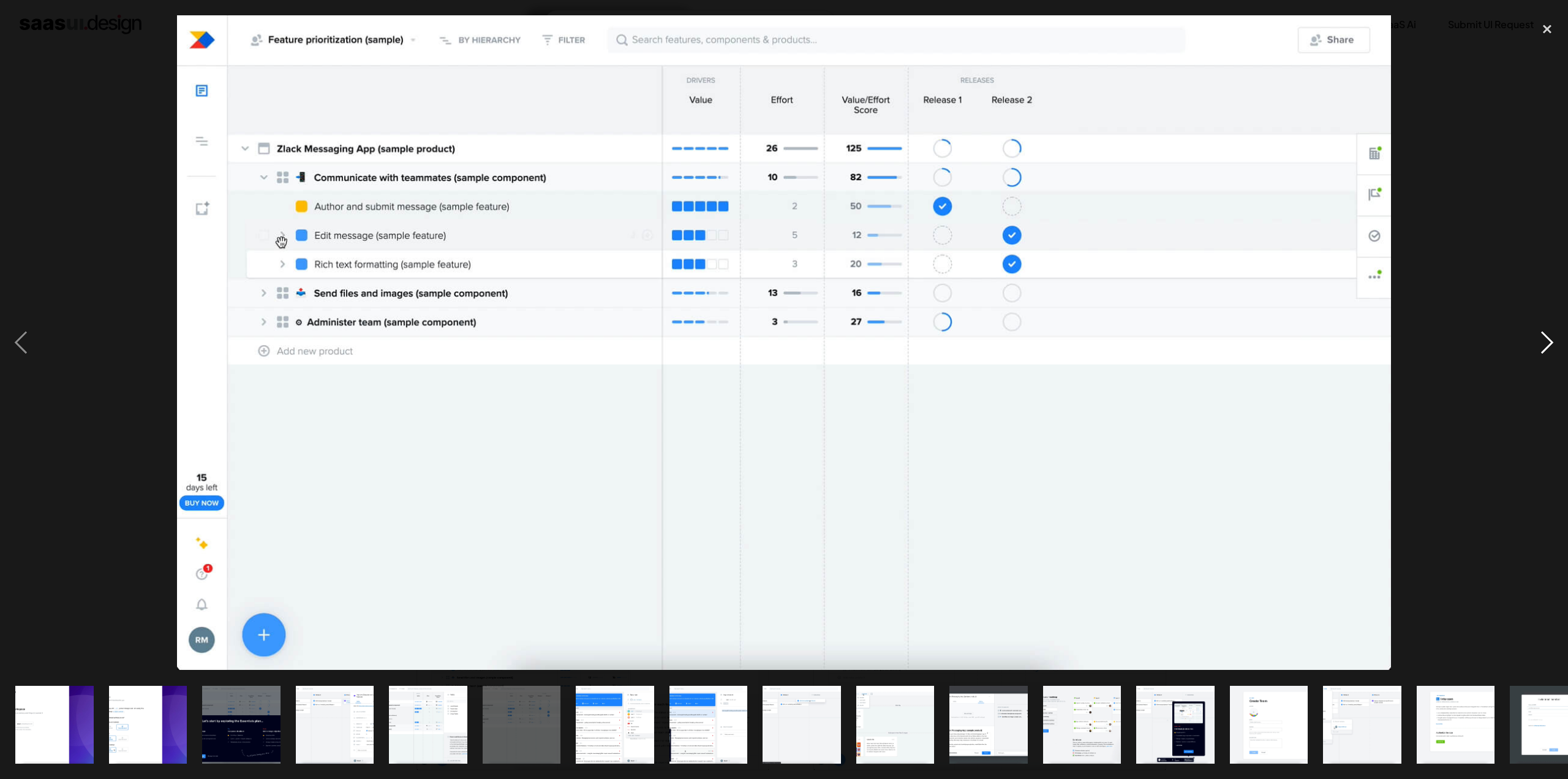
click at [1546, 336] on div "next image" at bounding box center [1548, 342] width 42 height 655
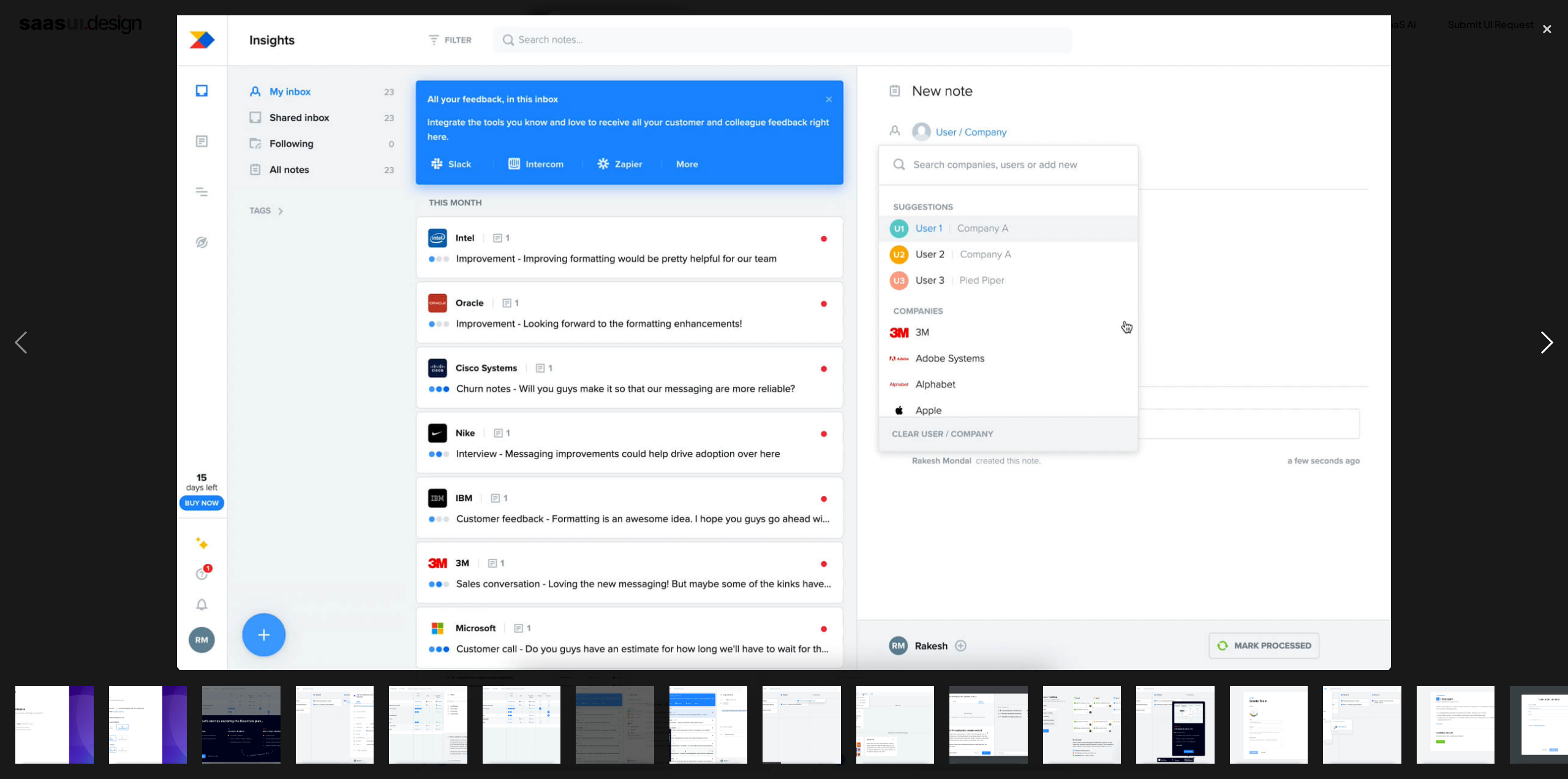
click at [1548, 353] on div "next image" at bounding box center [1548, 342] width 42 height 655
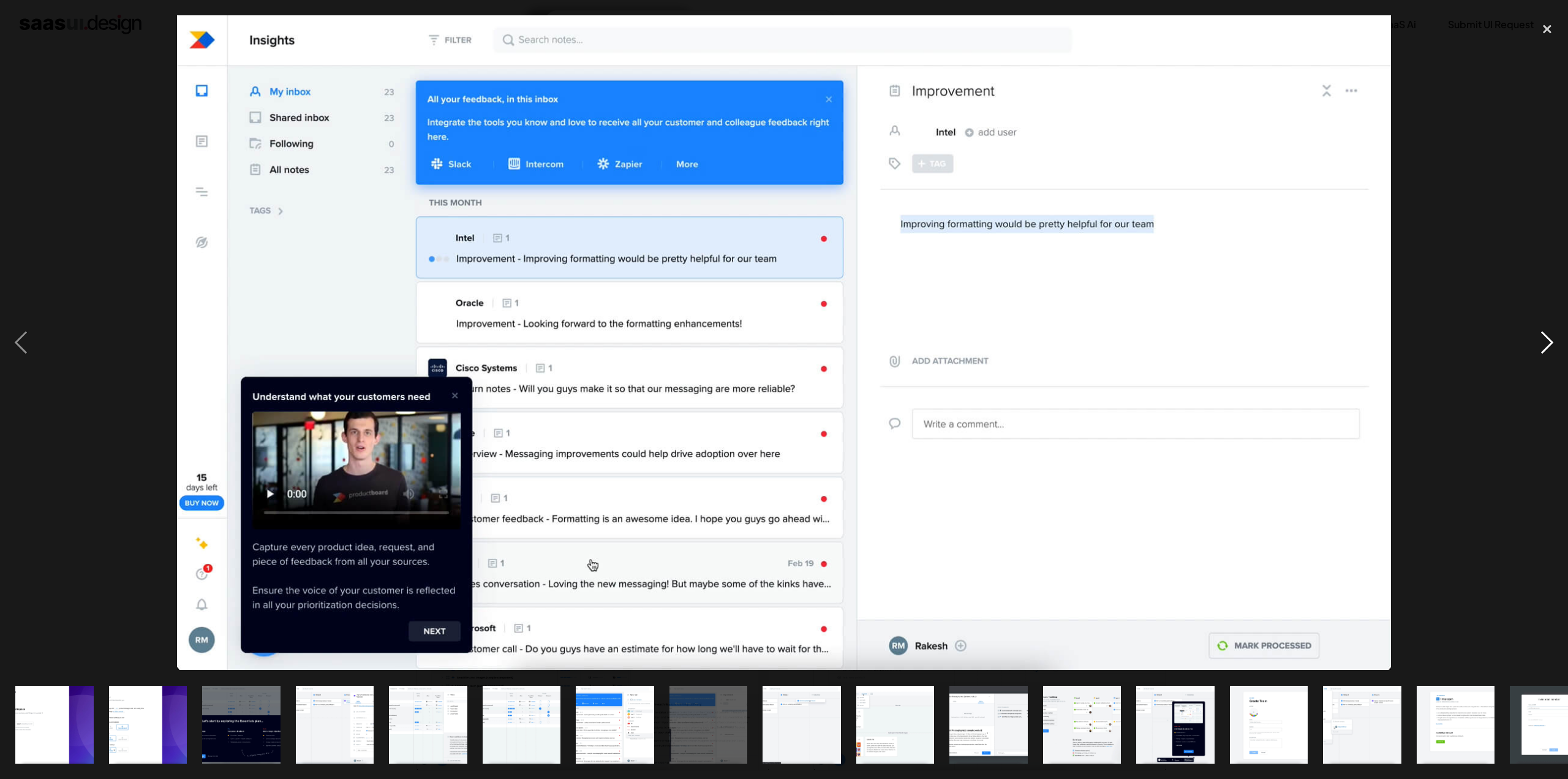
click at [1548, 353] on div "next image" at bounding box center [1548, 342] width 42 height 655
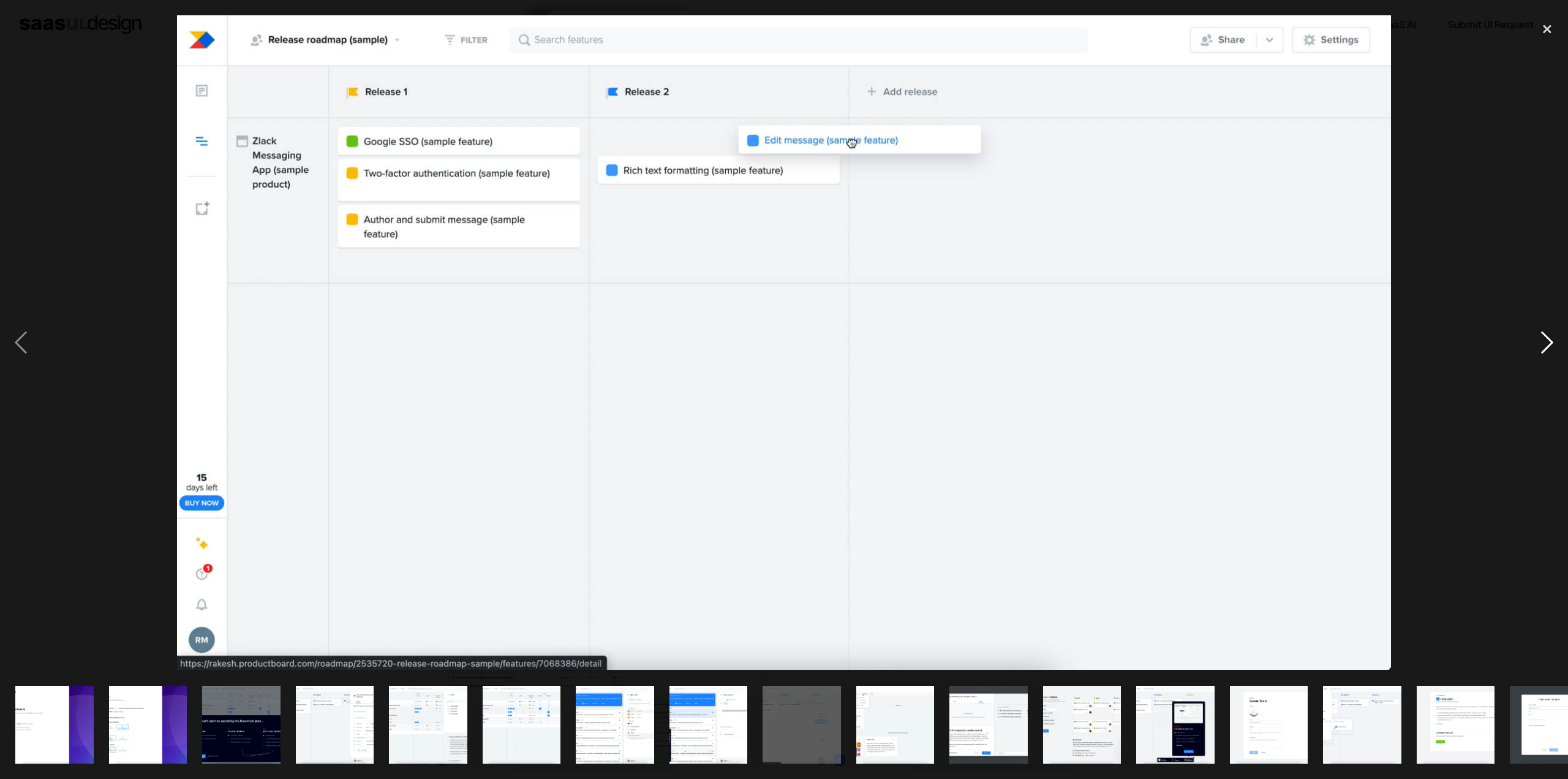
click at [1552, 350] on div "next image" at bounding box center [1548, 342] width 42 height 655
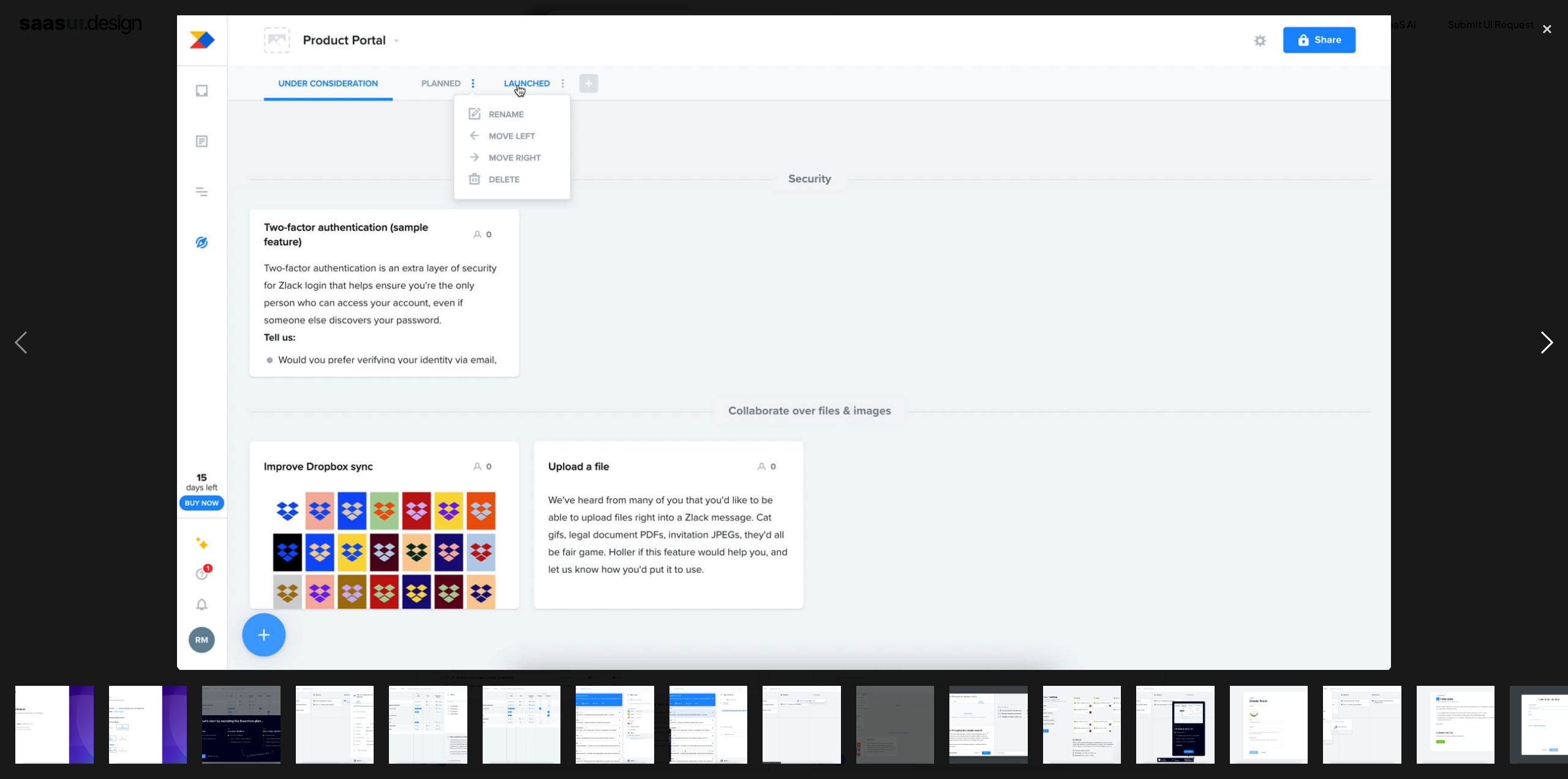
click at [1549, 351] on div "next image" at bounding box center [1548, 342] width 42 height 655
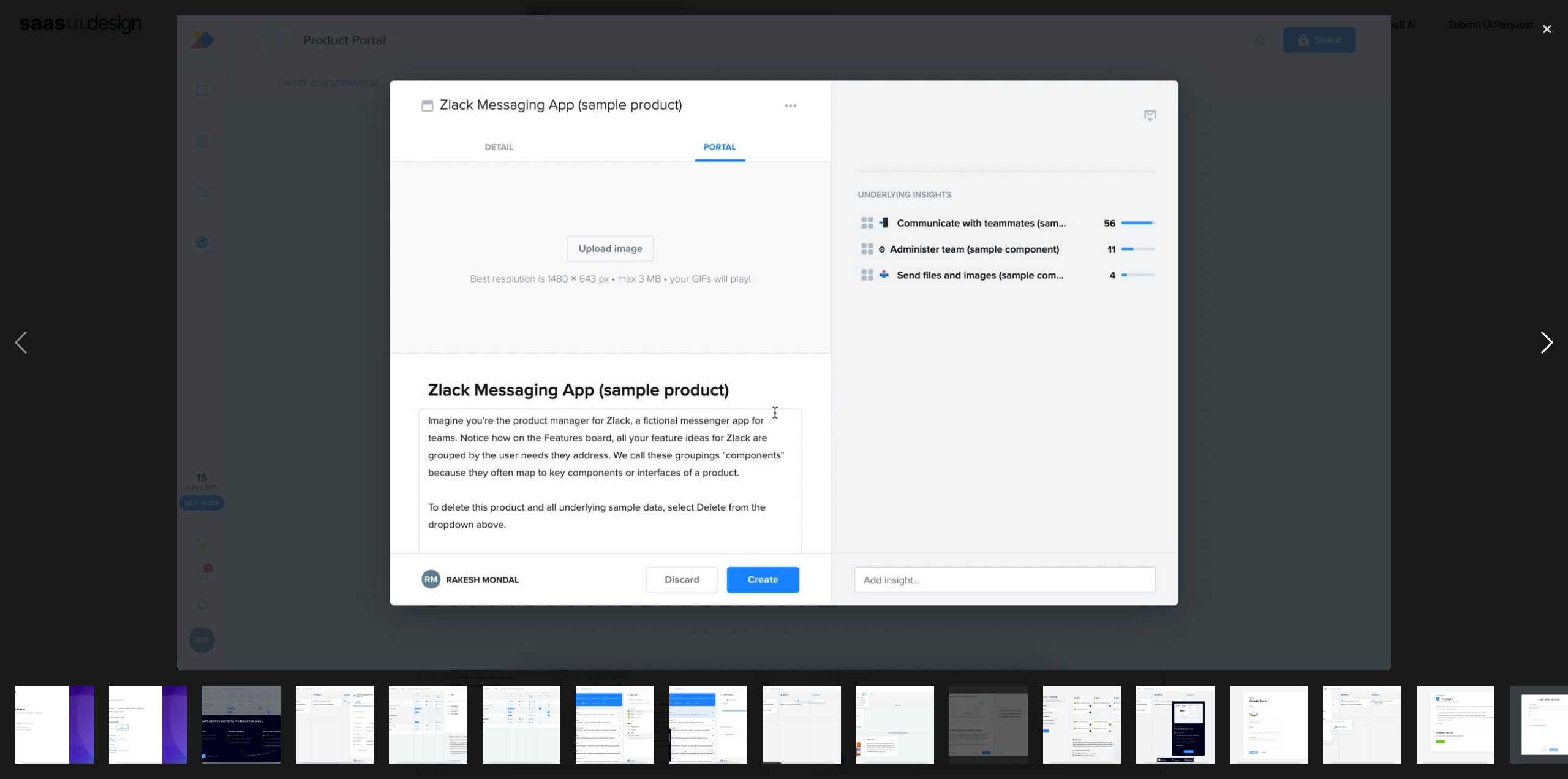
click at [1550, 345] on div "next image" at bounding box center [1548, 342] width 42 height 655
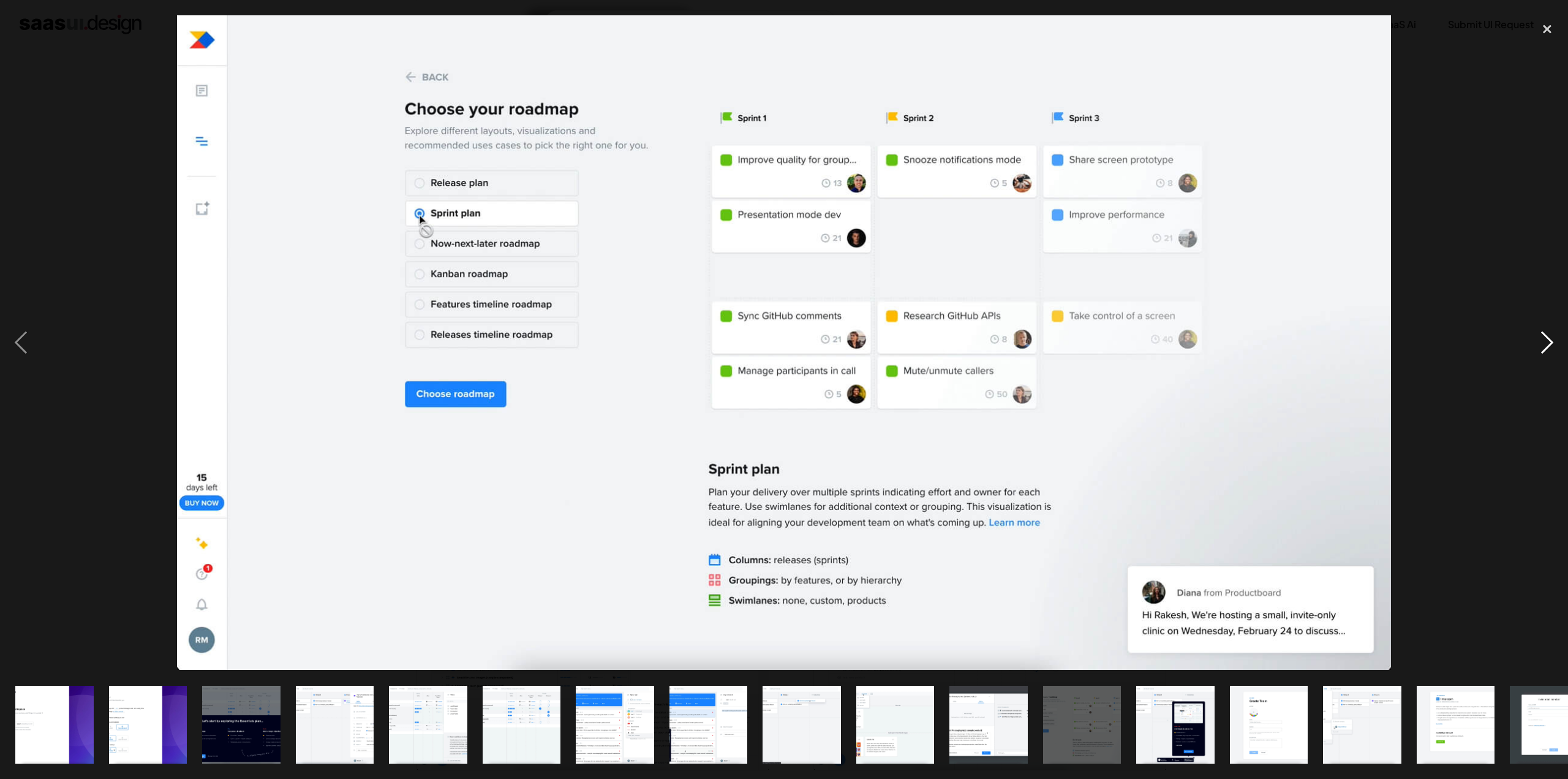
click at [1550, 345] on div "next image" at bounding box center [1548, 342] width 42 height 655
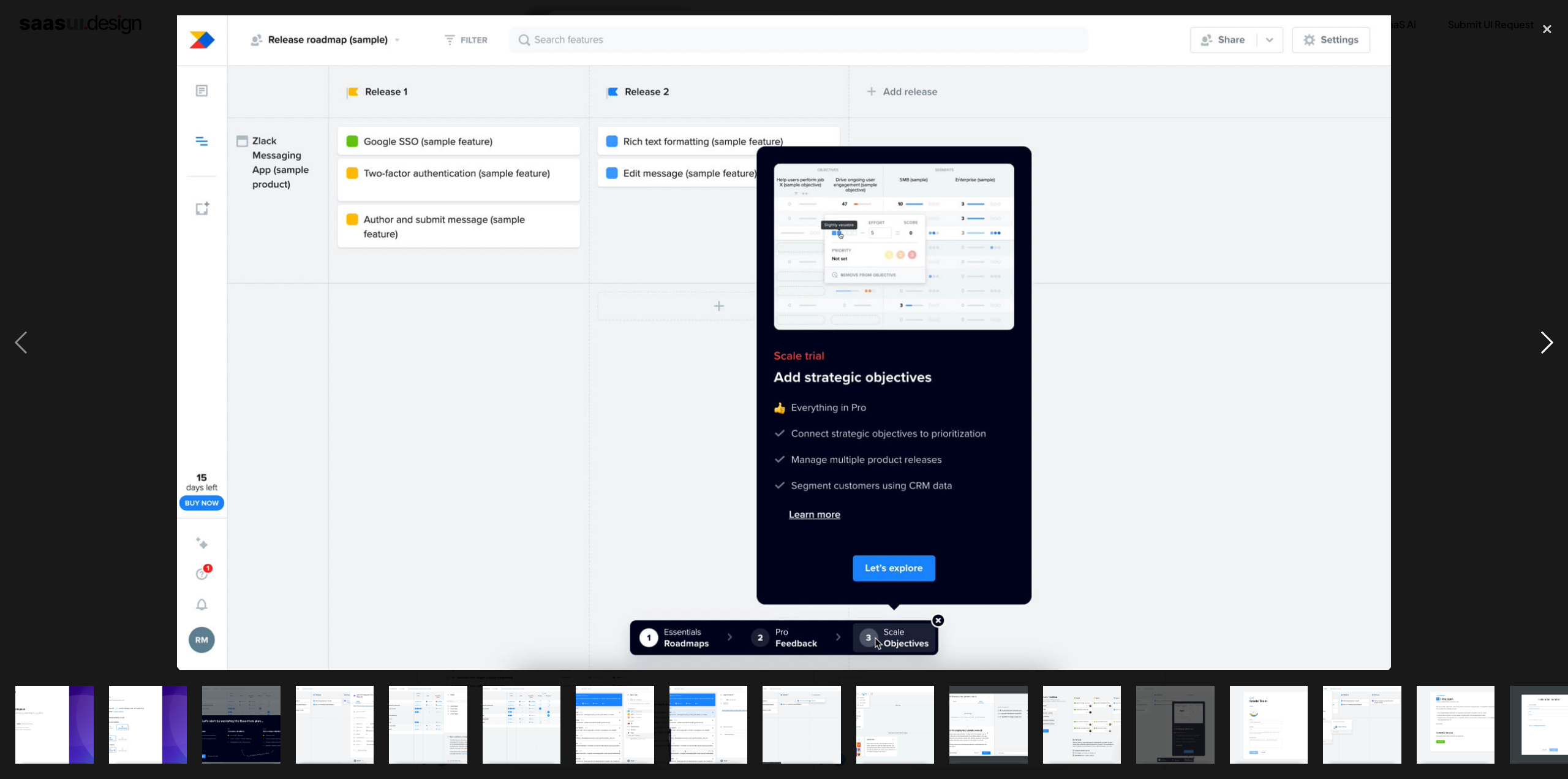
click at [1543, 339] on div "next image" at bounding box center [1548, 342] width 42 height 655
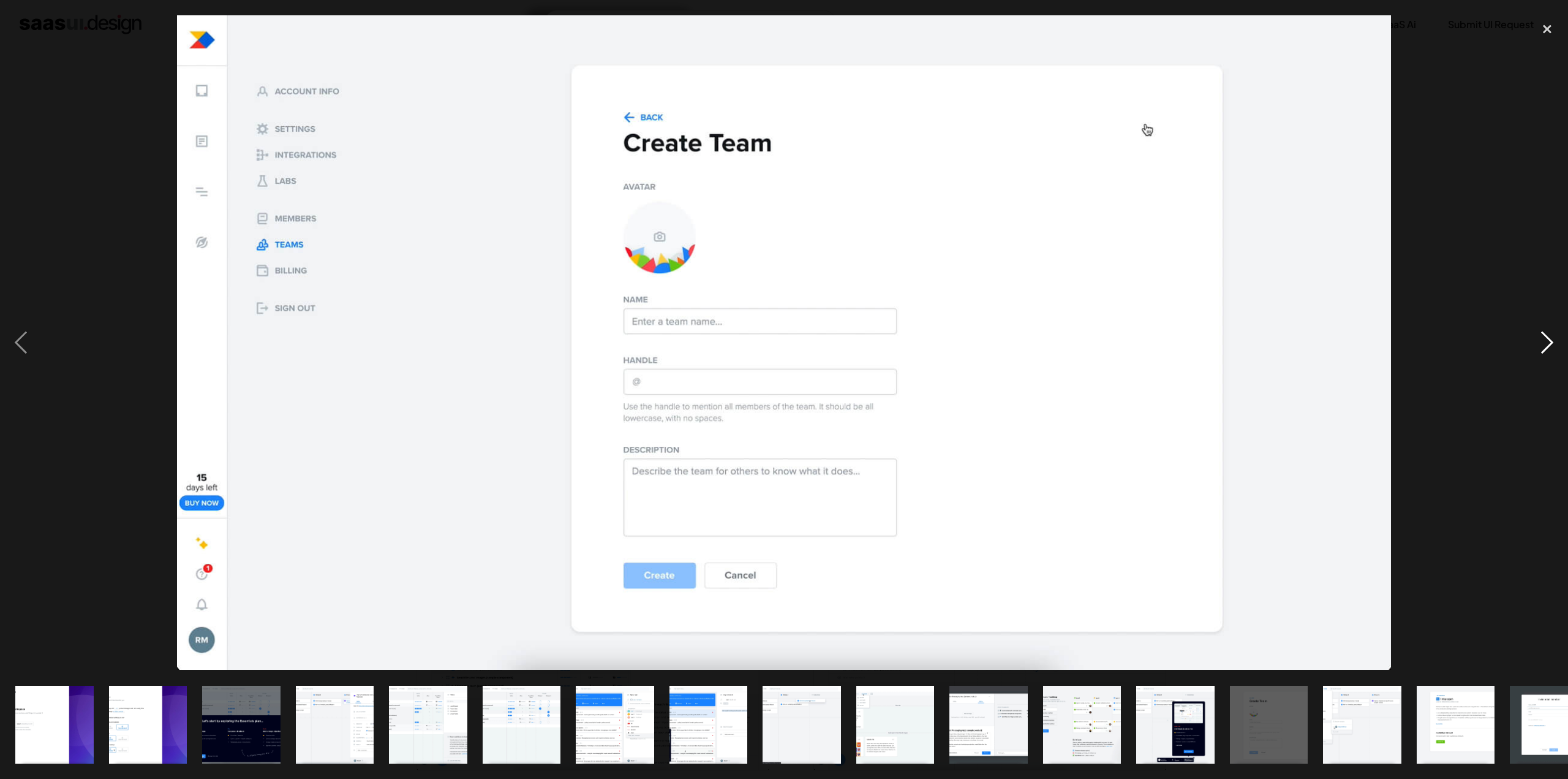
click at [1543, 339] on div "next image" at bounding box center [1548, 342] width 42 height 655
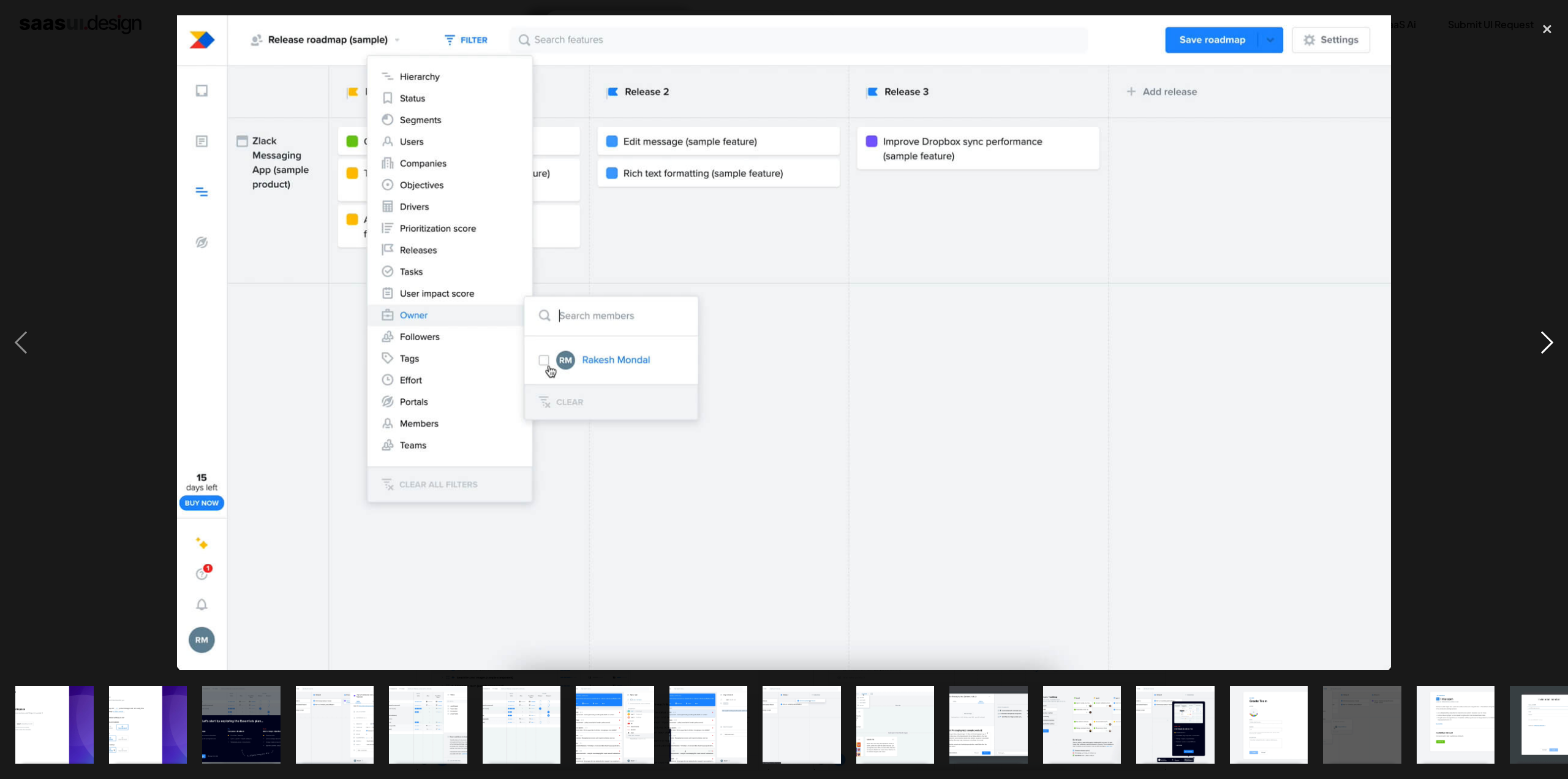
click at [1543, 339] on div "next image" at bounding box center [1548, 342] width 42 height 655
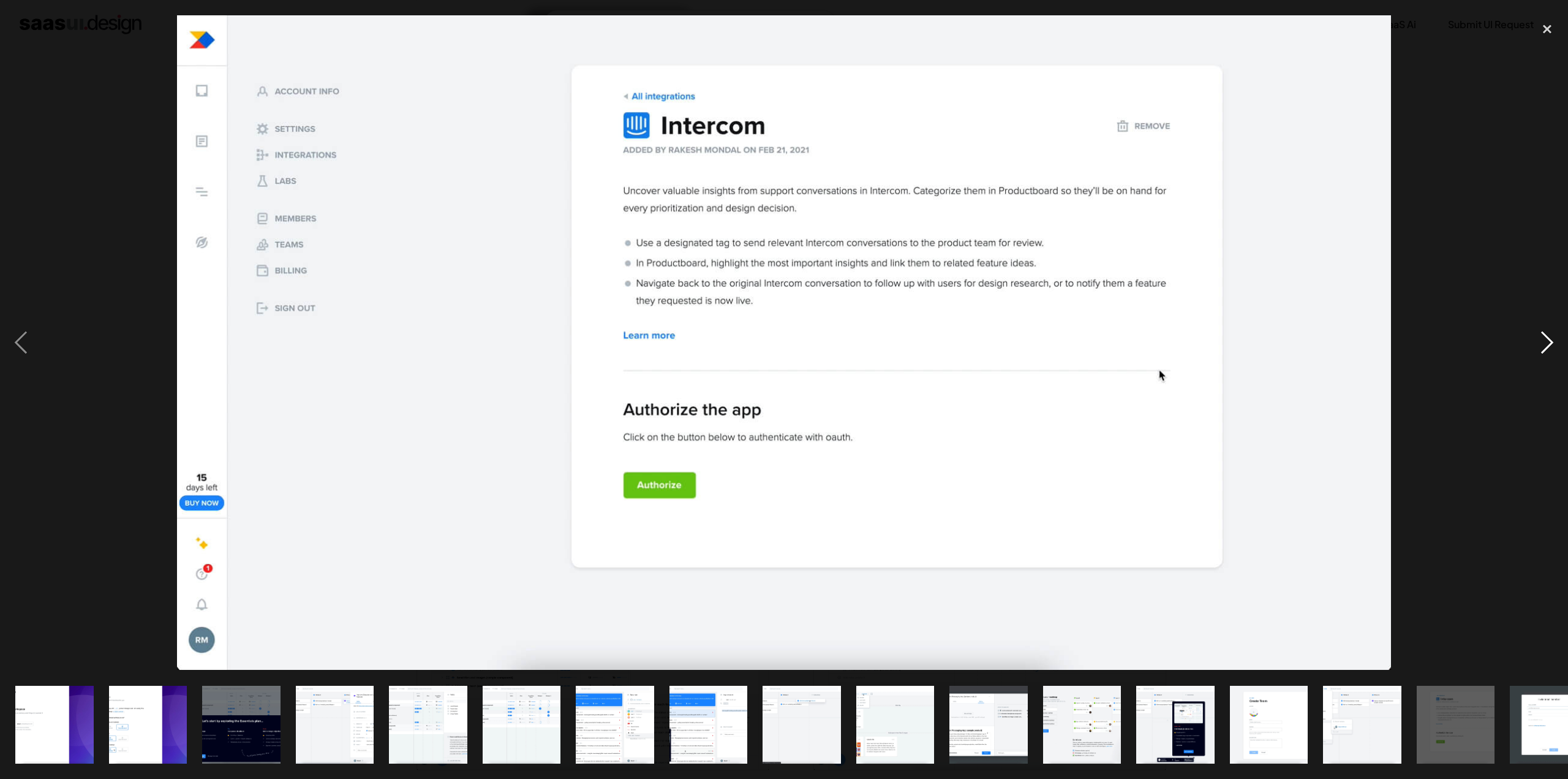
click at [1543, 339] on div "next image" at bounding box center [1548, 342] width 42 height 655
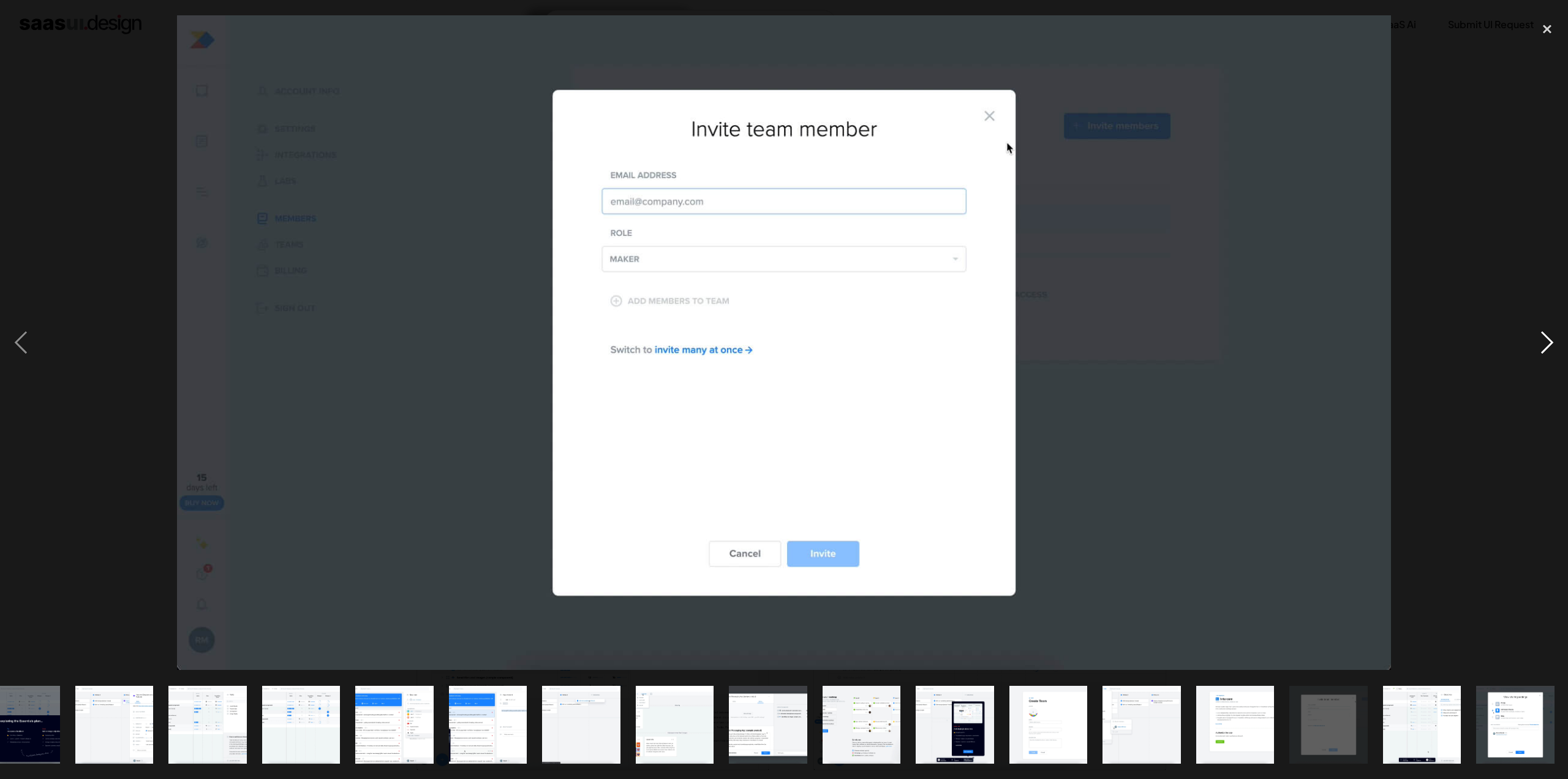
scroll to position [0, 223]
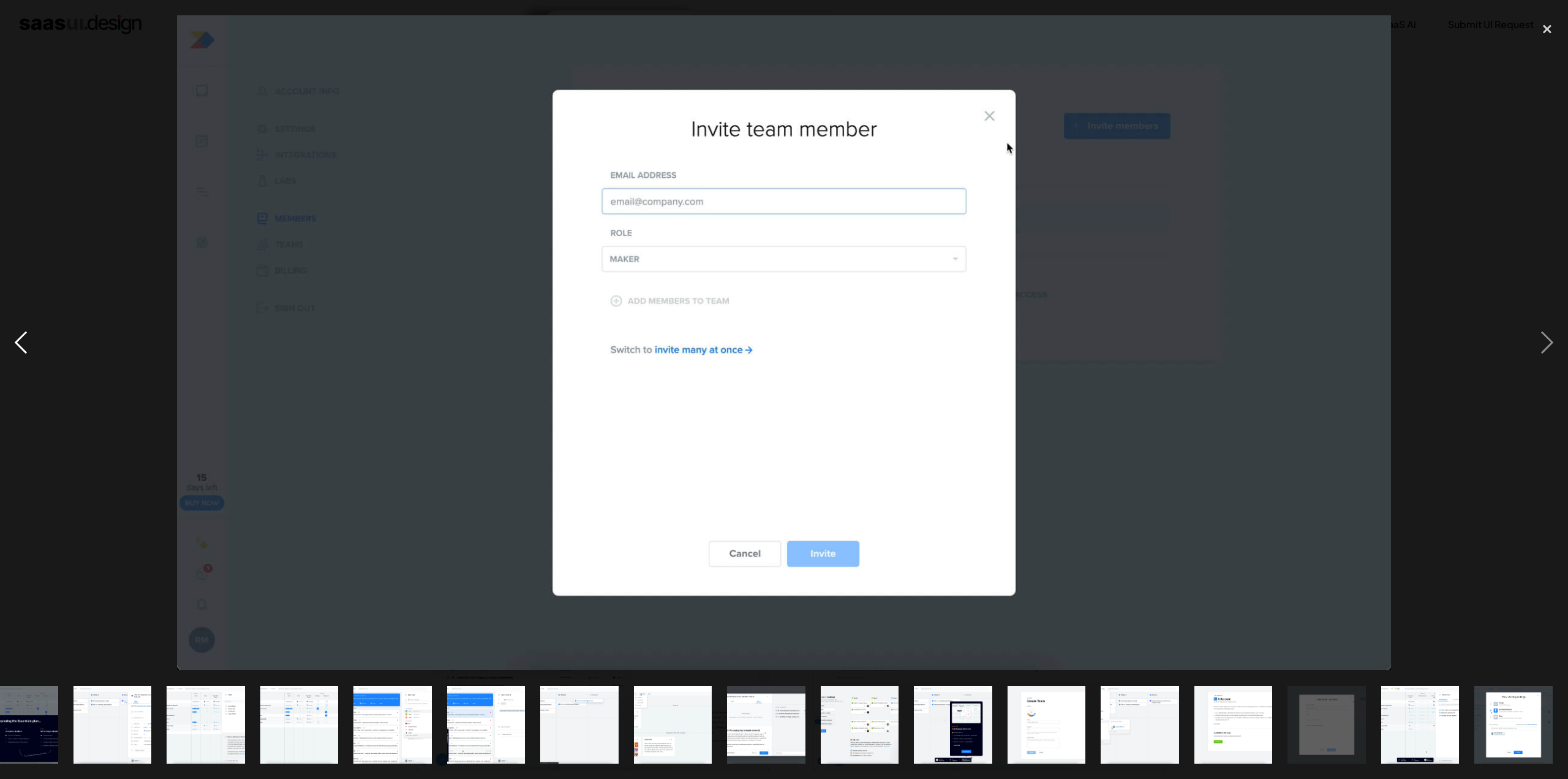
click at [19, 342] on div "previous image" at bounding box center [21, 342] width 42 height 655
